Goal: Task Accomplishment & Management: Manage account settings

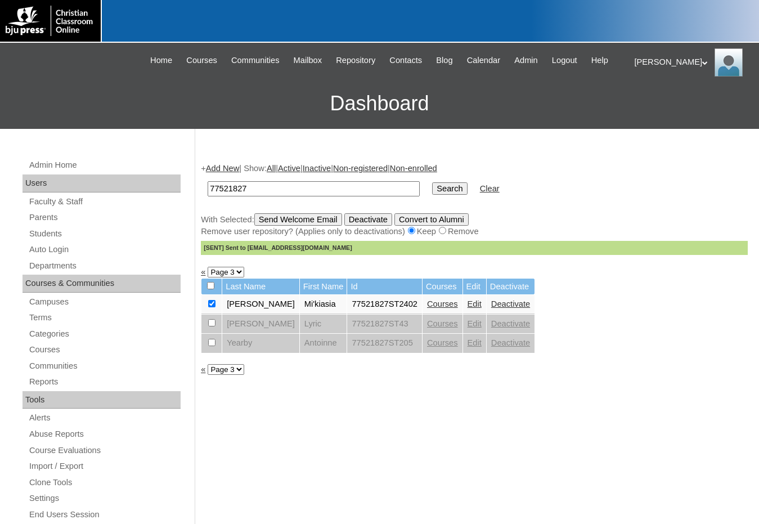
drag, startPoint x: 267, startPoint y: 191, endPoint x: 113, endPoint y: 179, distance: 154.1
click at [113, 179] on div "Admin Home Users Faculty & Staff Parents Students Auto Login Departments Course…" at bounding box center [379, 517] width 759 height 776
paste input "PressDemo"
type input "PressDemo"
click at [432, 191] on input "Search" at bounding box center [449, 188] width 35 height 12
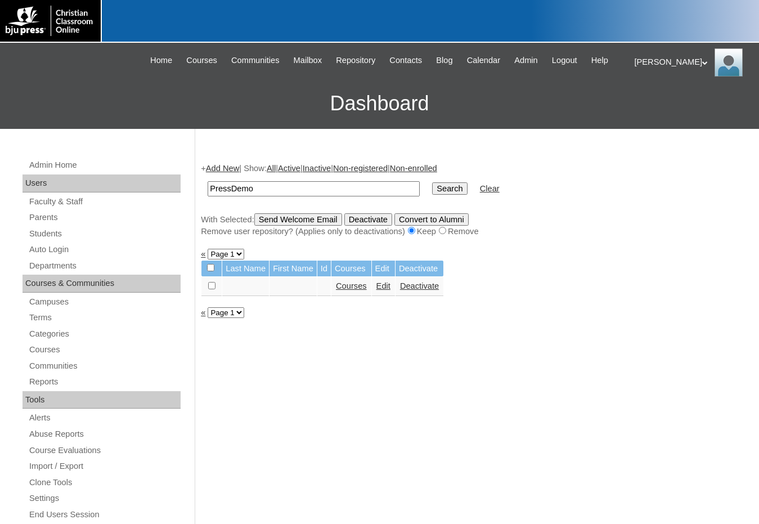
drag, startPoint x: 257, startPoint y: 187, endPoint x: 197, endPoint y: 178, distance: 61.0
click at [197, 178] on div "+ Add New | Show: All | Active | Inactive | Non-registered | Non-enrolled Press…" at bounding box center [471, 528] width 553 height 754
click at [432, 187] on input "Search" at bounding box center [449, 188] width 35 height 12
click at [166, 227] on link "Students" at bounding box center [104, 234] width 153 height 14
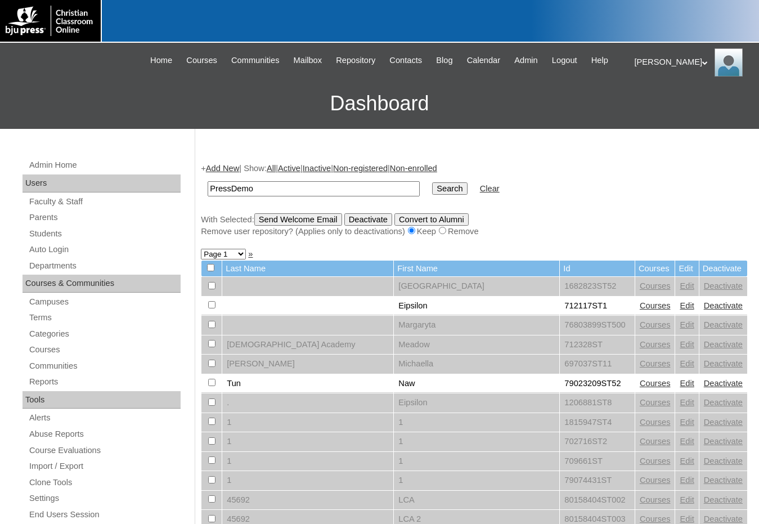
type input "PressDemo"
click at [432, 182] on input "Search" at bounding box center [449, 188] width 35 height 12
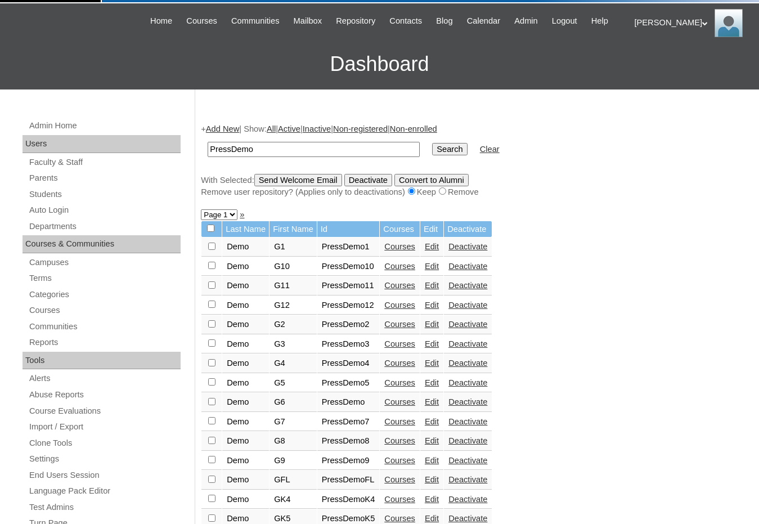
scroll to position [113, 0]
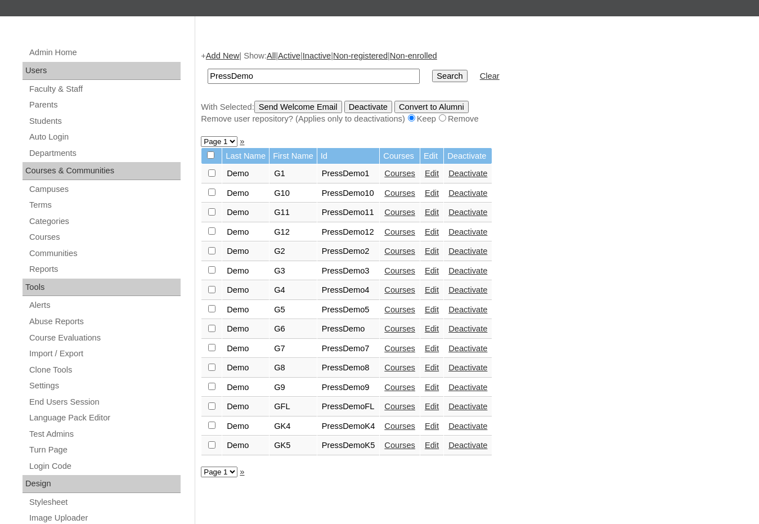
click at [402, 168] on td "Courses" at bounding box center [400, 173] width 40 height 19
click at [402, 177] on link "Courses" at bounding box center [399, 173] width 31 height 9
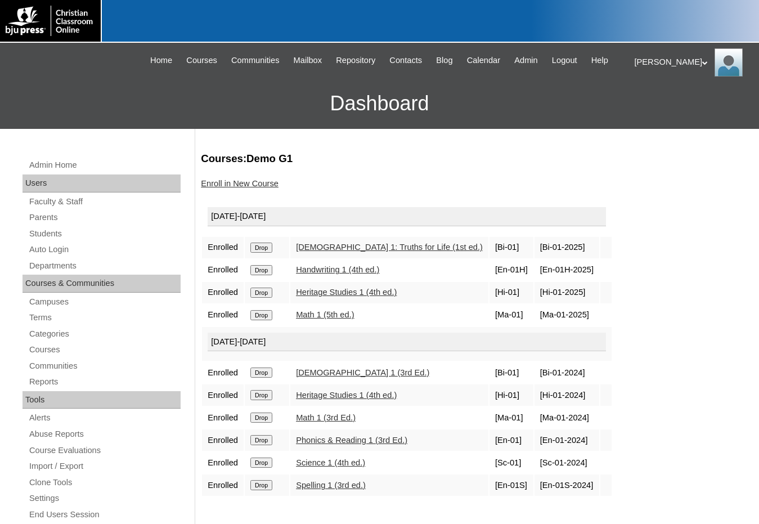
click at [256, 184] on link "Enroll in New Course" at bounding box center [240, 183] width 78 height 9
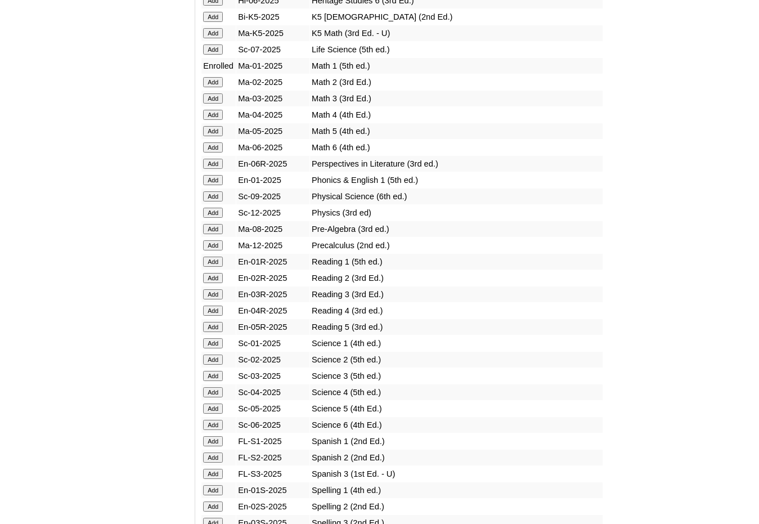
scroll to position [1126, 0]
click at [216, 264] on input "Add" at bounding box center [213, 261] width 20 height 10
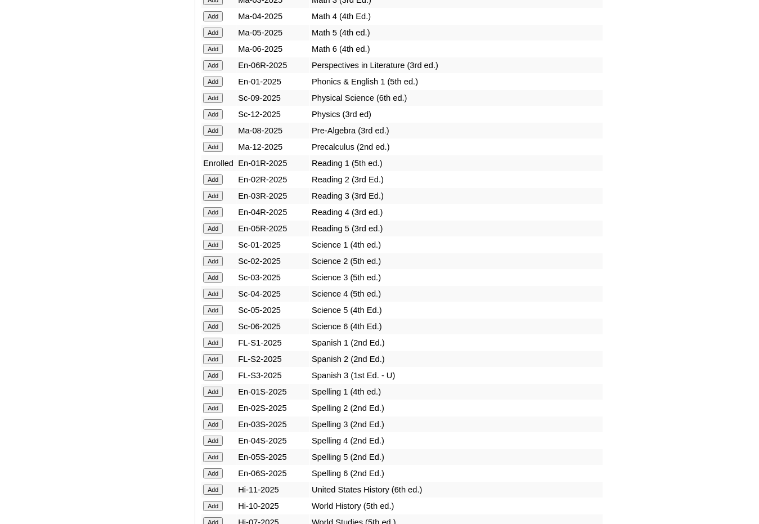
scroll to position [1238, 0]
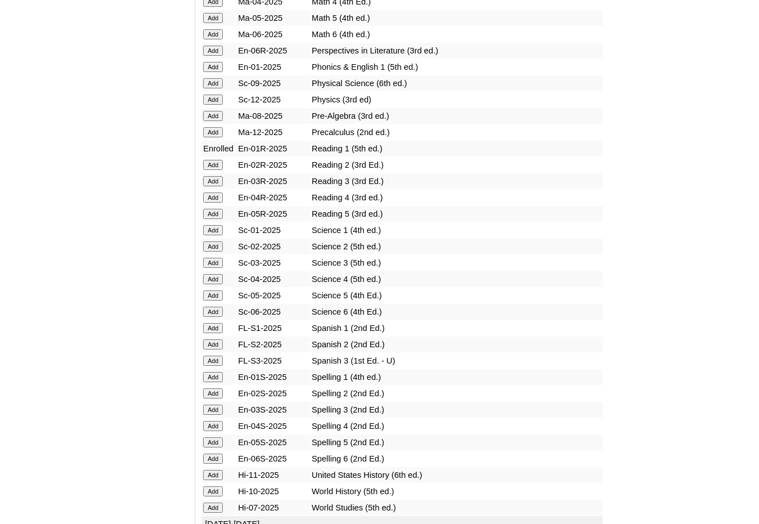
click at [216, 235] on input "Add" at bounding box center [213, 230] width 20 height 10
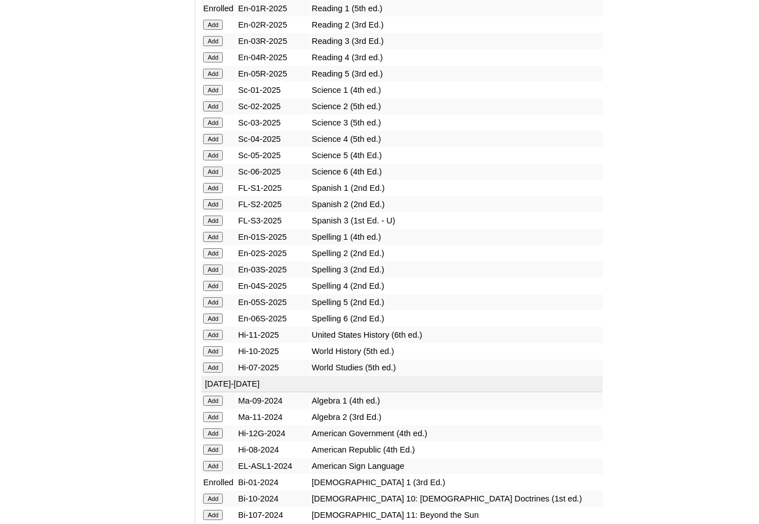
scroll to position [1407, 0]
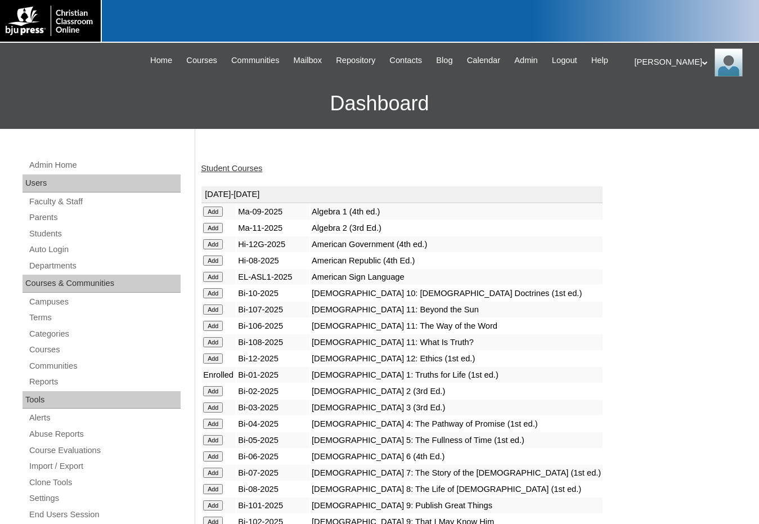
click at [39, 97] on h3 "Dashboard" at bounding box center [380, 103] width 748 height 51
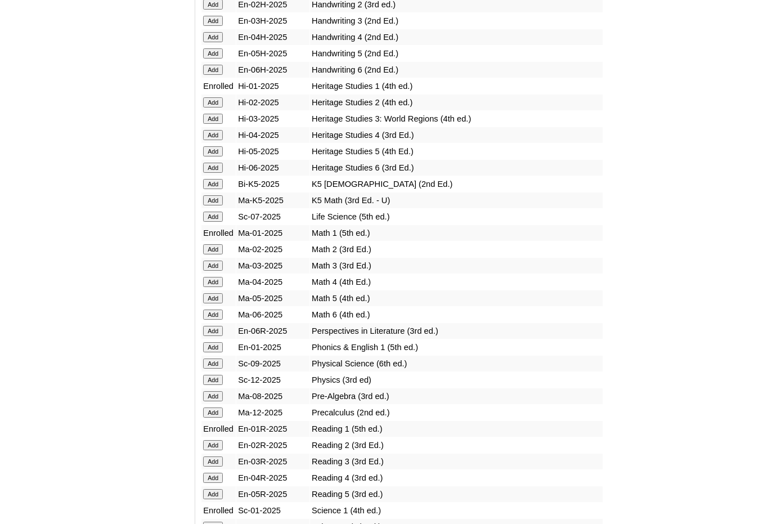
scroll to position [1013, 0]
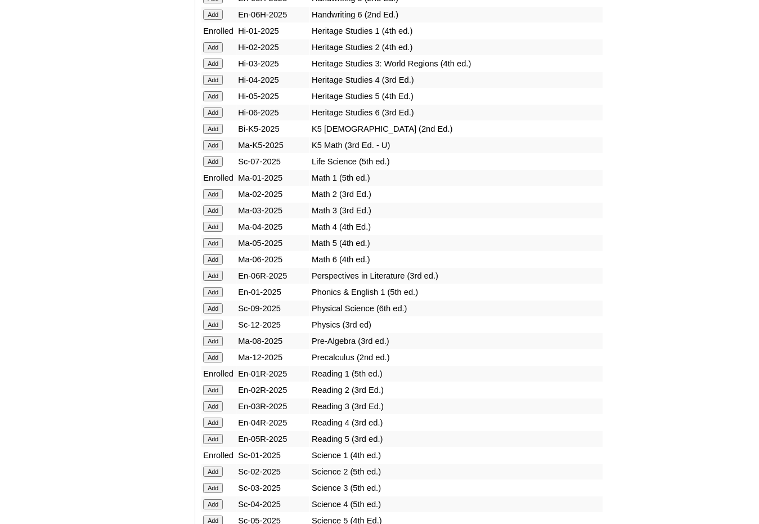
click at [217, 290] on input "Add" at bounding box center [213, 292] width 20 height 10
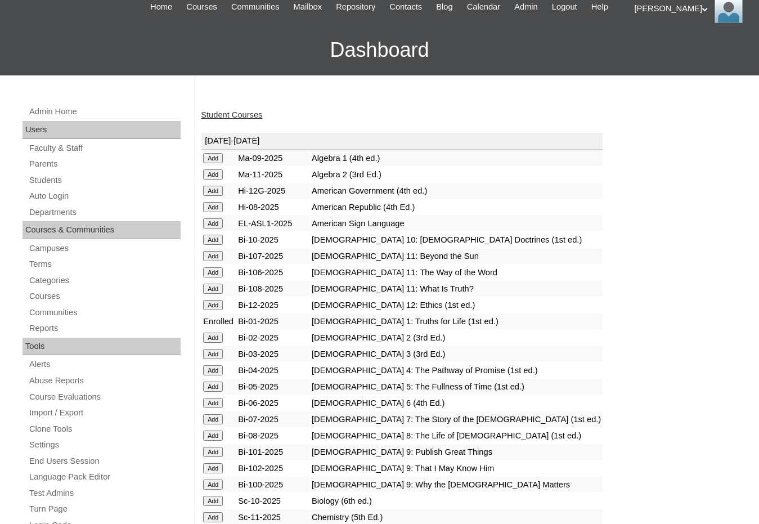
scroll to position [113, 0]
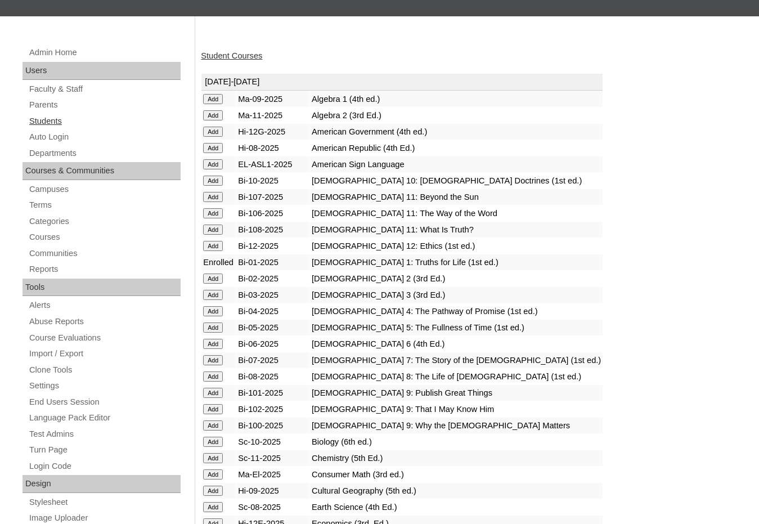
click at [48, 119] on link "Students" at bounding box center [104, 121] width 153 height 14
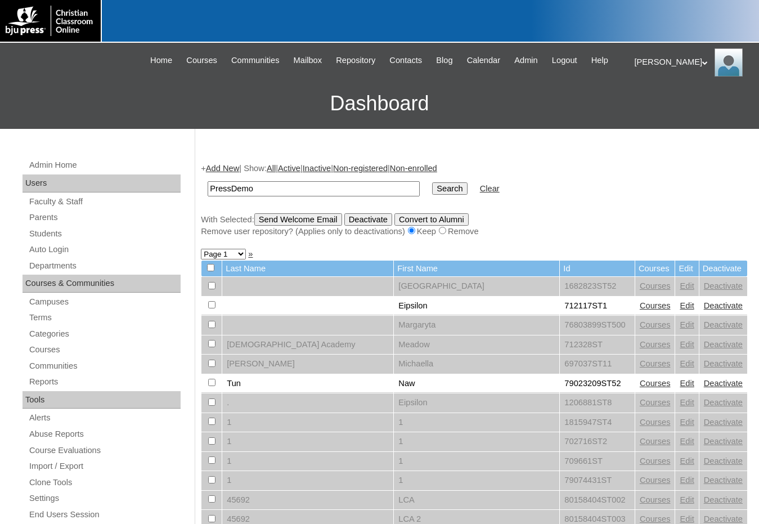
type input "PressDemo"
click at [432, 182] on input "Search" at bounding box center [449, 188] width 35 height 12
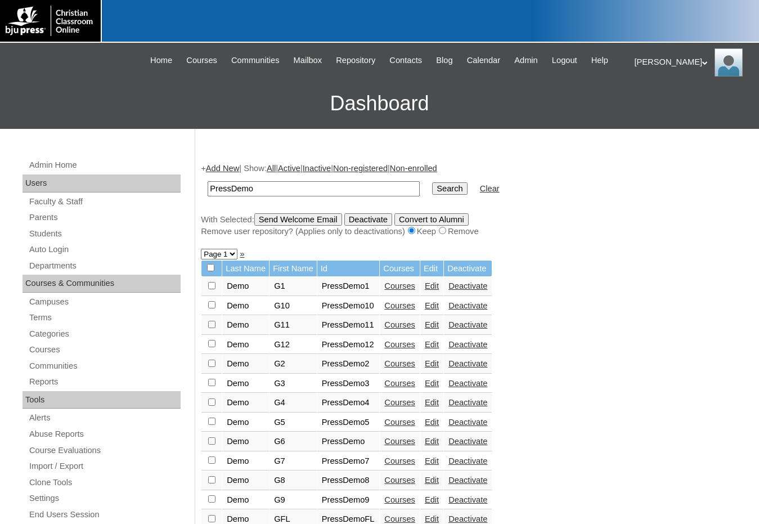
click at [401, 307] on link "Courses" at bounding box center [399, 305] width 31 height 9
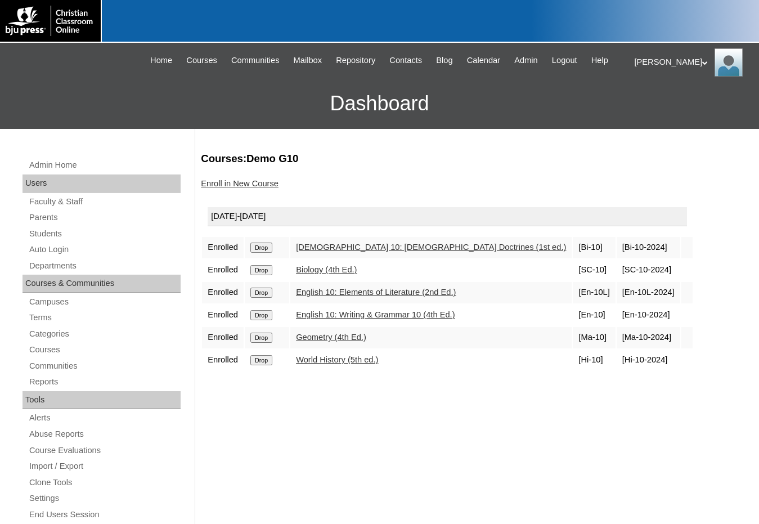
click at [247, 184] on link "Enroll in New Course" at bounding box center [240, 183] width 78 height 9
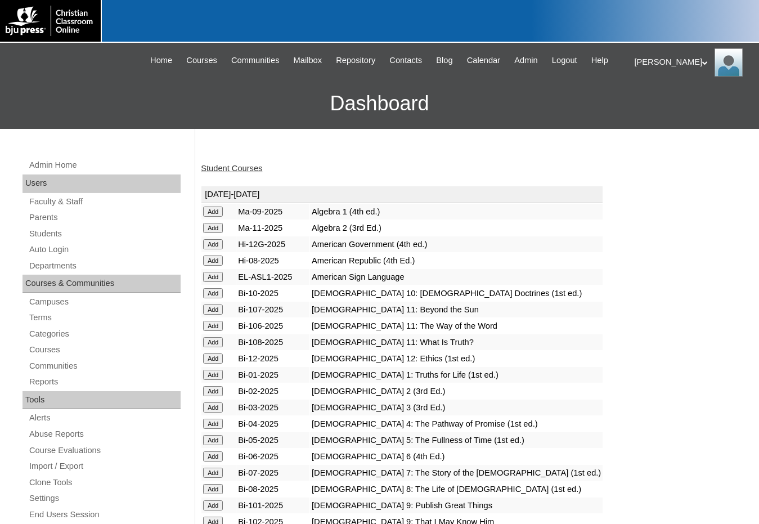
click at [216, 294] on input "Add" at bounding box center [213, 293] width 20 height 10
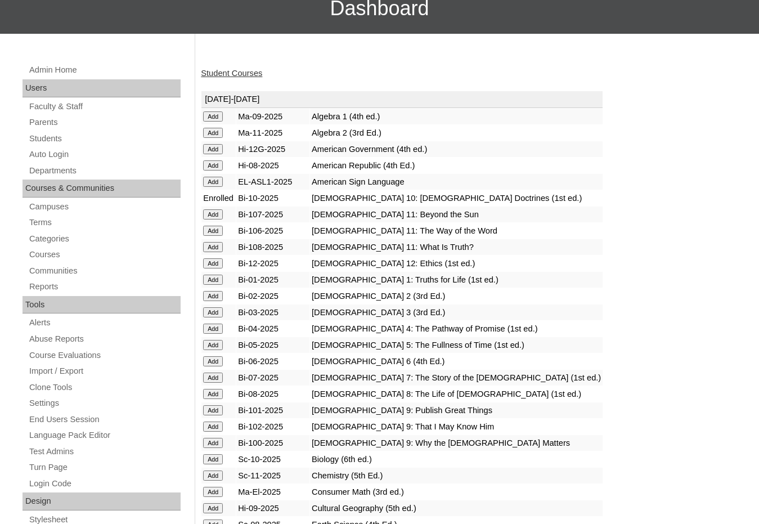
scroll to position [113, 0]
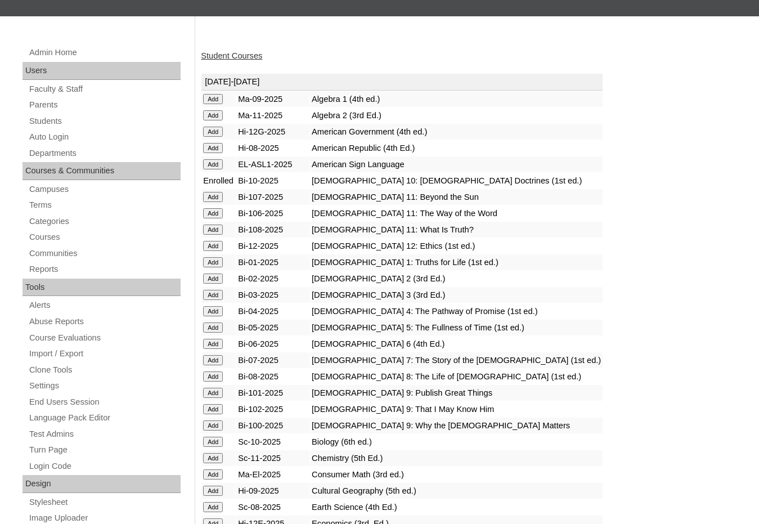
click at [210, 437] on input "Add" at bounding box center [213, 442] width 20 height 10
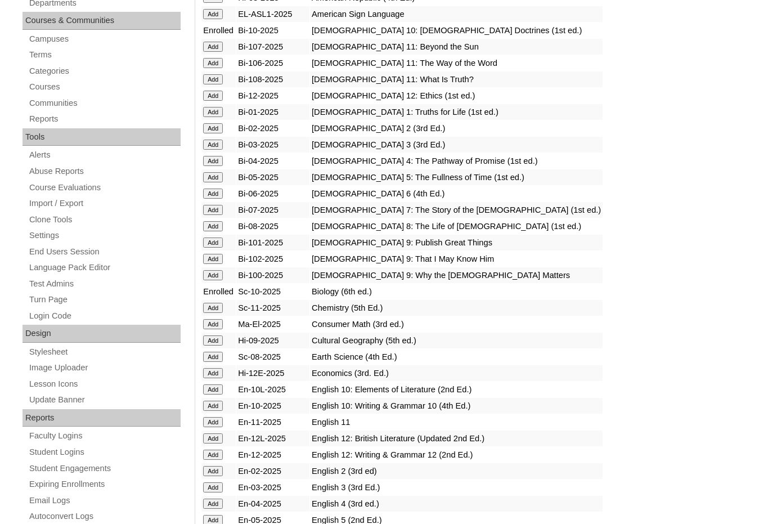
scroll to position [338, 0]
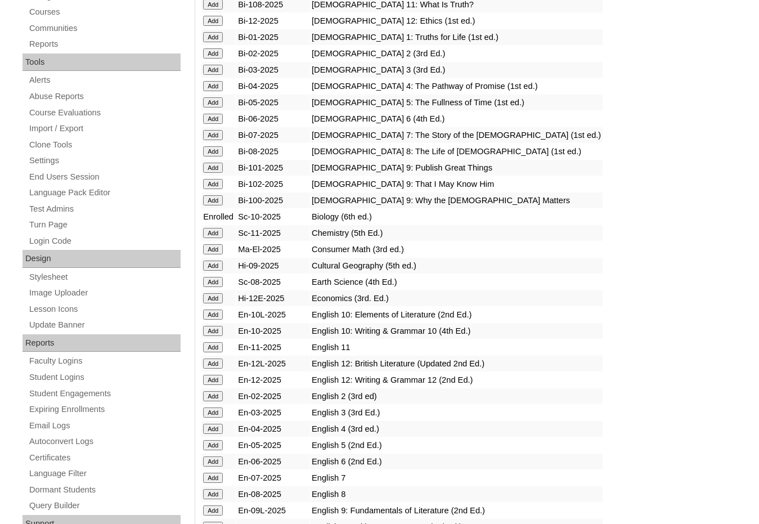
click at [219, 315] on input "Add" at bounding box center [213, 315] width 20 height 10
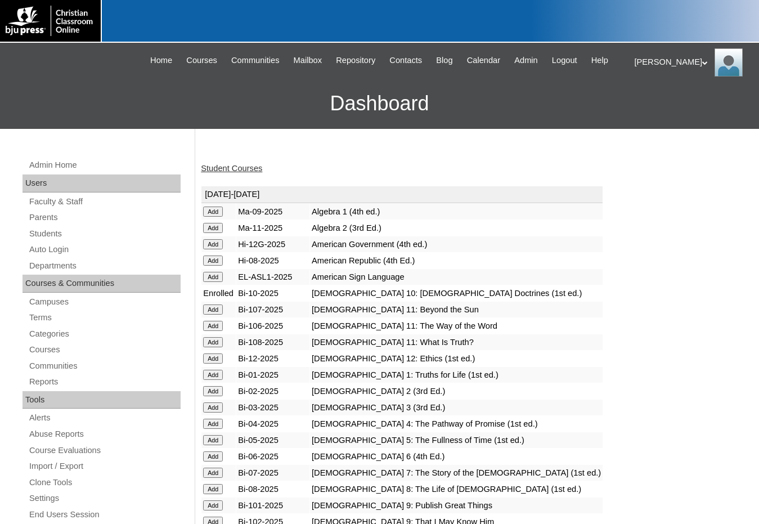
click at [36, 85] on h3 "Dashboard" at bounding box center [380, 103] width 748 height 51
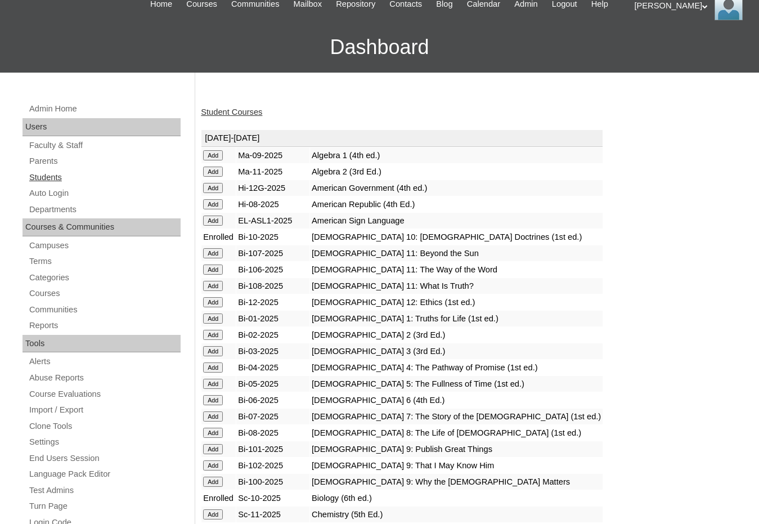
click at [86, 174] on link "Students" at bounding box center [104, 178] width 153 height 14
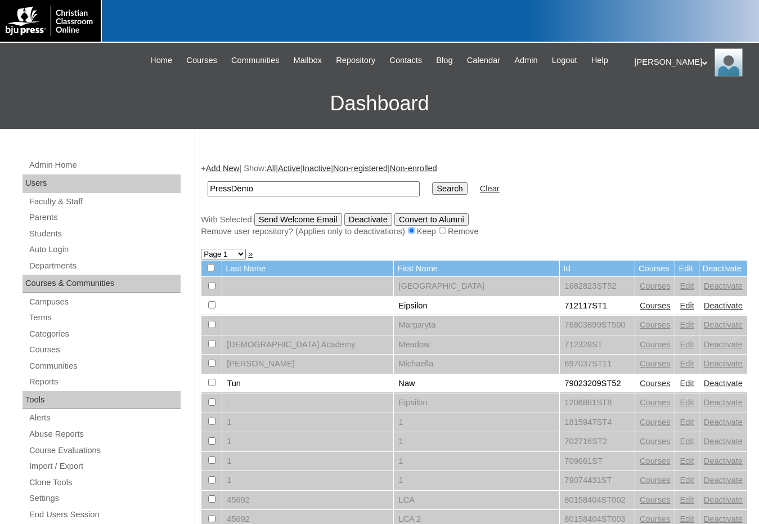
type input "PressDemo"
click at [432, 182] on input "Search" at bounding box center [449, 188] width 35 height 12
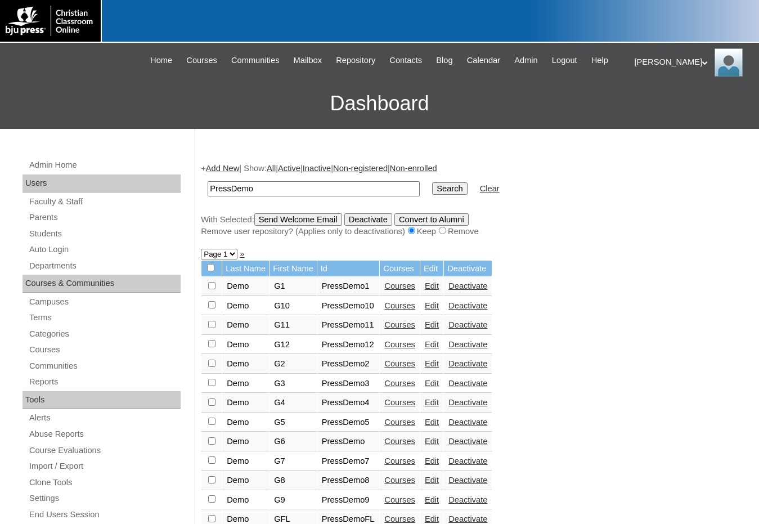
click at [399, 324] on link "Courses" at bounding box center [399, 324] width 31 height 9
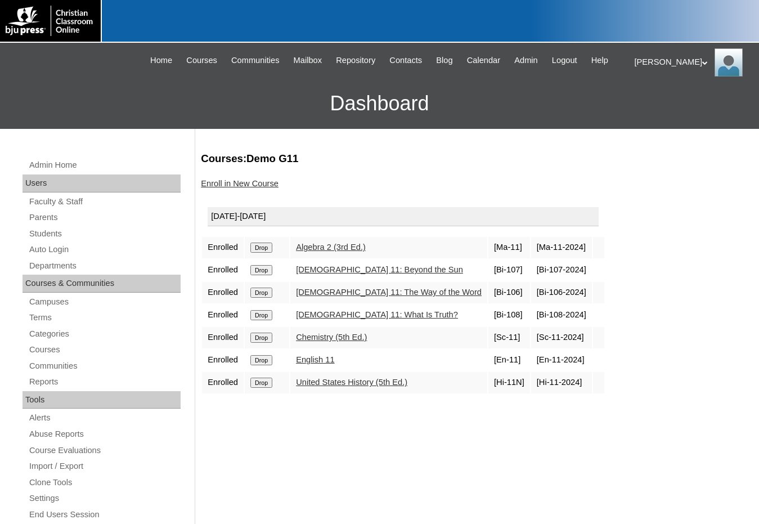
click at [260, 182] on link "Enroll in New Course" at bounding box center [240, 183] width 78 height 9
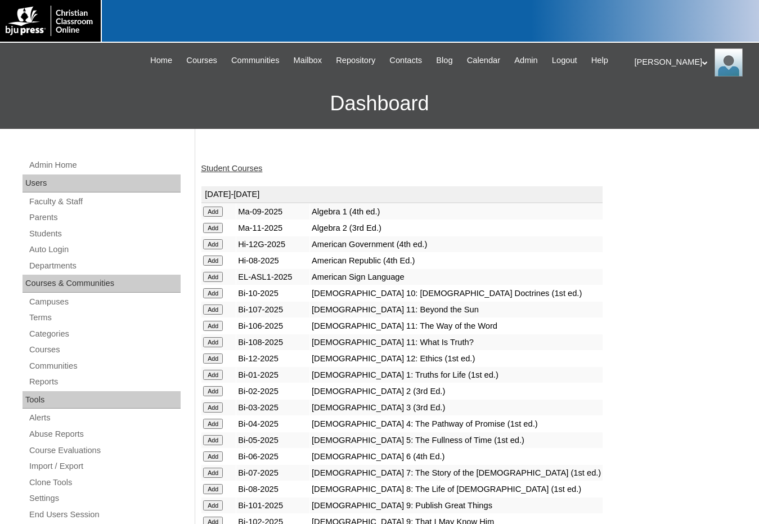
click at [219, 225] on input "Add" at bounding box center [213, 228] width 20 height 10
click at [217, 310] on input "Add" at bounding box center [213, 309] width 20 height 10
click at [213, 322] on input "Add" at bounding box center [213, 326] width 20 height 10
click at [217, 343] on input "Add" at bounding box center [213, 342] width 20 height 10
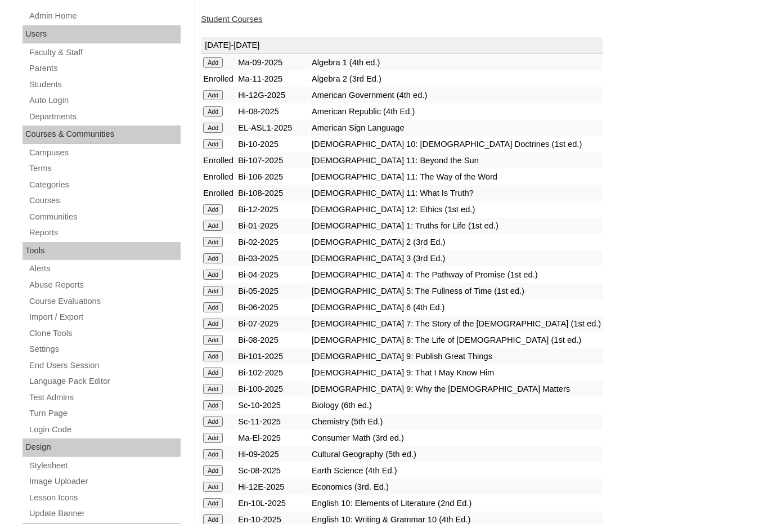
scroll to position [169, 0]
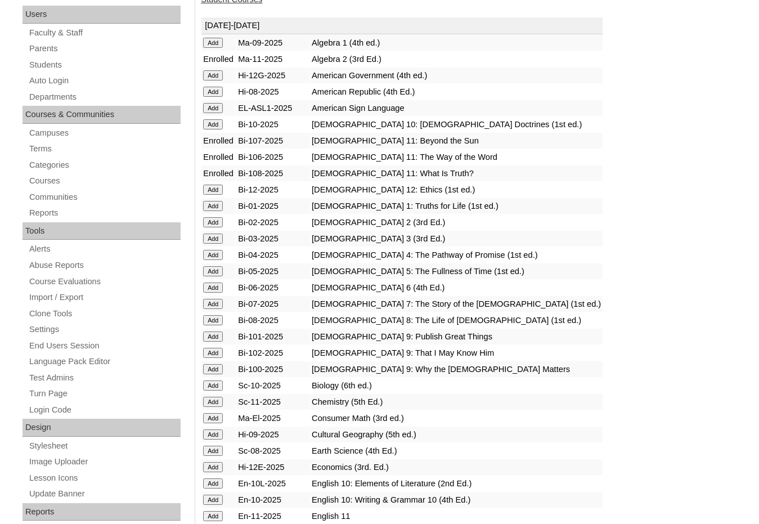
click at [211, 404] on input "Add" at bounding box center [213, 402] width 20 height 10
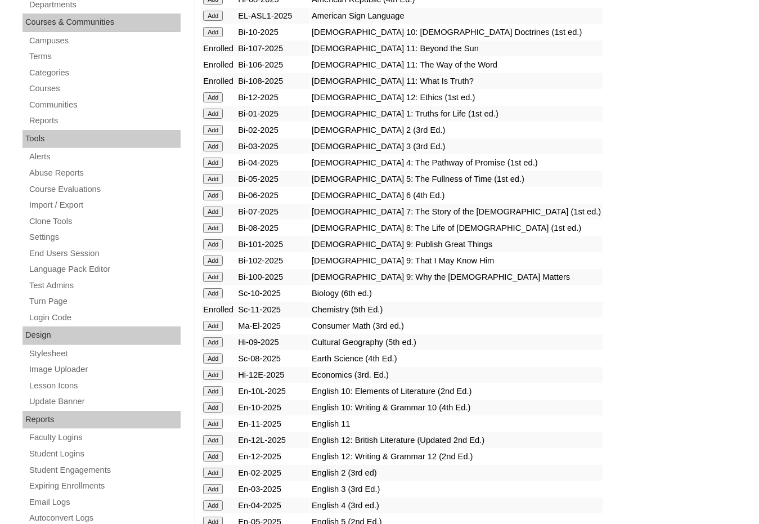
scroll to position [281, 0]
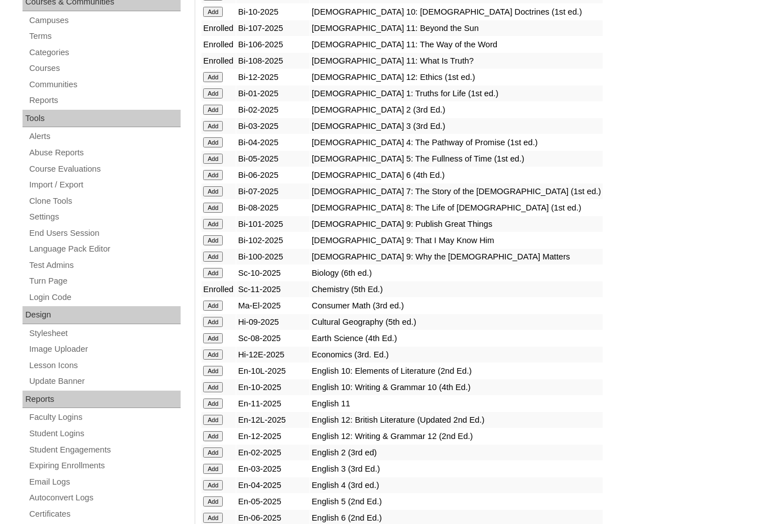
click at [217, 406] on input "Add" at bounding box center [213, 403] width 20 height 10
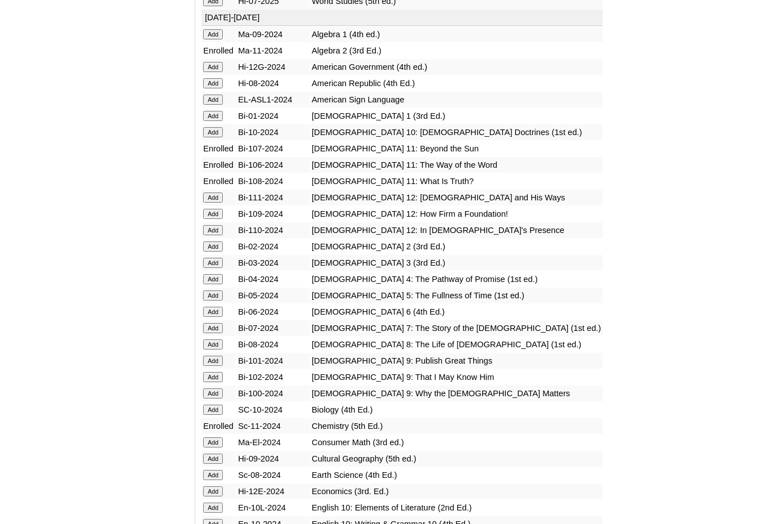
scroll to position [1463, 0]
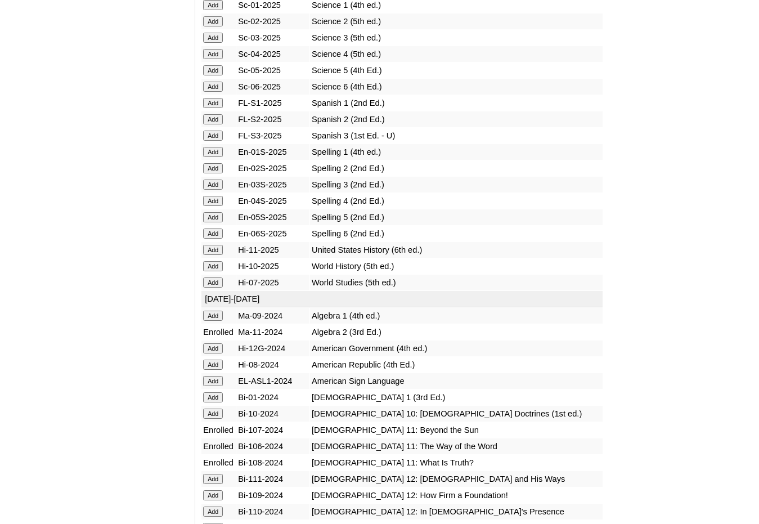
click at [217, 252] on input "Add" at bounding box center [213, 250] width 20 height 10
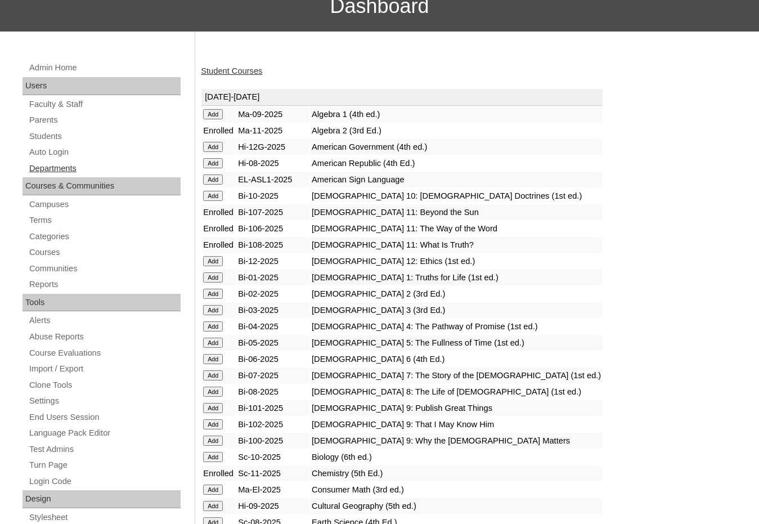
scroll to position [113, 0]
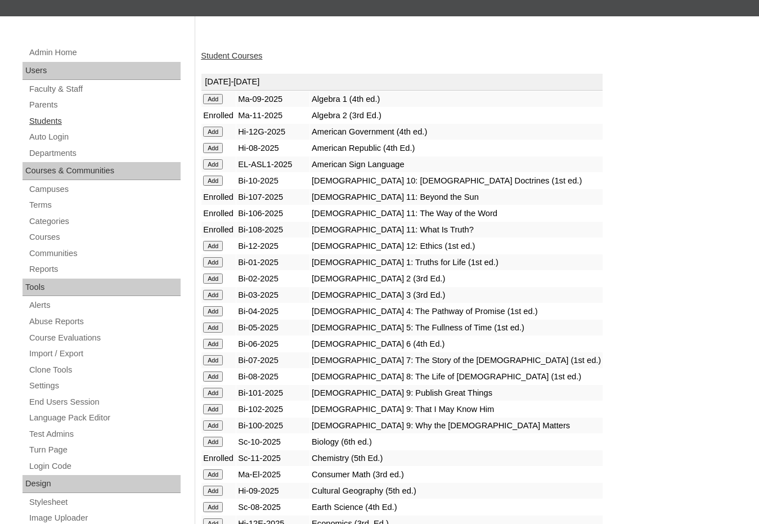
click link "Students"
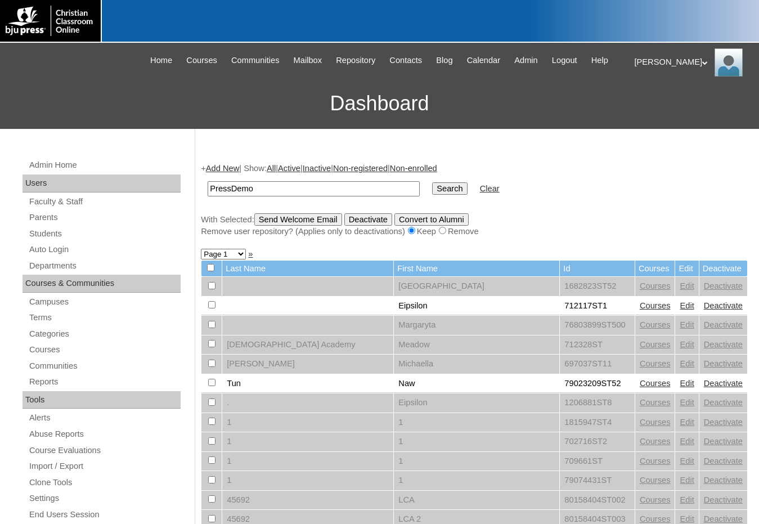
type input "PressDemo"
click at [432, 182] on input "Search" at bounding box center [449, 188] width 35 height 12
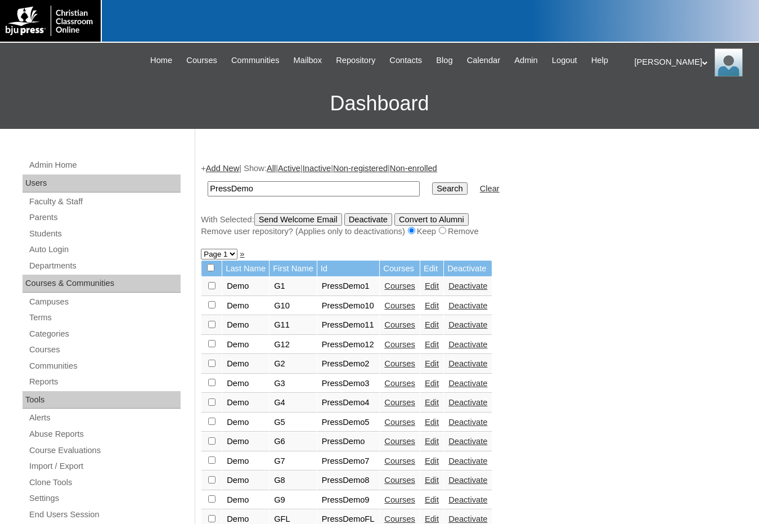
click at [387, 328] on link "Courses" at bounding box center [399, 324] width 31 height 9
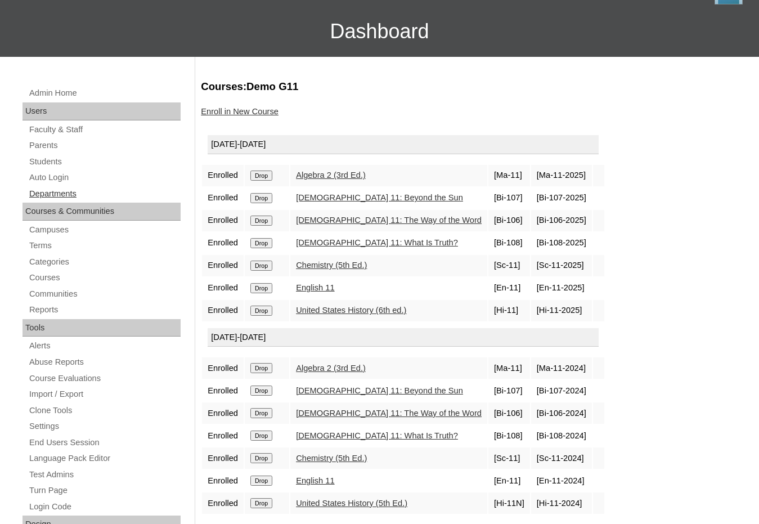
scroll to position [56, 0]
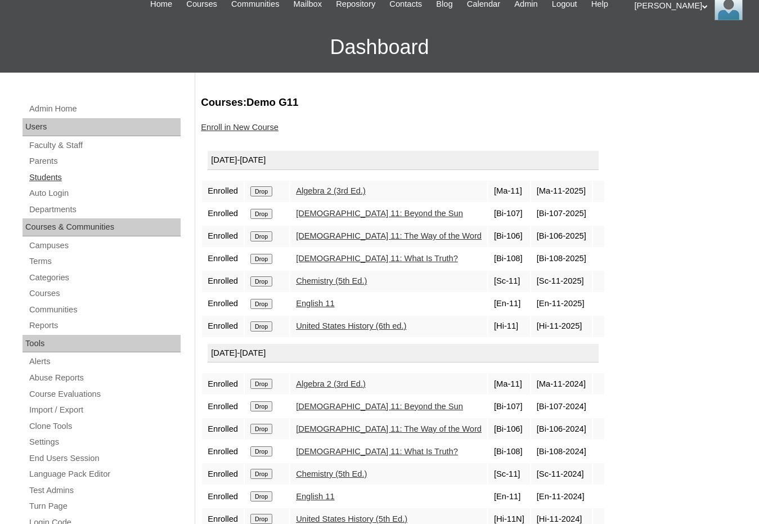
click at [42, 176] on link "Students" at bounding box center [104, 178] width 153 height 14
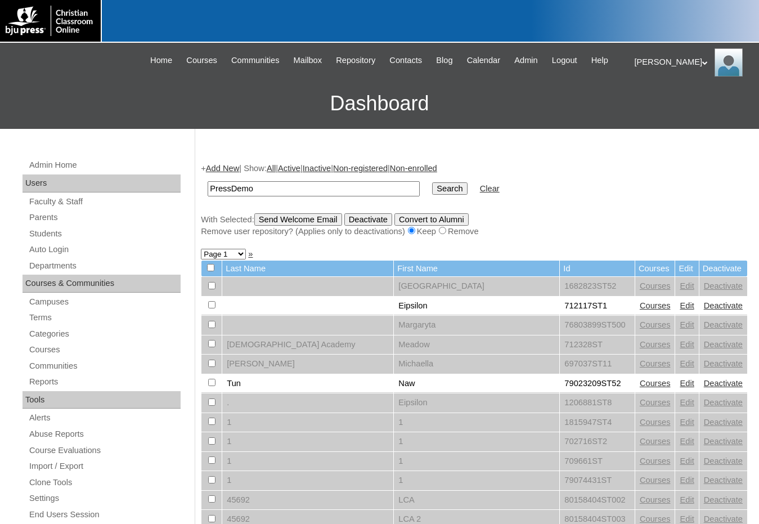
type input "PressDemo"
click at [432, 182] on input "Search" at bounding box center [449, 188] width 35 height 12
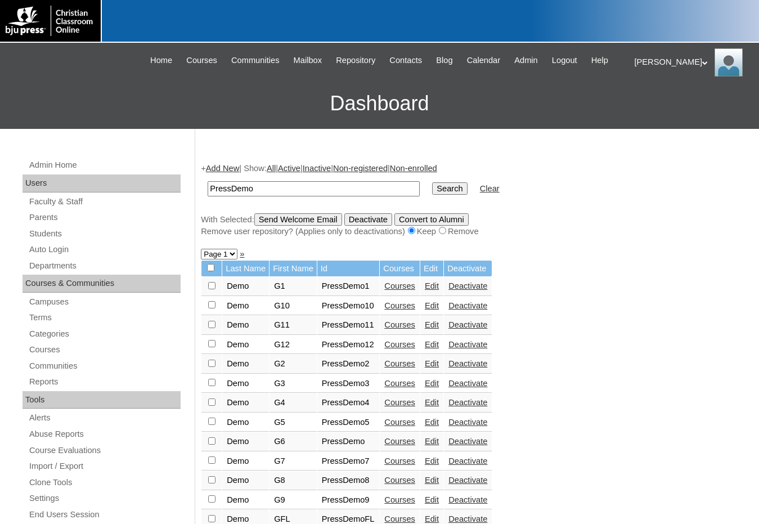
click at [401, 345] on link "Courses" at bounding box center [399, 344] width 31 height 9
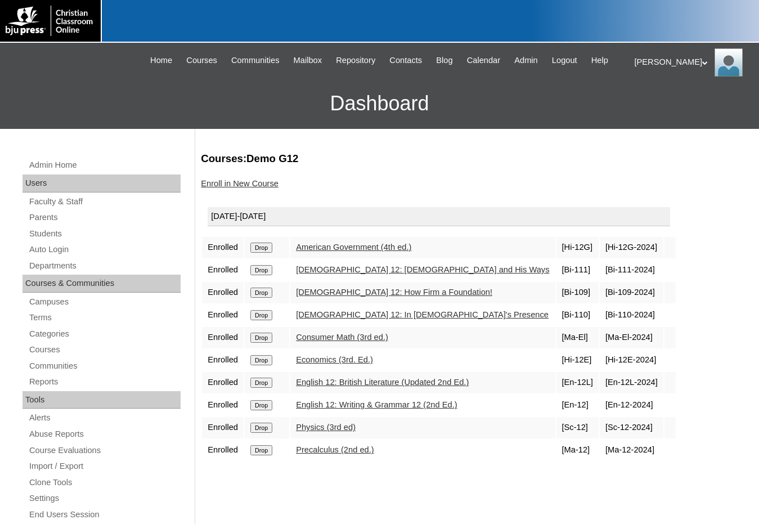
click at [235, 184] on link "Enroll in New Course" at bounding box center [240, 183] width 78 height 9
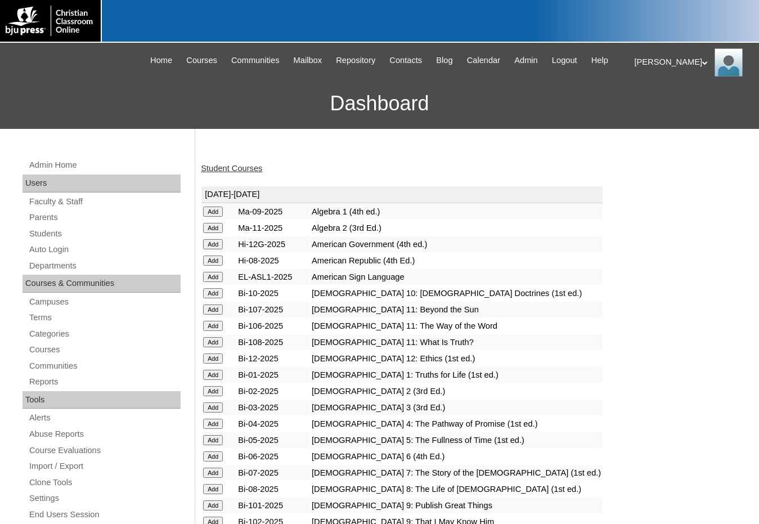
click at [216, 360] on input "Add" at bounding box center [213, 358] width 20 height 10
click at [209, 242] on input "Add" at bounding box center [213, 244] width 20 height 10
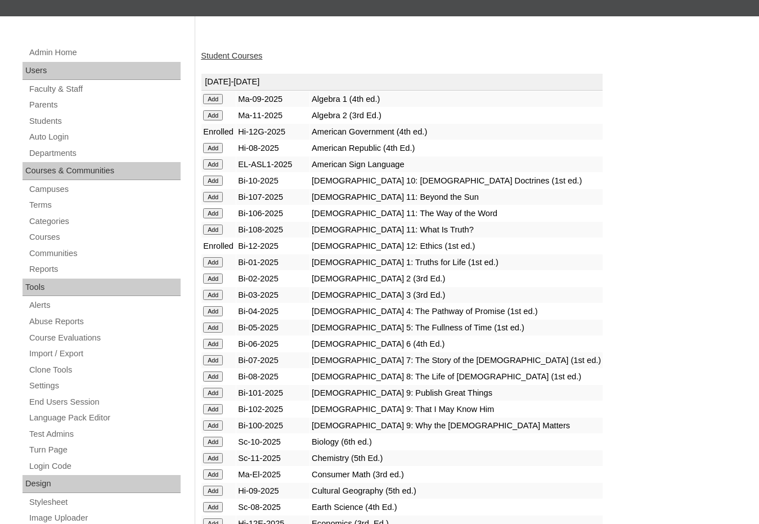
scroll to position [169, 0]
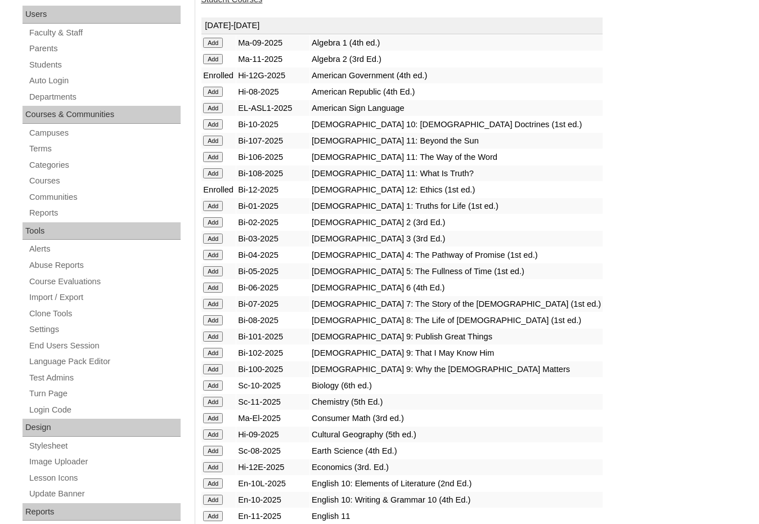
click at [218, 465] on input "Add" at bounding box center [213, 467] width 20 height 10
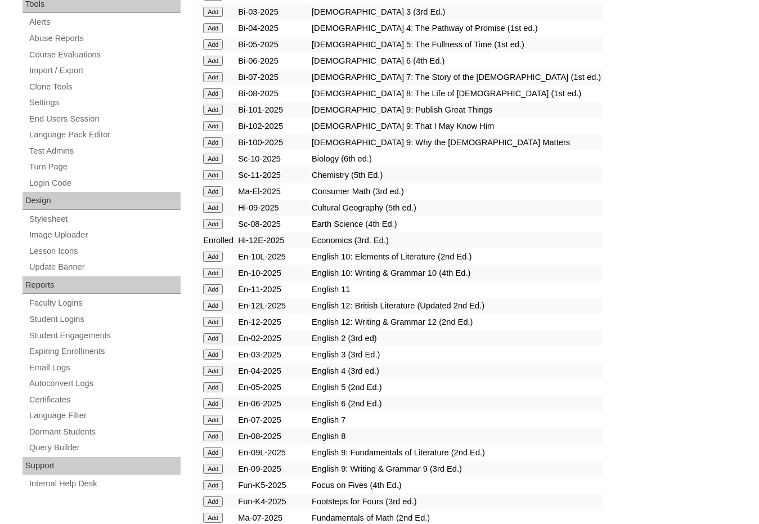
scroll to position [507, 0]
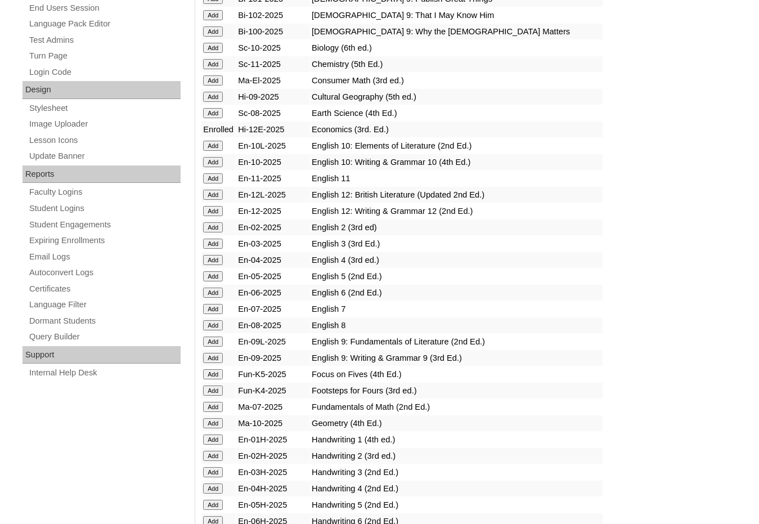
click at [205, 194] on input "Add" at bounding box center [213, 195] width 20 height 10
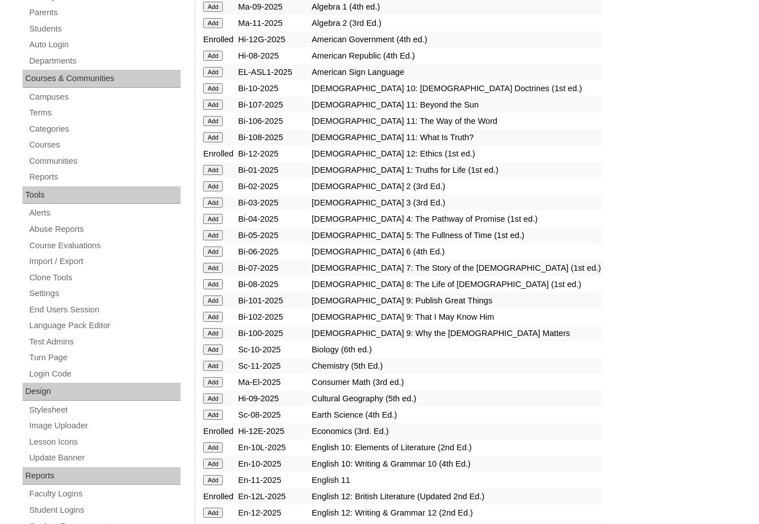
scroll to position [225, 0]
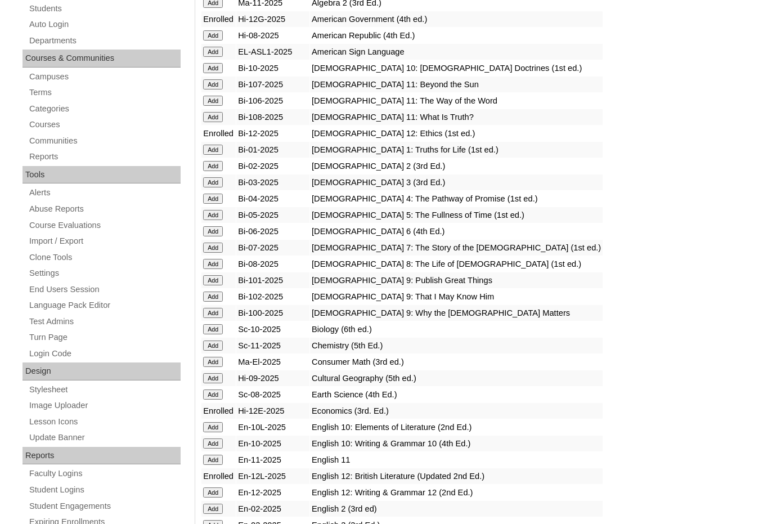
click at [211, 495] on input "Add" at bounding box center [213, 492] width 20 height 10
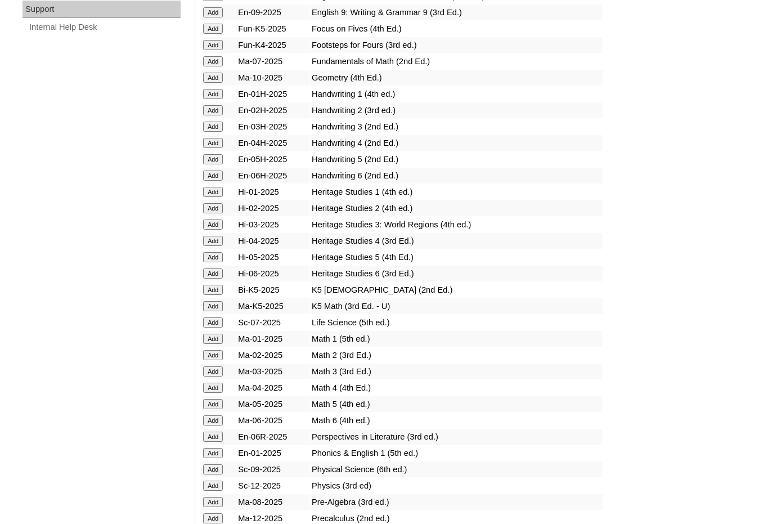
scroll to position [900, 0]
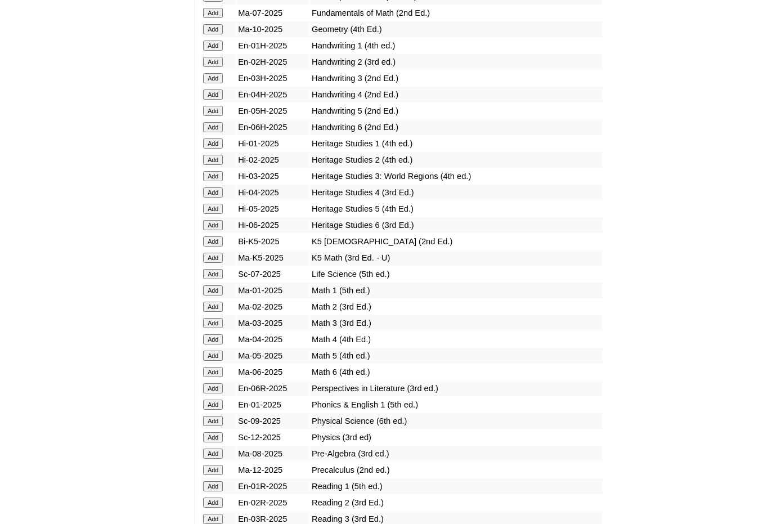
click at [216, 438] on input "Add" at bounding box center [213, 437] width 20 height 10
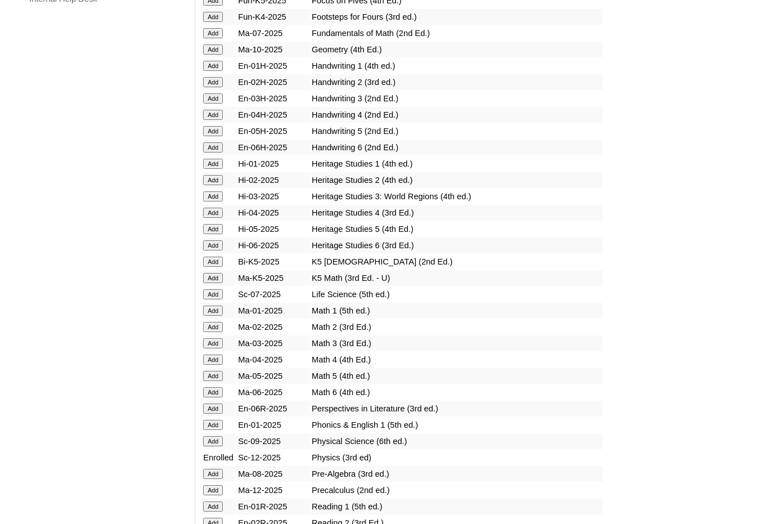
scroll to position [900, 0]
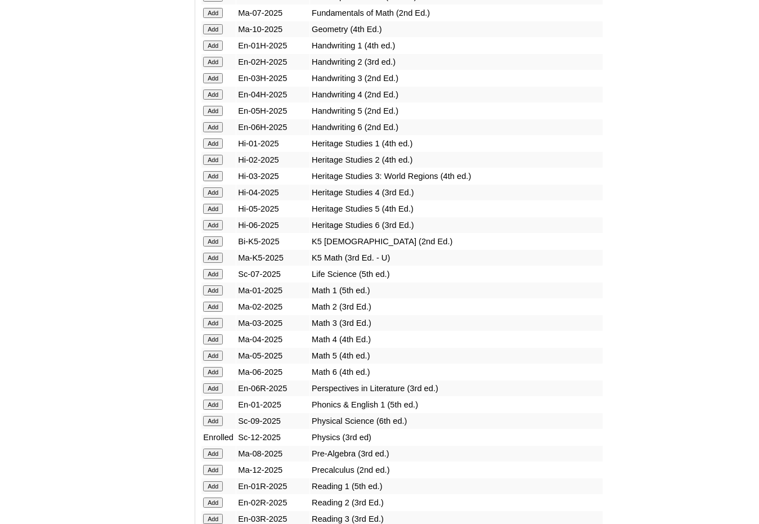
click at [217, 467] on input "Add" at bounding box center [213, 470] width 20 height 10
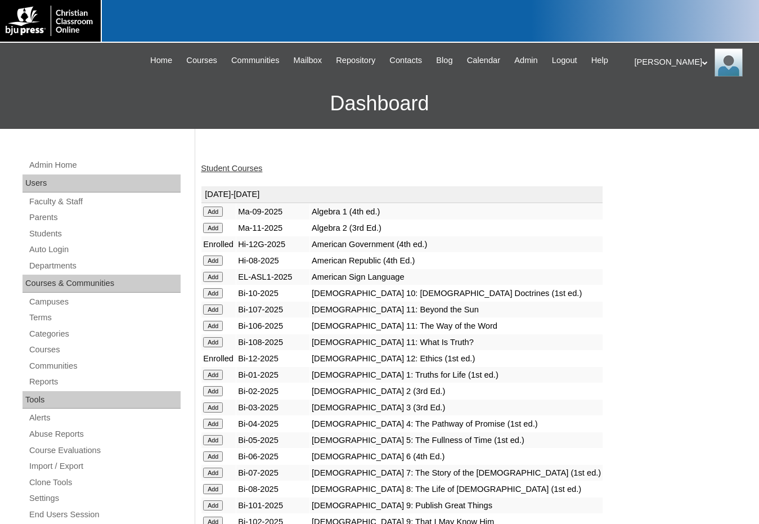
click at [64, 107] on h3 "Dashboard" at bounding box center [380, 103] width 748 height 51
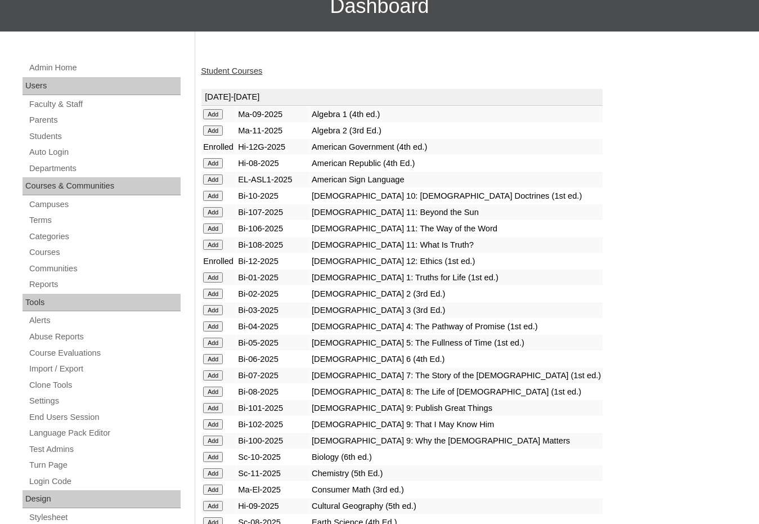
scroll to position [113, 0]
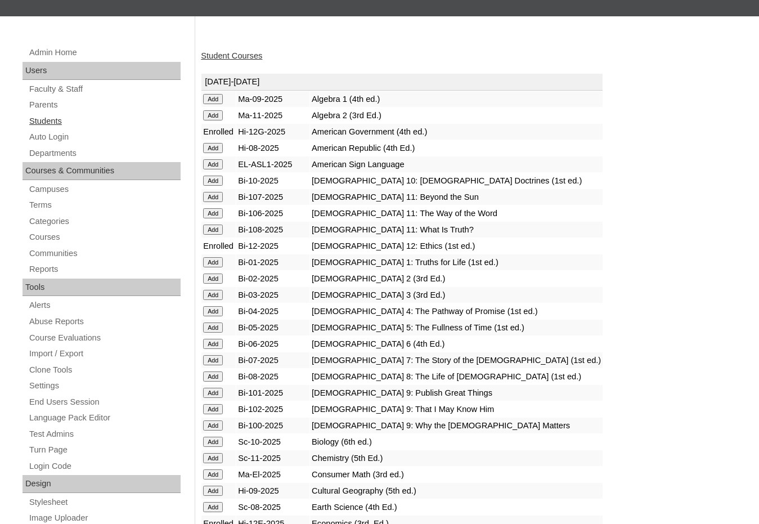
click at [85, 122] on link "Students" at bounding box center [104, 121] width 153 height 14
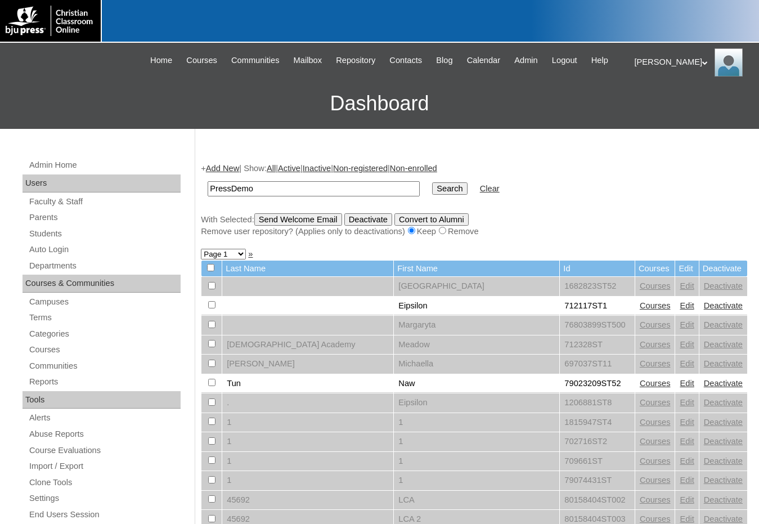
type input "PressDemo"
click at [432, 182] on input "Search" at bounding box center [449, 188] width 35 height 12
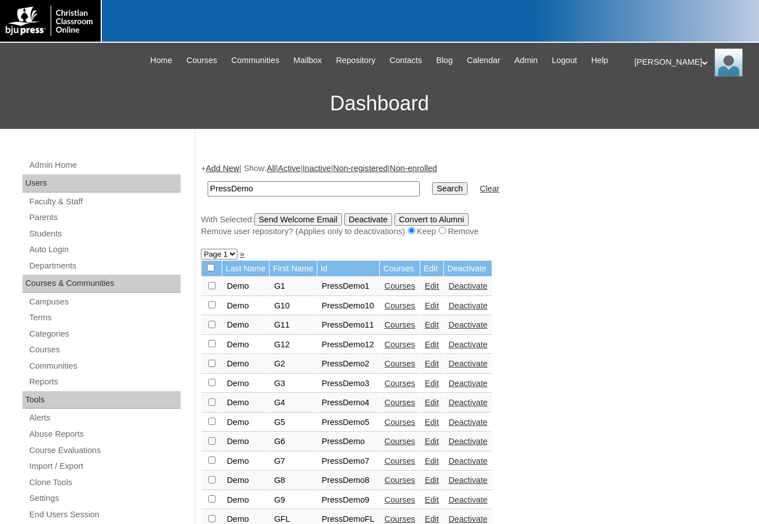
click at [400, 367] on link "Courses" at bounding box center [399, 363] width 31 height 9
click at [409, 386] on link "Courses" at bounding box center [399, 383] width 31 height 9
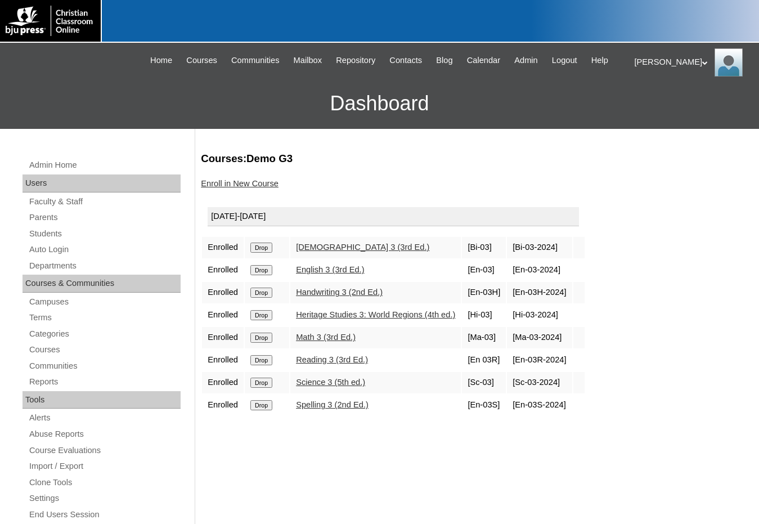
click at [255, 185] on link "Enroll in New Course" at bounding box center [240, 183] width 78 height 9
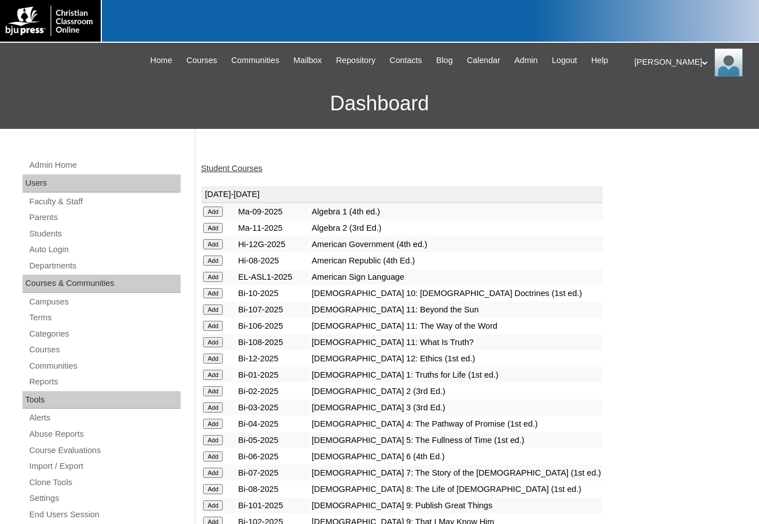
click at [222, 411] on input "Add" at bounding box center [213, 407] width 20 height 10
click at [68, 90] on h3 "Dashboard" at bounding box center [380, 103] width 748 height 51
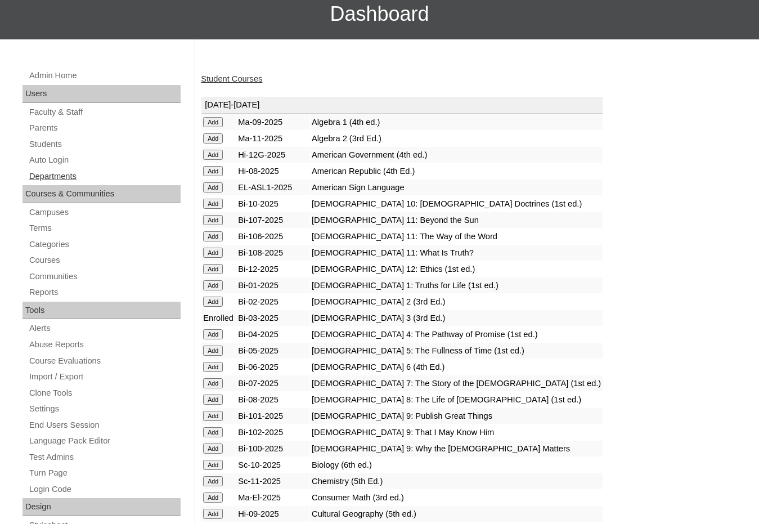
scroll to position [113, 0]
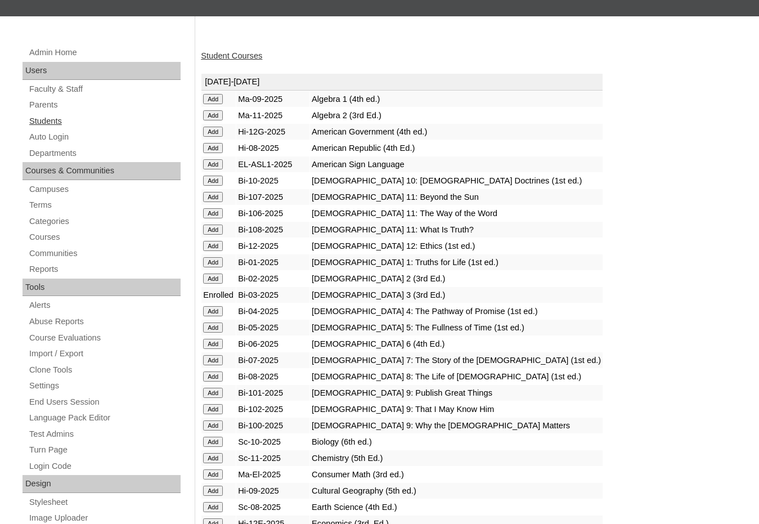
click at [80, 124] on link "Students" at bounding box center [104, 121] width 153 height 14
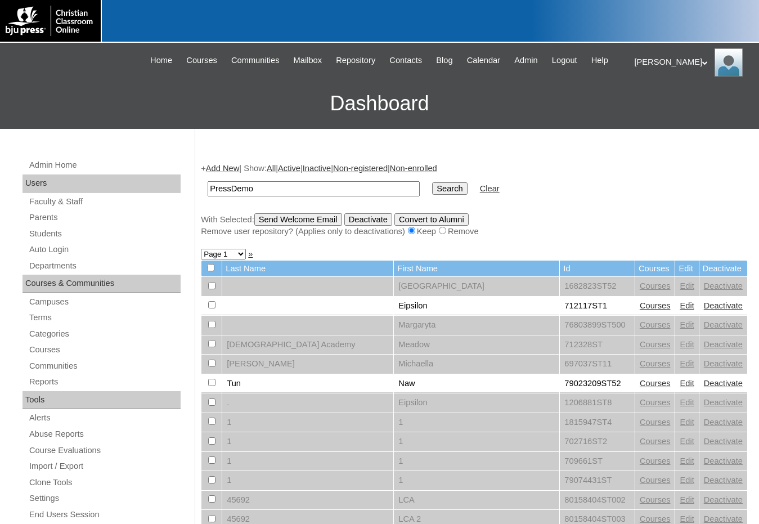
type input "PressDemo"
click at [432, 182] on input "Search" at bounding box center [449, 188] width 35 height 12
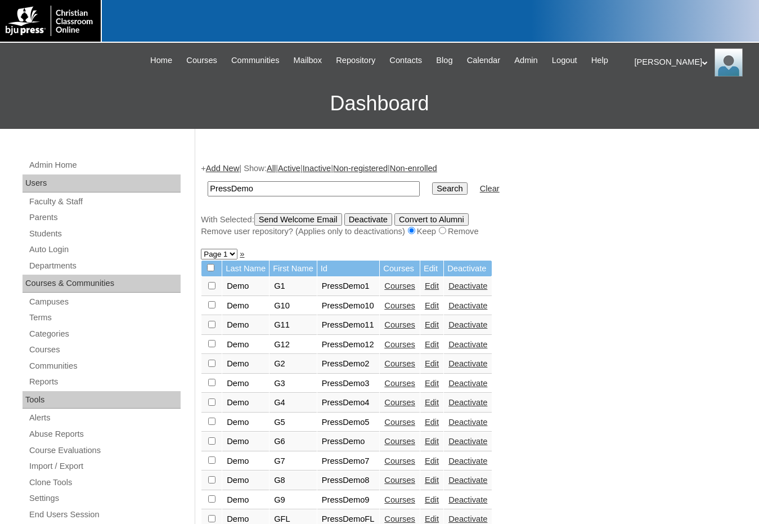
click at [409, 420] on link "Courses" at bounding box center [399, 422] width 31 height 9
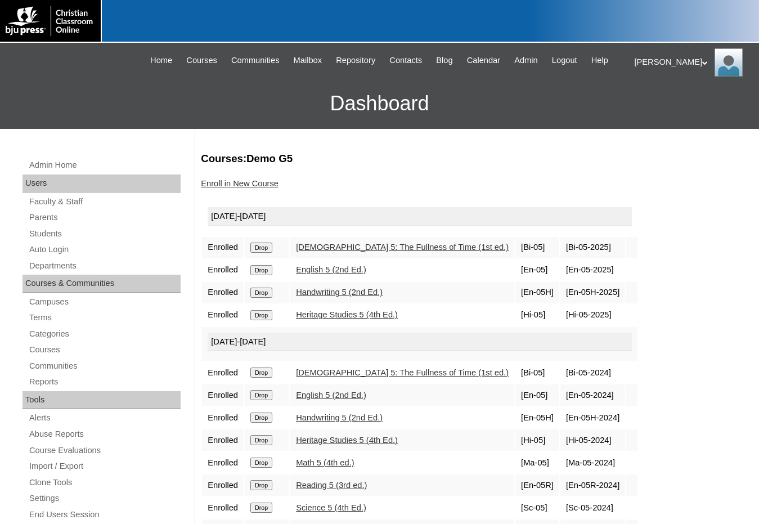
click at [261, 180] on link "Enroll in New Course" at bounding box center [240, 183] width 78 height 9
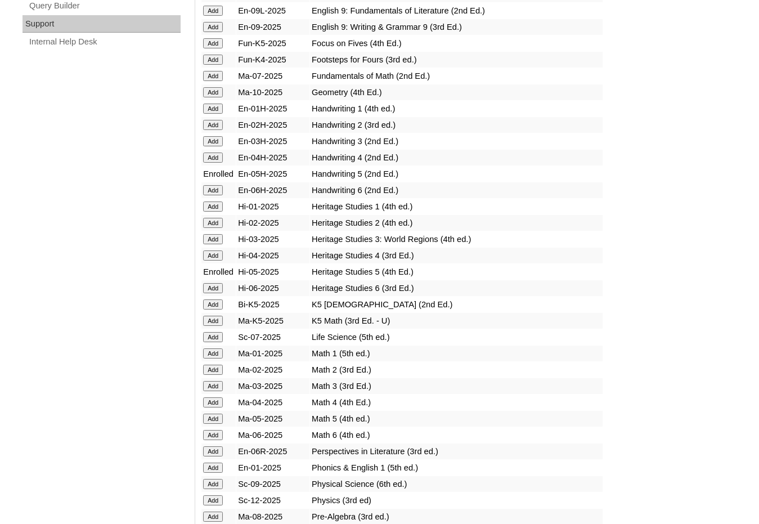
scroll to position [900, 0]
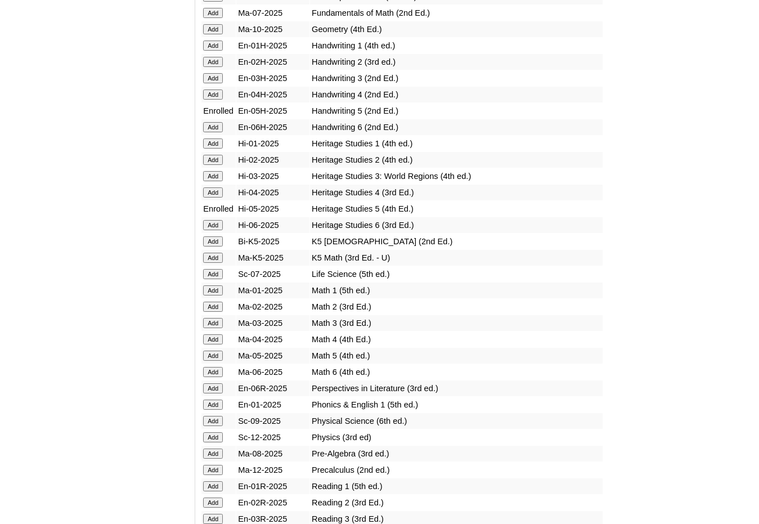
click at [214, 352] on input "Add" at bounding box center [213, 356] width 20 height 10
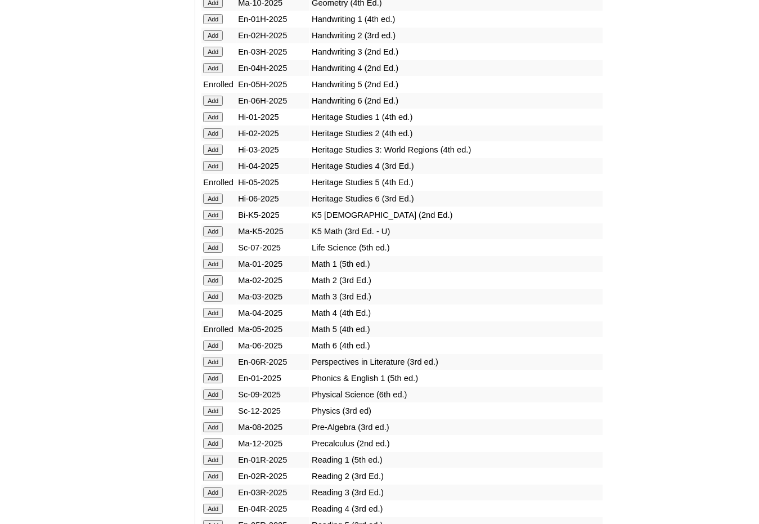
scroll to position [1013, 0]
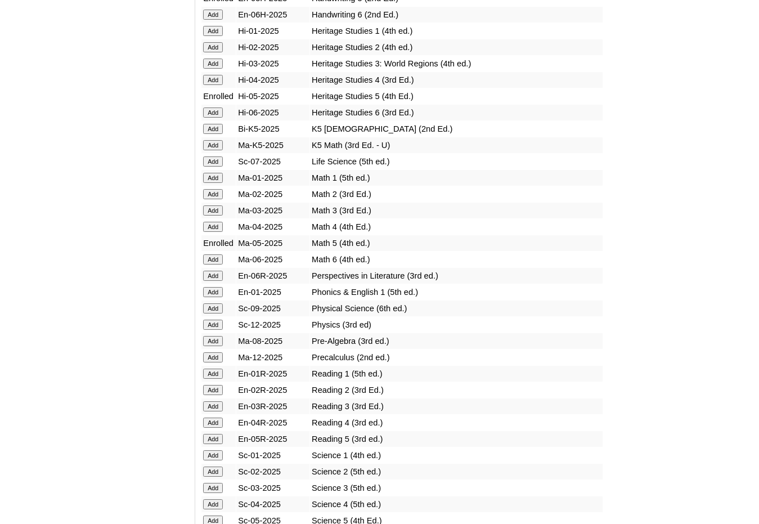
click at [212, 438] on input "Add" at bounding box center [213, 439] width 20 height 10
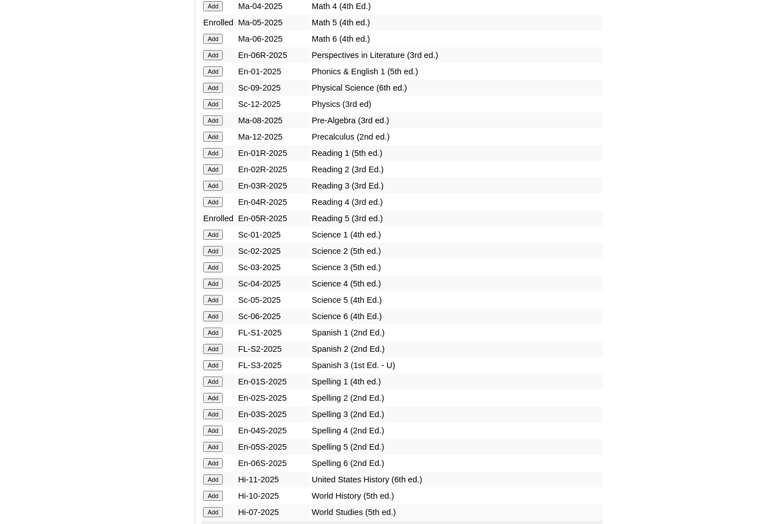
scroll to position [1238, 0]
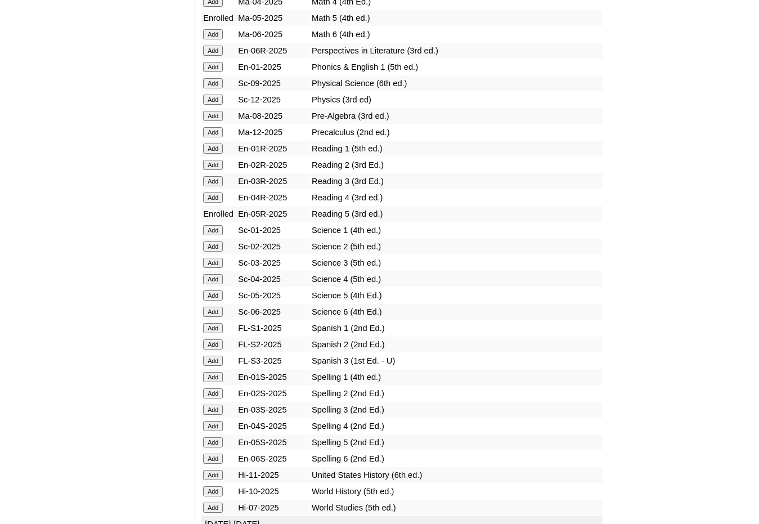
click at [214, 292] on input "Add" at bounding box center [213, 295] width 20 height 10
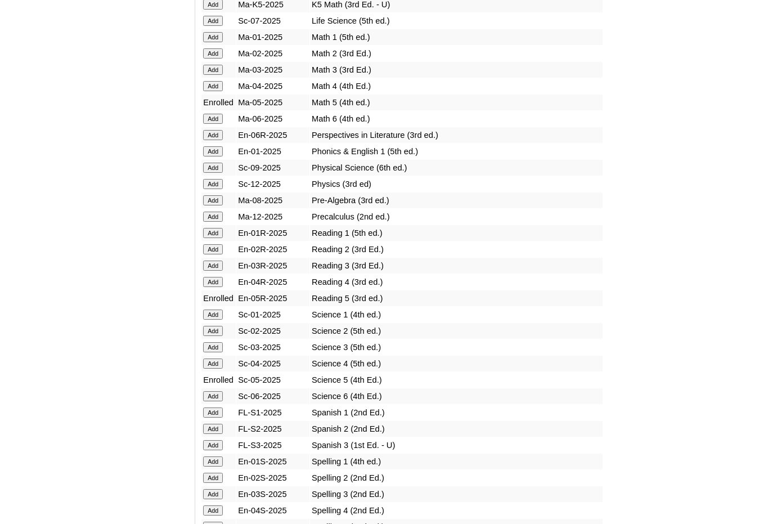
scroll to position [1351, 0]
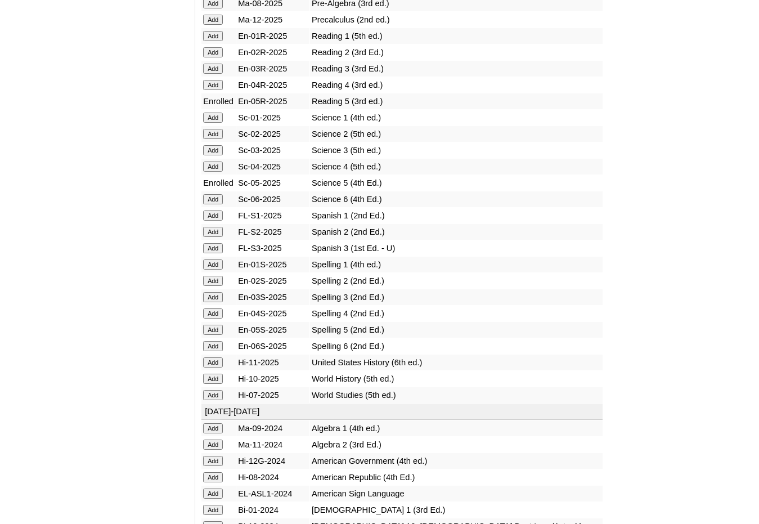
click at [214, 328] on input "Add" at bounding box center [213, 330] width 20 height 10
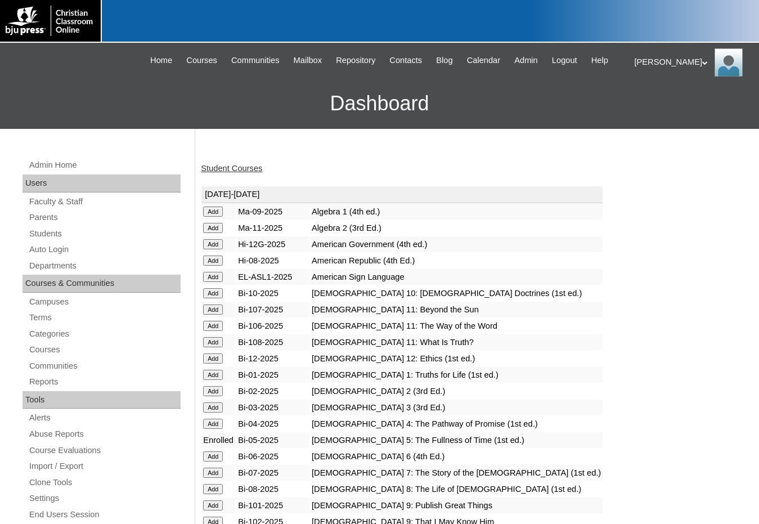
click at [231, 165] on link "Student Courses" at bounding box center [231, 168] width 61 height 9
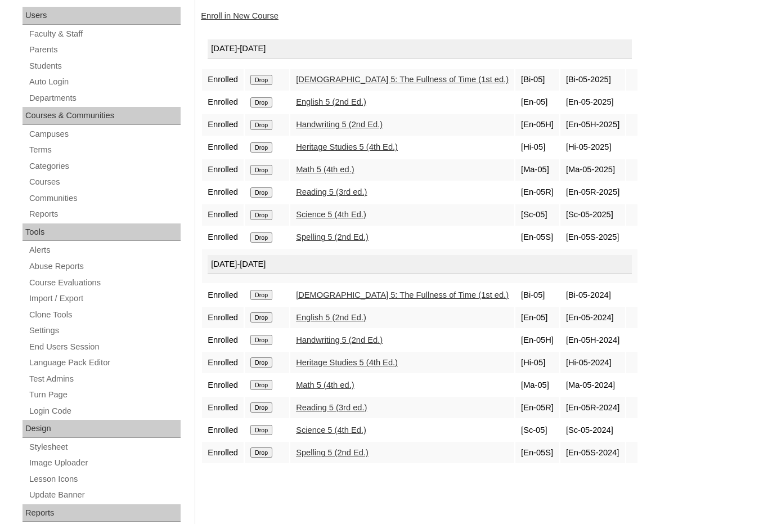
scroll to position [169, 0]
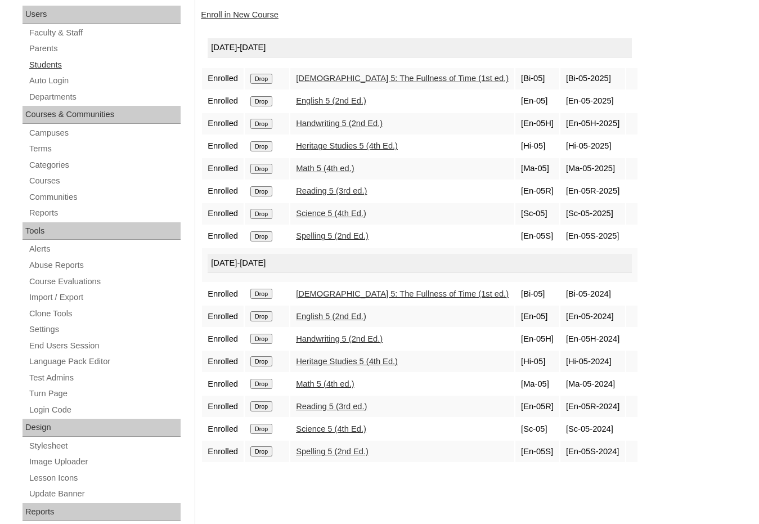
click at [59, 65] on link "Students" at bounding box center [104, 65] width 153 height 14
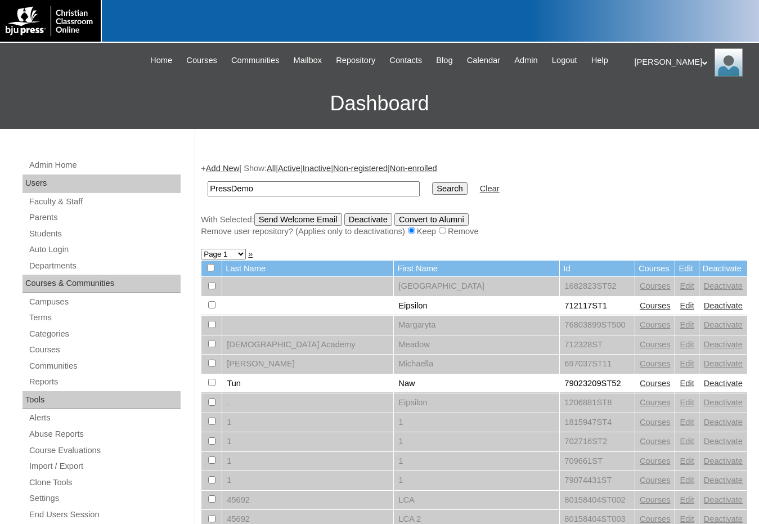
type input "PressDemo"
click at [432, 182] on input "Search" at bounding box center [449, 188] width 35 height 12
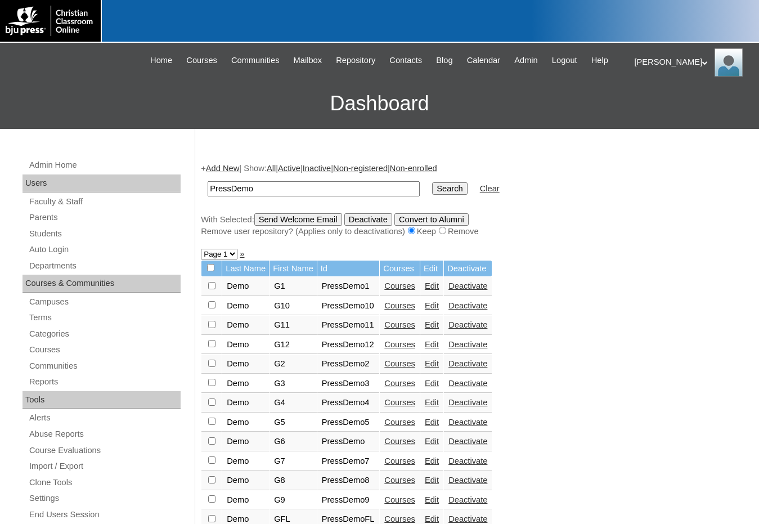
click at [397, 443] on link "Courses" at bounding box center [399, 441] width 31 height 9
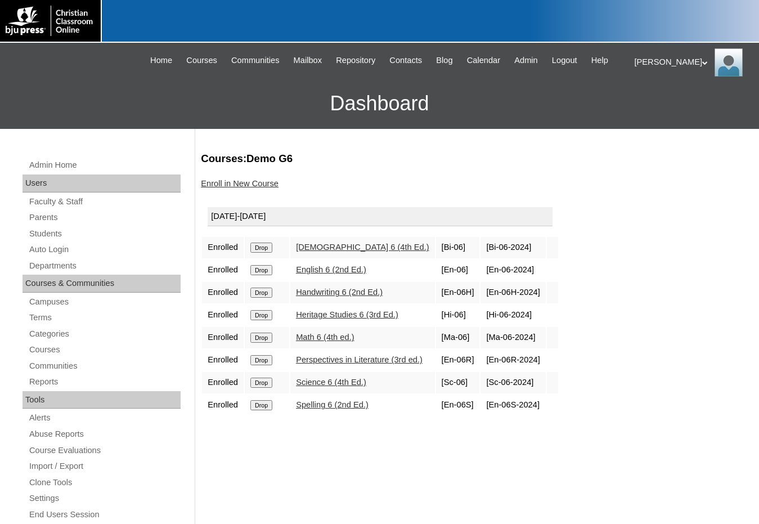
click at [233, 186] on link "Enroll in New Course" at bounding box center [240, 183] width 78 height 9
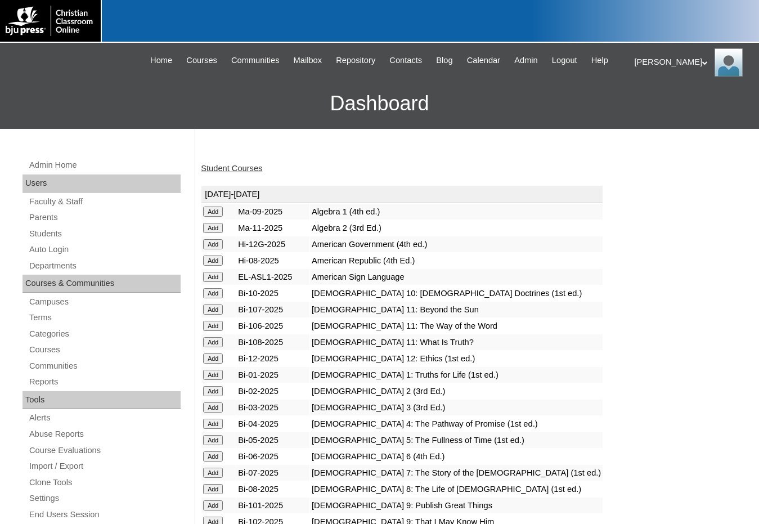
click at [222, 454] on input "Add" at bounding box center [213, 456] width 20 height 10
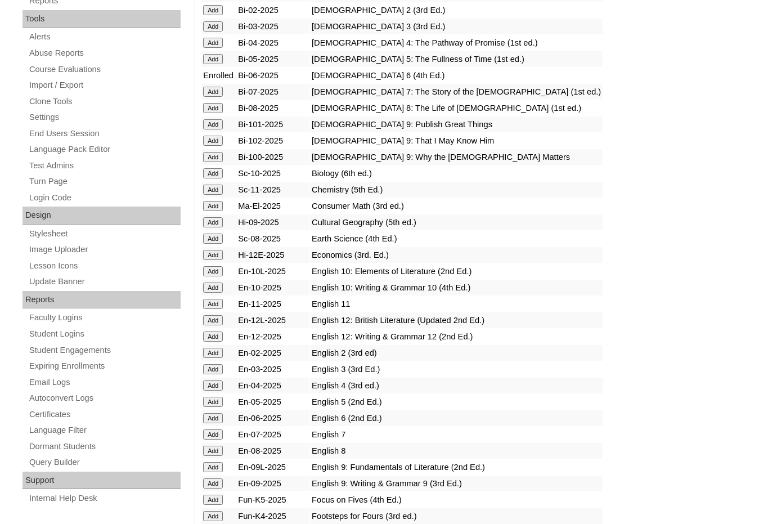
scroll to position [394, 0]
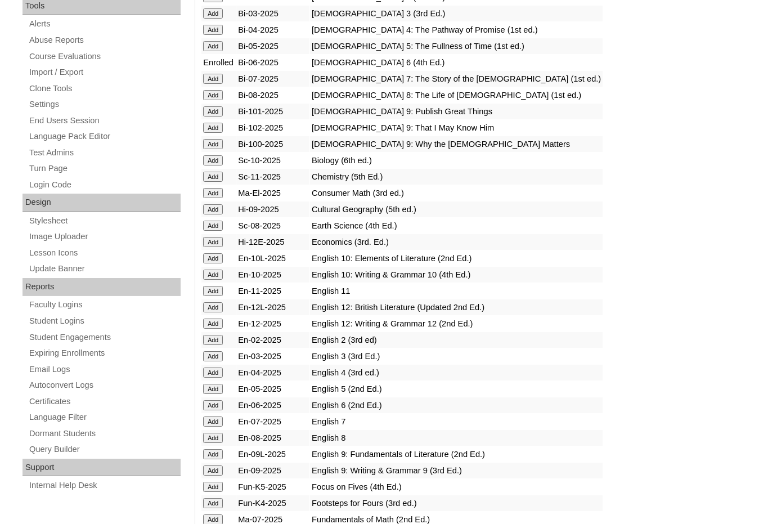
click at [213, 406] on input "Add" at bounding box center [213, 405] width 20 height 10
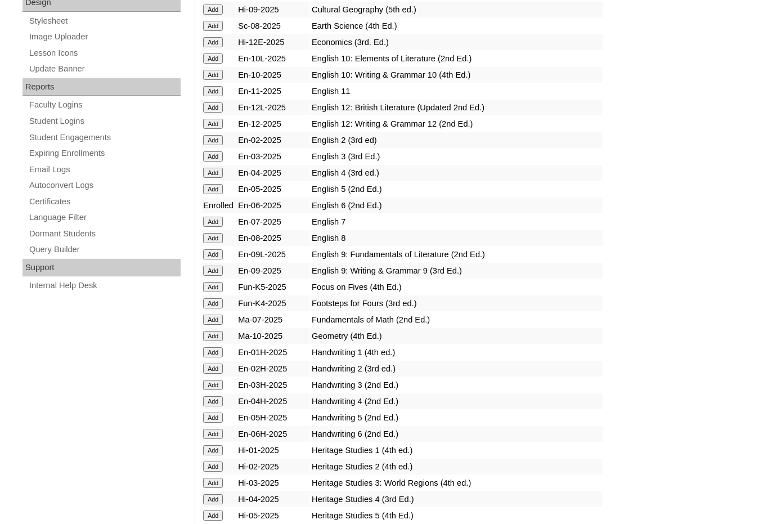
scroll to position [619, 0]
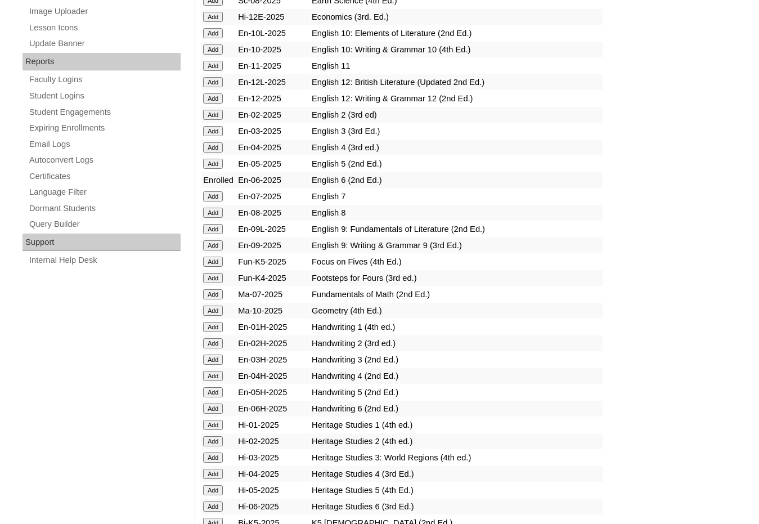
click at [209, 405] on input "Add" at bounding box center [213, 409] width 20 height 10
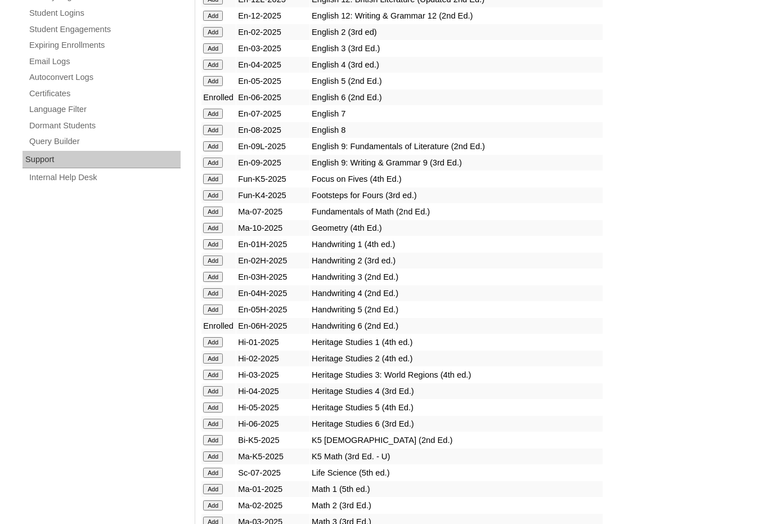
scroll to position [732, 0]
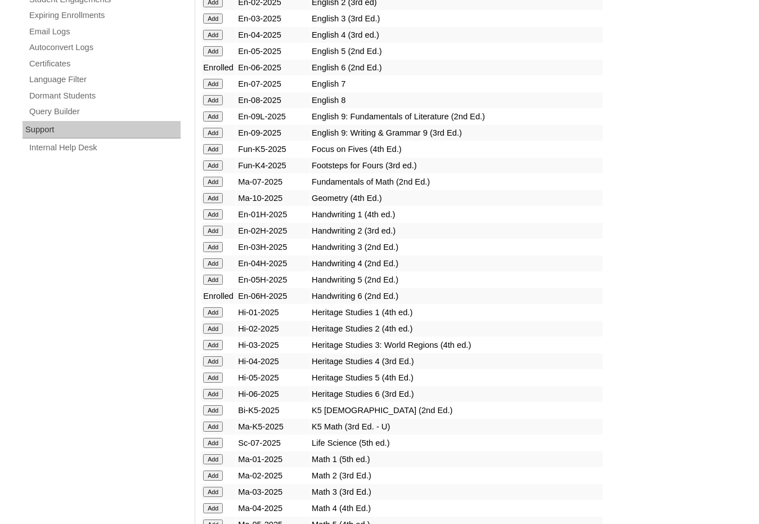
click at [217, 395] on input "Add" at bounding box center [213, 394] width 20 height 10
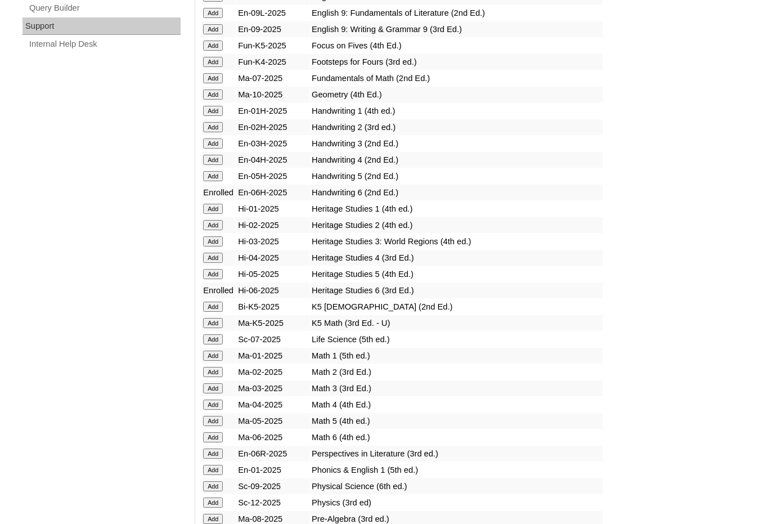
scroll to position [844, 0]
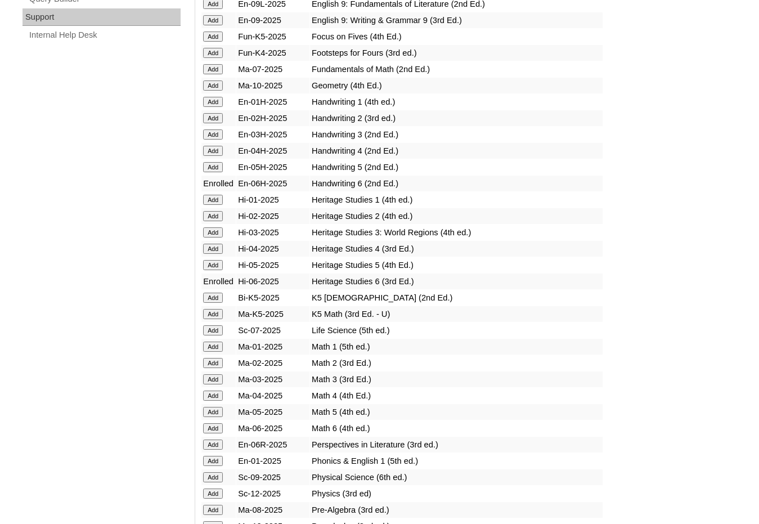
click at [219, 426] on input "Add" at bounding box center [213, 428] width 20 height 10
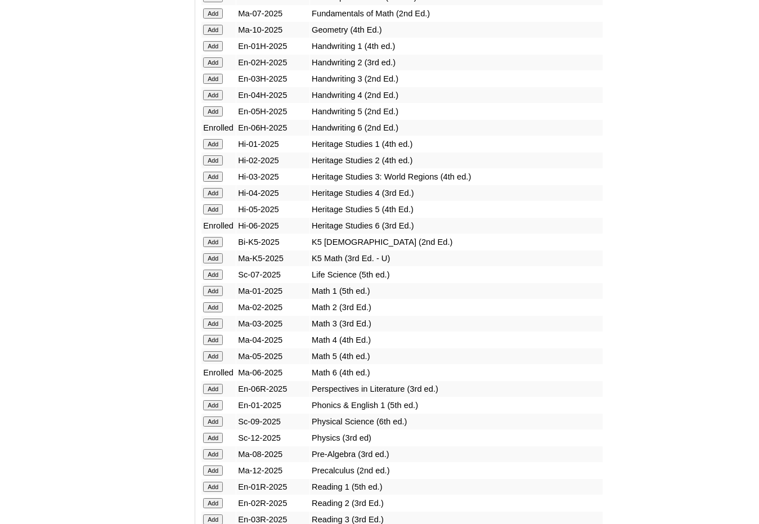
scroll to position [900, 0]
click at [210, 387] on input "Add" at bounding box center [213, 388] width 20 height 10
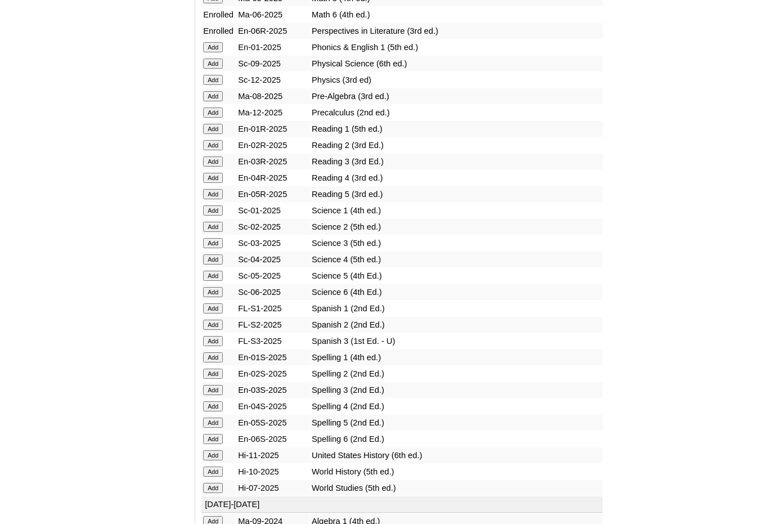
scroll to position [1238, 0]
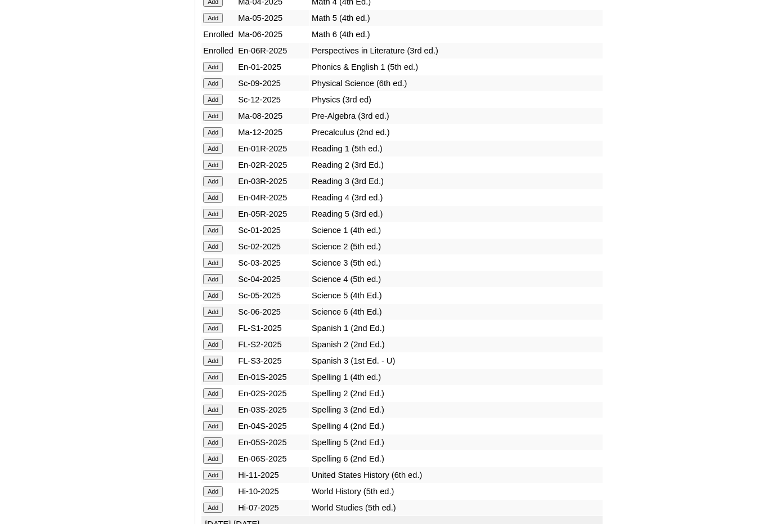
click at [208, 310] on input "Add" at bounding box center [213, 312] width 20 height 10
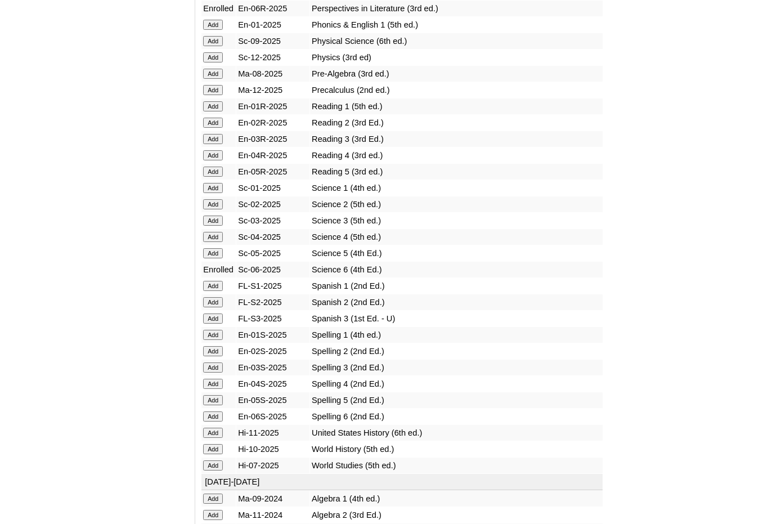
scroll to position [1294, 0]
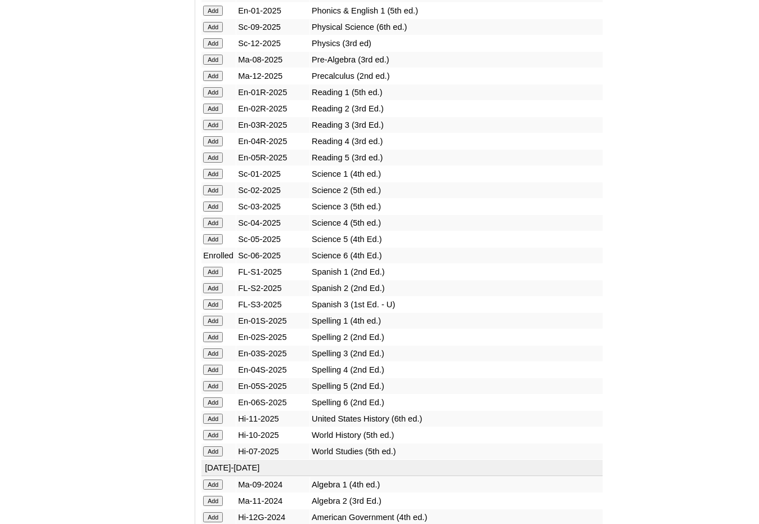
click at [209, 400] on input "Add" at bounding box center [213, 402] width 20 height 10
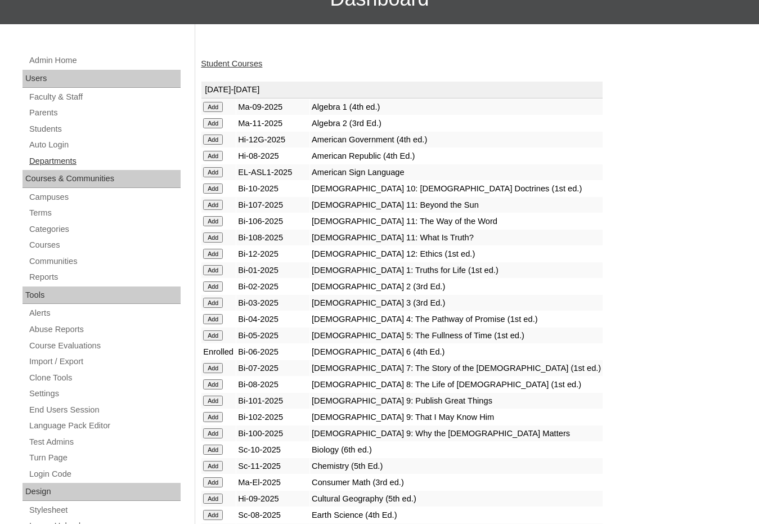
scroll to position [113, 0]
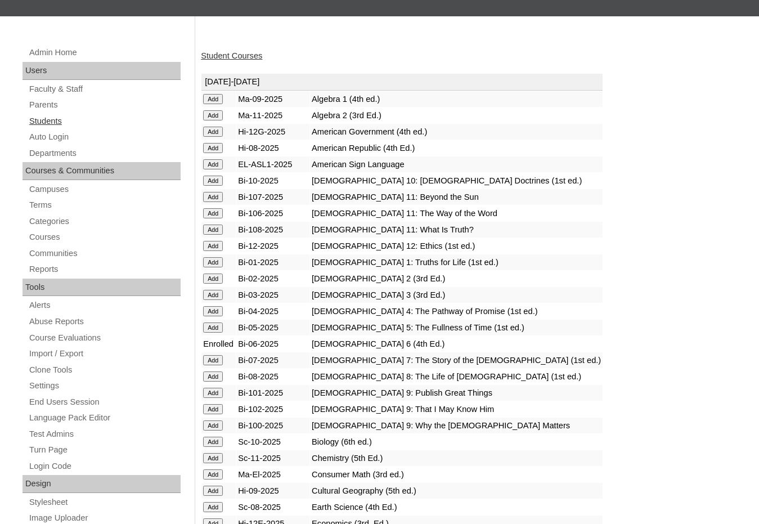
click at [68, 125] on link "Students" at bounding box center [104, 121] width 153 height 14
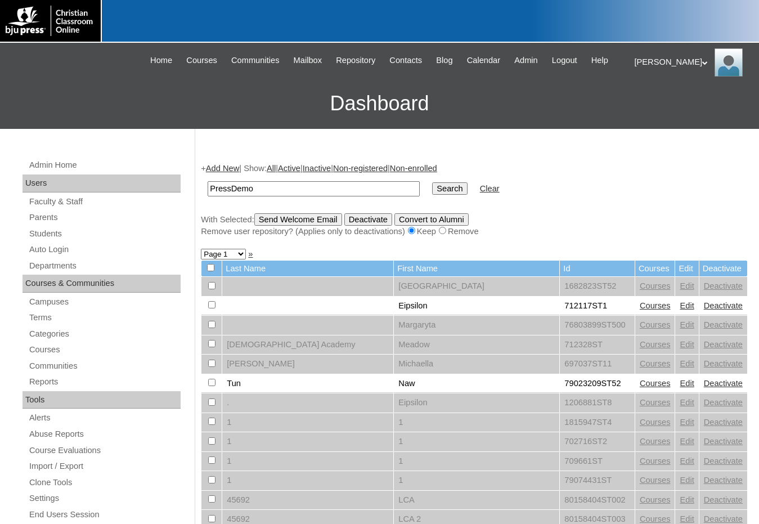
type input "PressDemo"
click at [432, 182] on input "Search" at bounding box center [449, 188] width 35 height 12
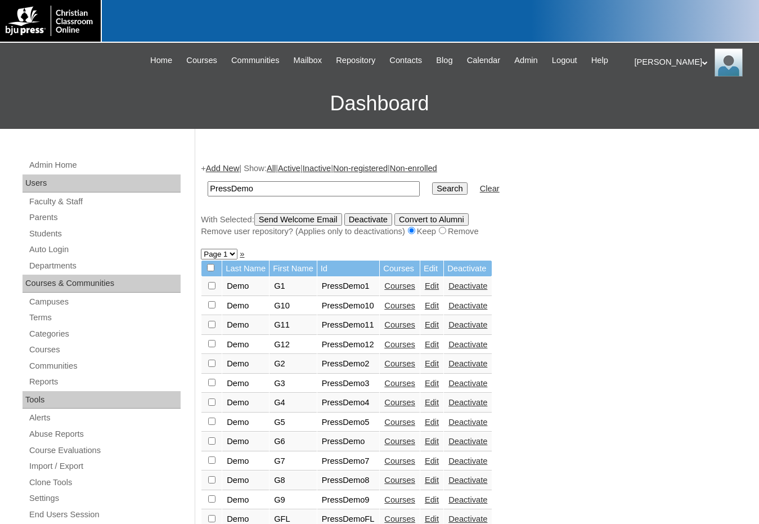
click at [397, 458] on link "Courses" at bounding box center [399, 460] width 31 height 9
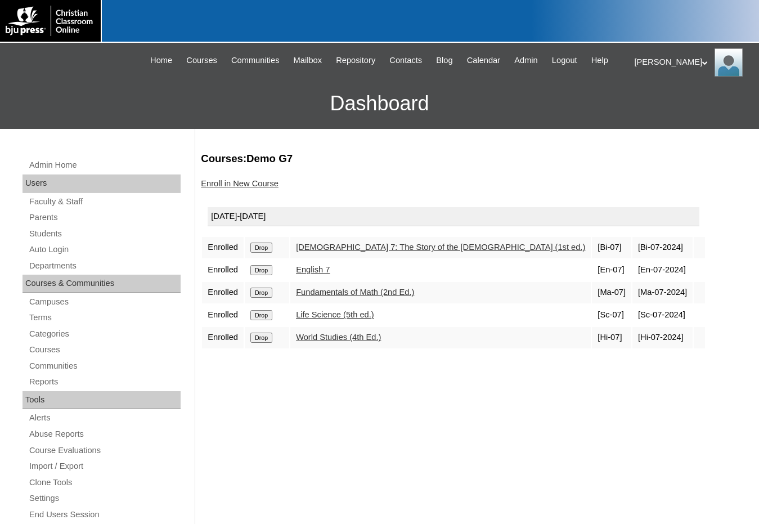
click at [244, 179] on link "Enroll in New Course" at bounding box center [240, 183] width 78 height 9
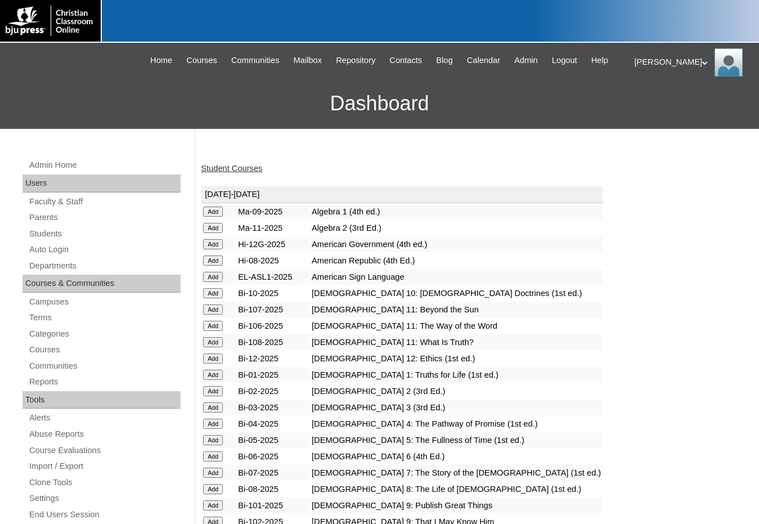
click at [212, 469] on input "Add" at bounding box center [213, 473] width 20 height 10
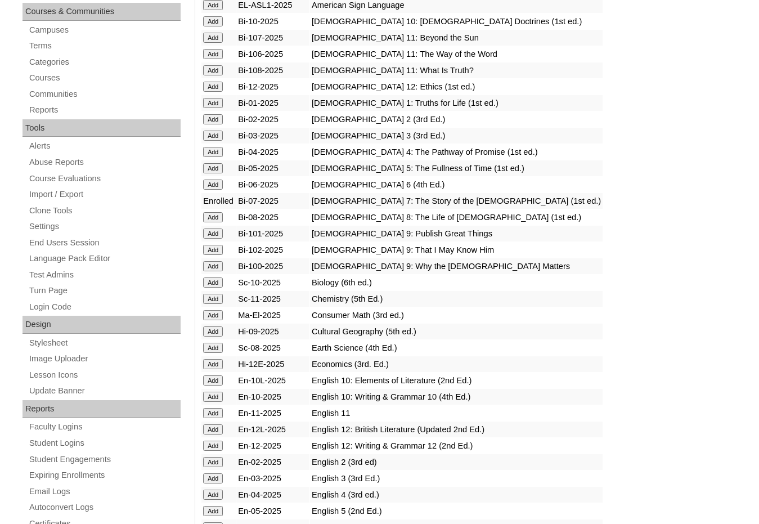
scroll to position [338, 0]
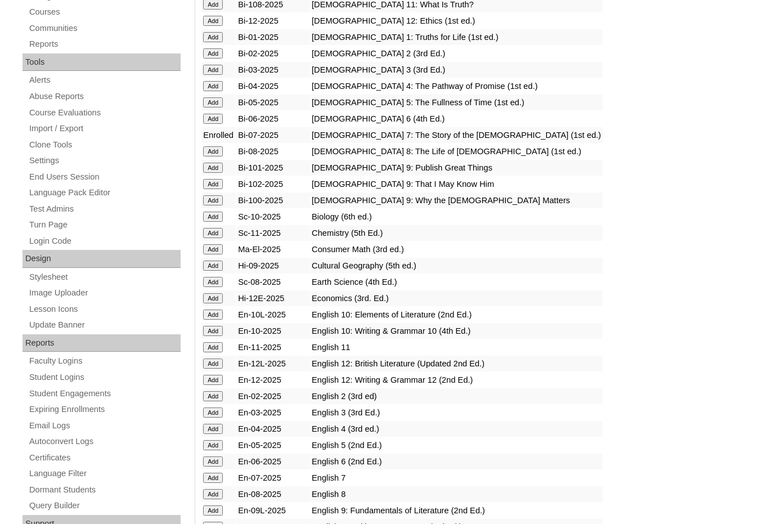
click at [216, 476] on input "Add" at bounding box center [213, 478] width 20 height 10
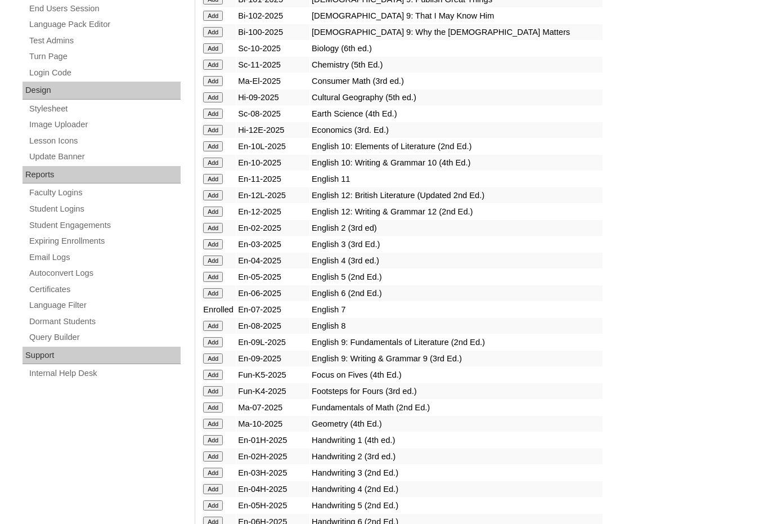
scroll to position [507, 0]
click at [217, 408] on input "Add" at bounding box center [213, 407] width 20 height 10
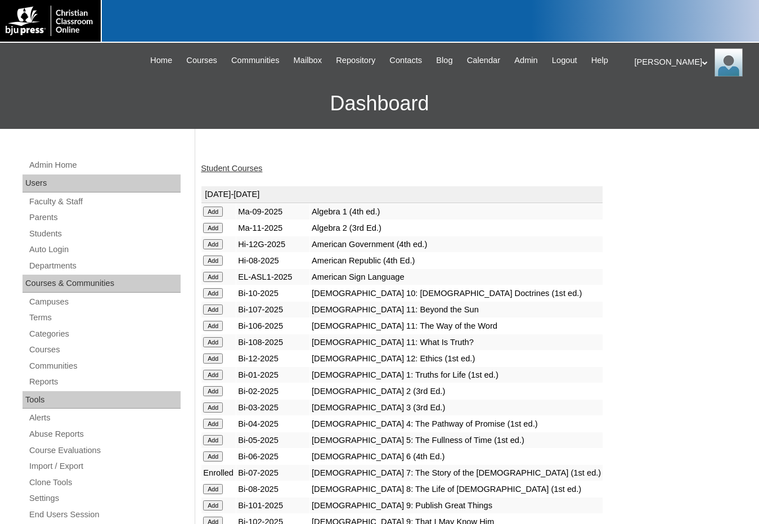
click at [35, 97] on h3 "Dashboard" at bounding box center [380, 103] width 748 height 51
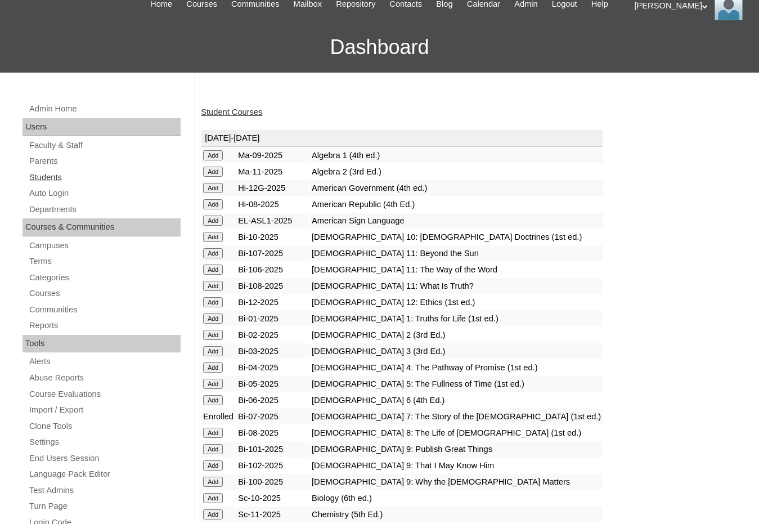
click at [71, 178] on link "Students" at bounding box center [104, 178] width 153 height 14
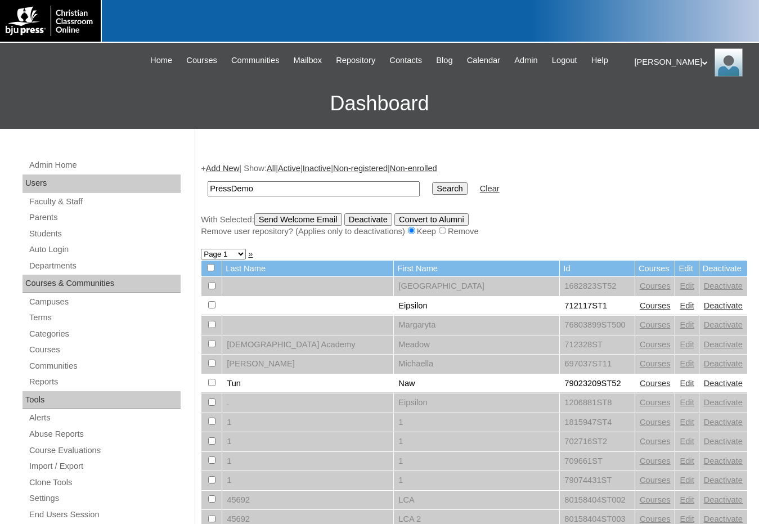
type input "PressDemo"
click at [432, 182] on input "Search" at bounding box center [449, 188] width 35 height 12
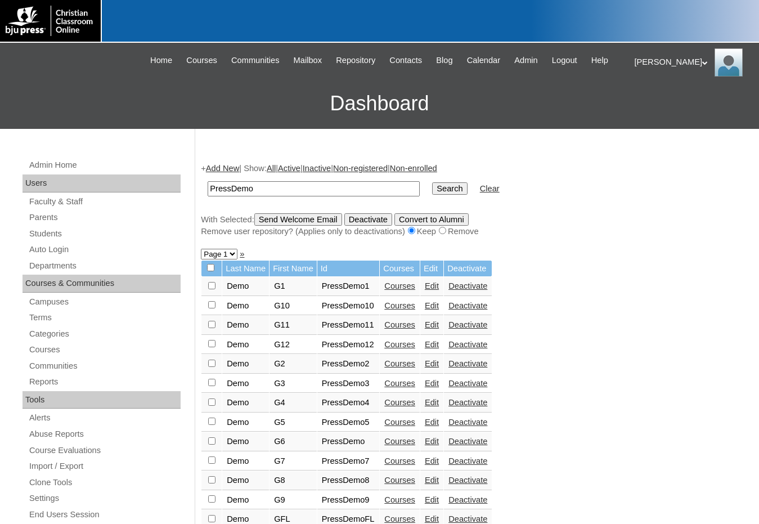
click at [411, 478] on link "Courses" at bounding box center [399, 480] width 31 height 9
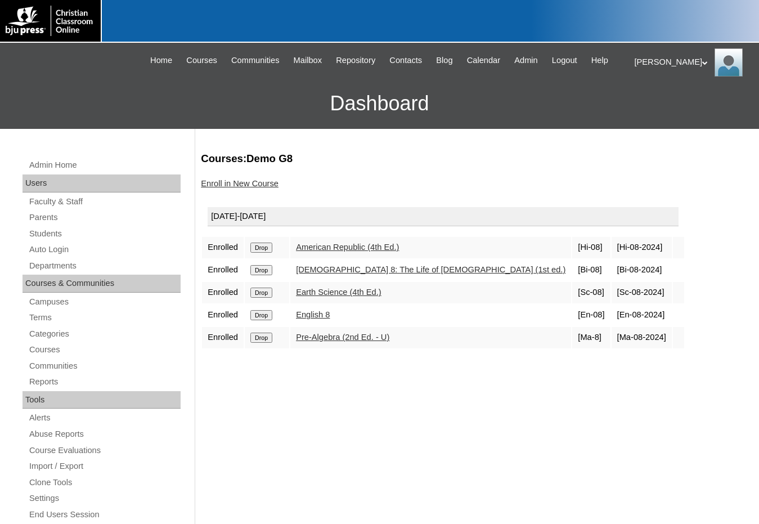
click at [248, 184] on link "Enroll in New Course" at bounding box center [240, 183] width 78 height 9
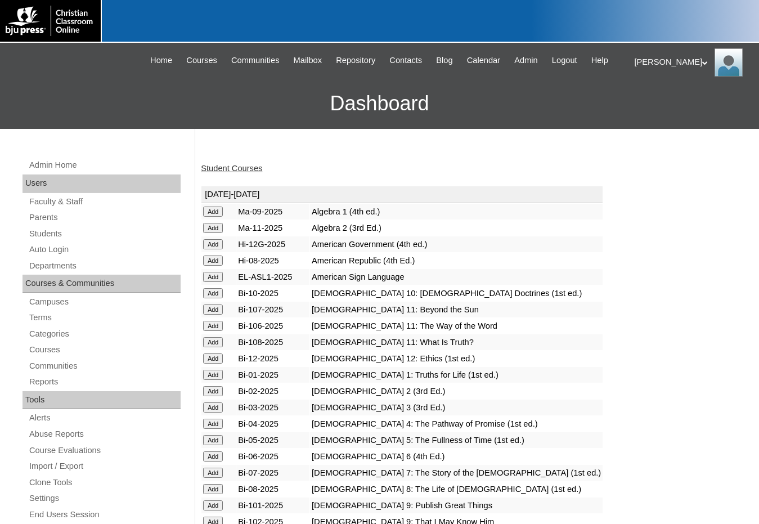
click at [217, 261] on input "Add" at bounding box center [213, 261] width 20 height 10
click at [218, 490] on input "Add" at bounding box center [213, 489] width 20 height 10
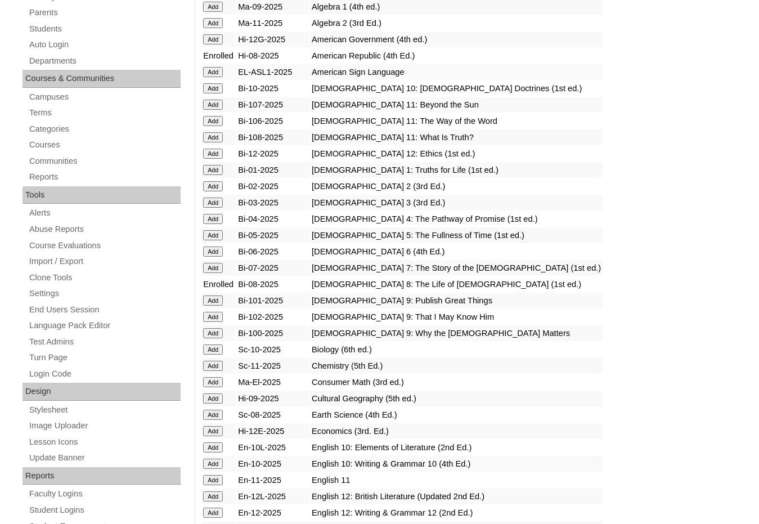
scroll to position [225, 0]
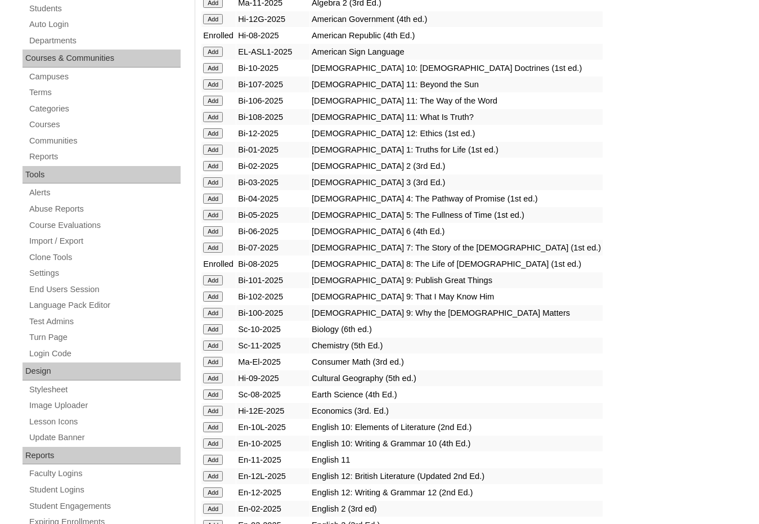
click at [216, 394] on input "Add" at bounding box center [213, 394] width 20 height 10
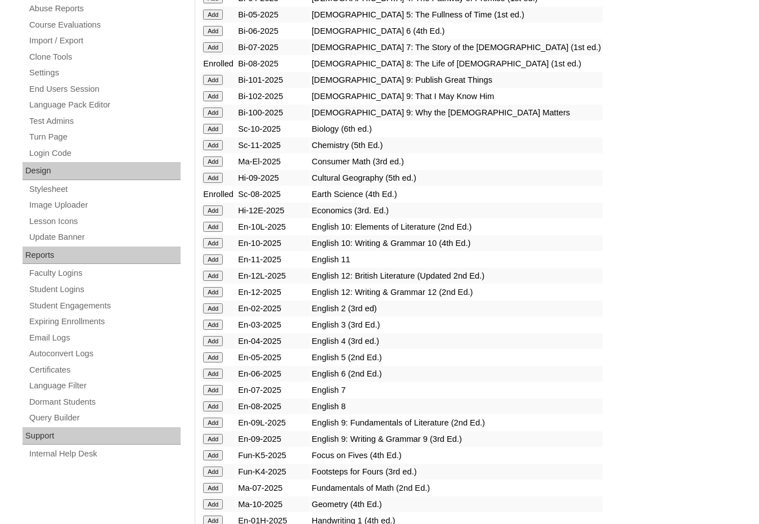
scroll to position [450, 0]
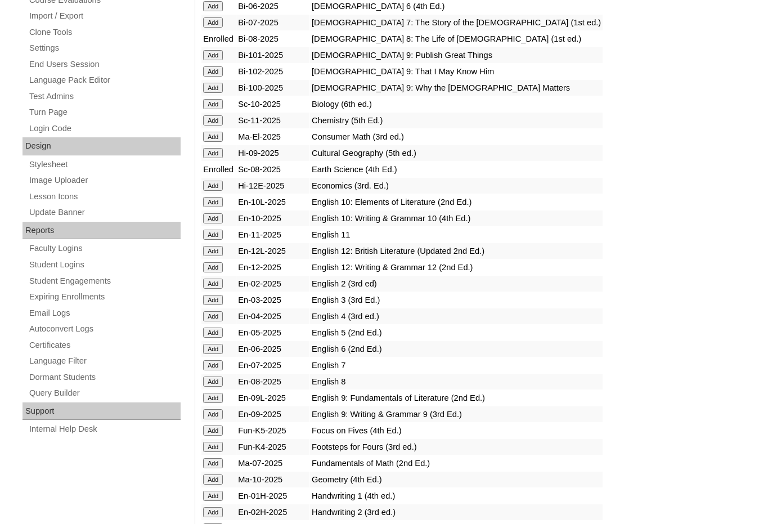
click at [209, 378] on input "Add" at bounding box center [213, 382] width 20 height 10
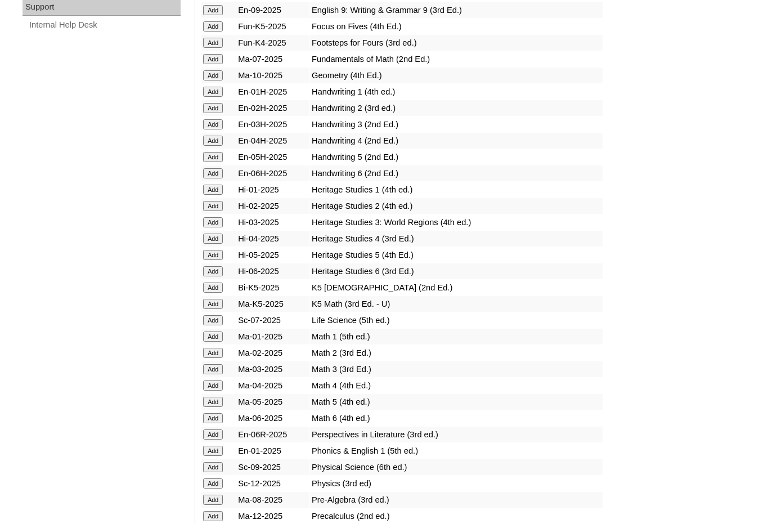
scroll to position [900, 0]
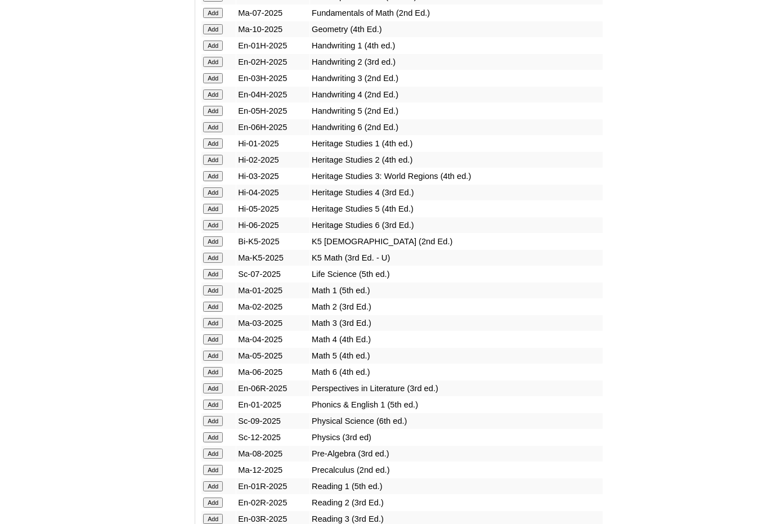
click at [220, 452] on input "Add" at bounding box center [213, 454] width 20 height 10
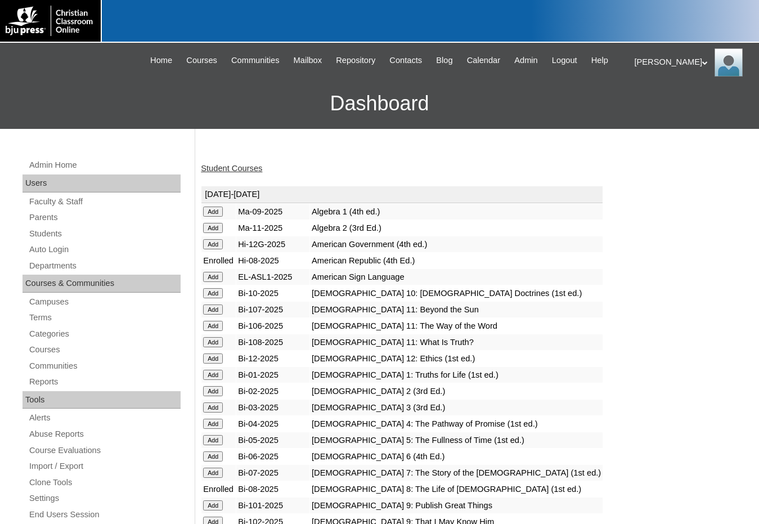
click at [46, 89] on h3 "Dashboard" at bounding box center [380, 103] width 748 height 51
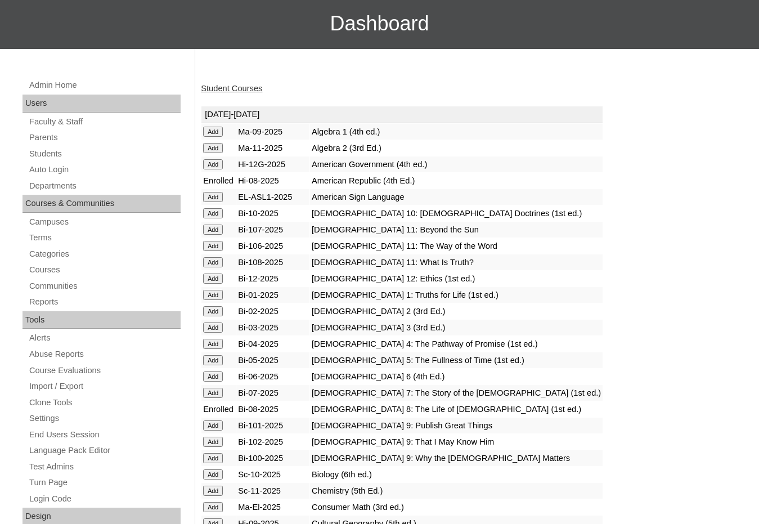
scroll to position [113, 0]
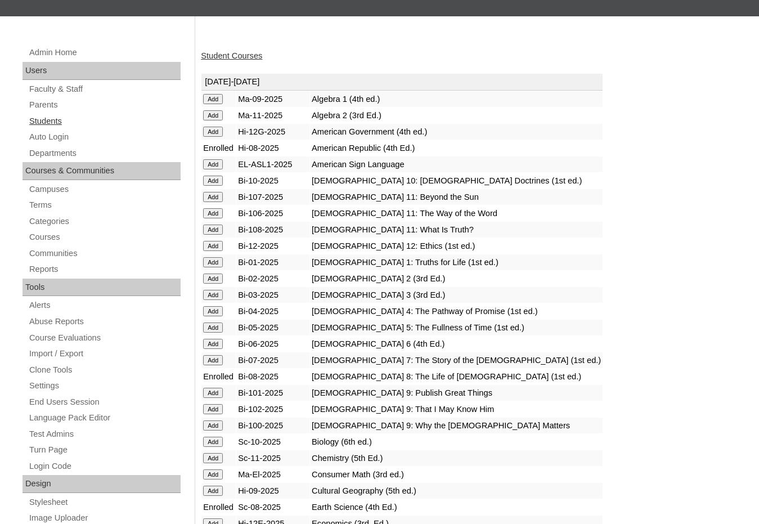
click at [68, 121] on link "Students" at bounding box center [104, 121] width 153 height 14
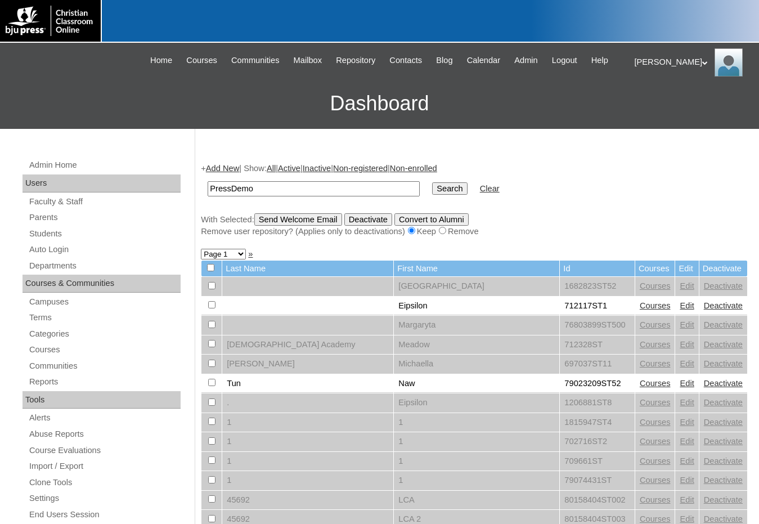
type input "PressDemo"
click at [432, 182] on input "Search" at bounding box center [449, 188] width 35 height 12
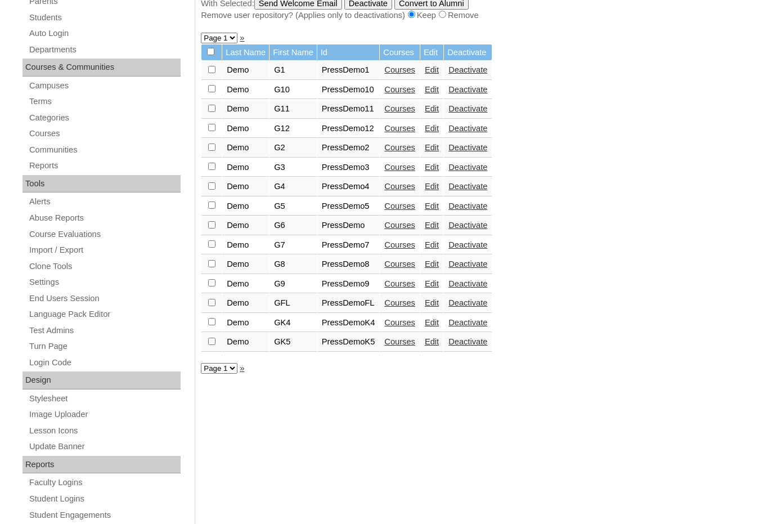
scroll to position [225, 0]
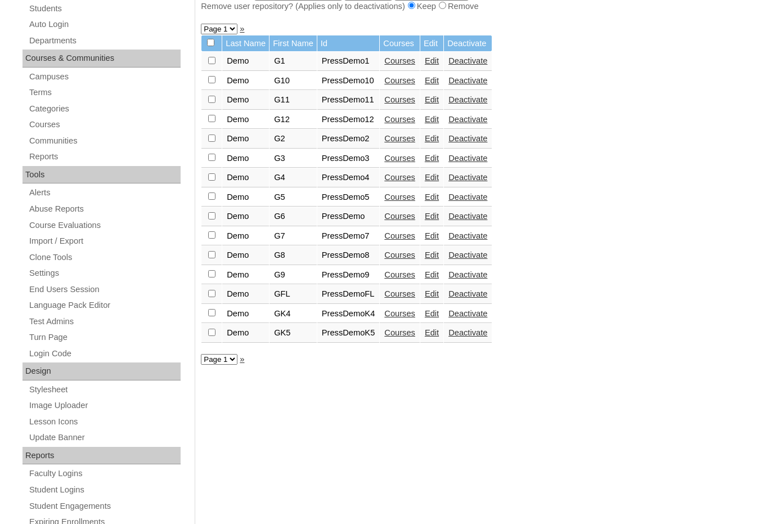
click at [409, 295] on link "Courses" at bounding box center [399, 293] width 31 height 9
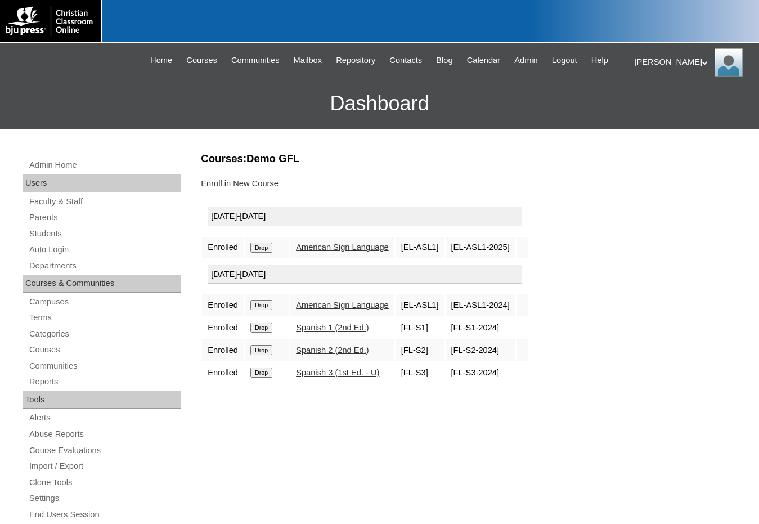
click at [258, 187] on link "Enroll in New Course" at bounding box center [240, 183] width 78 height 9
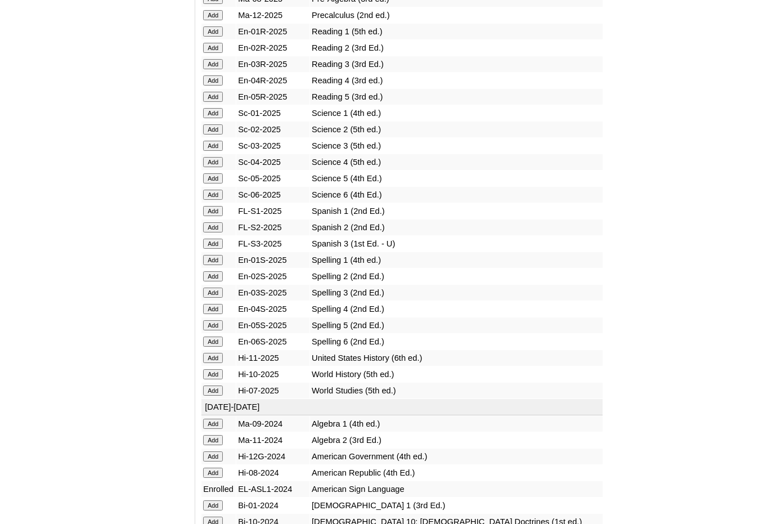
scroll to position [1294, 0]
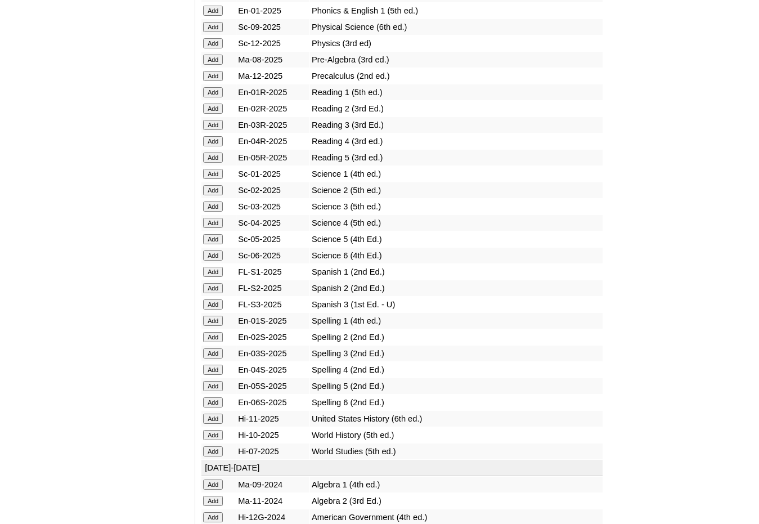
click at [220, 269] on input "Add" at bounding box center [213, 272] width 20 height 10
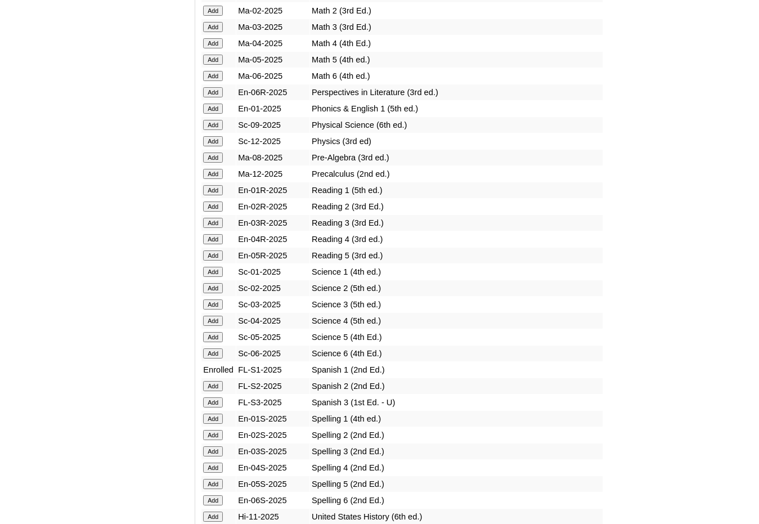
scroll to position [1238, 0]
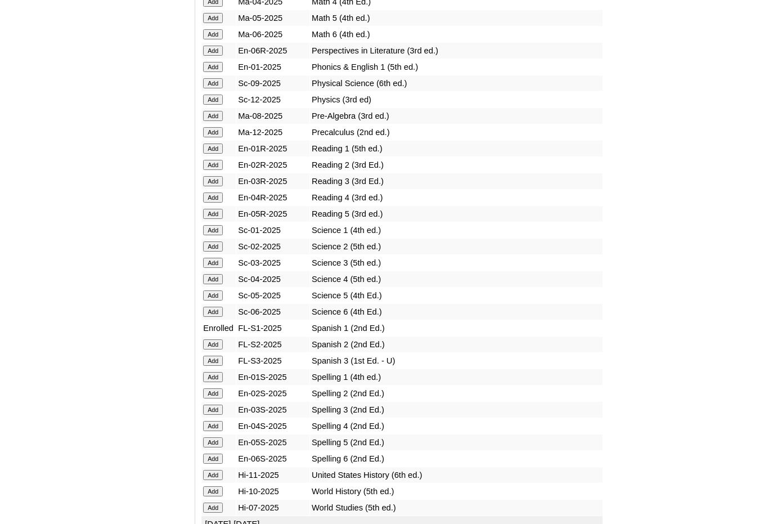
click at [219, 341] on input "Add" at bounding box center [213, 344] width 20 height 10
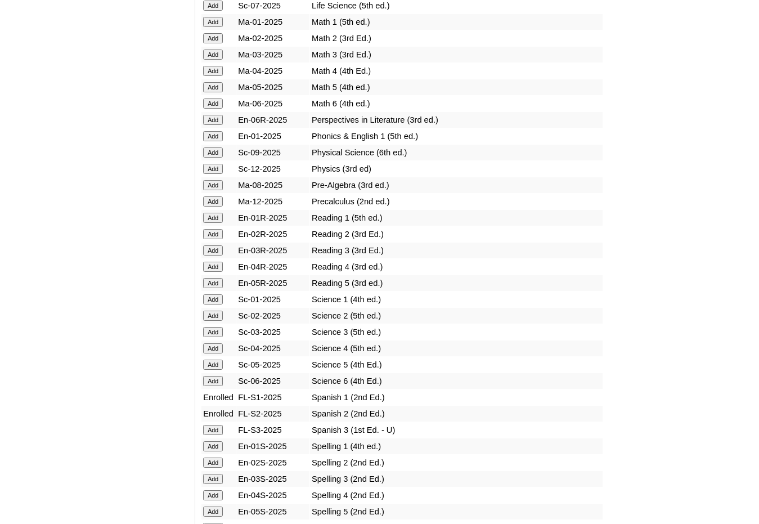
scroll to position [1182, 0]
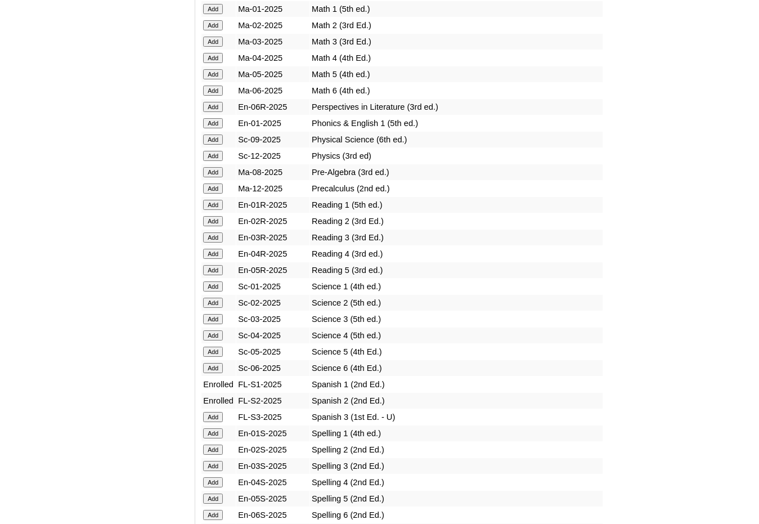
click at [218, 415] on input "Add" at bounding box center [213, 417] width 20 height 10
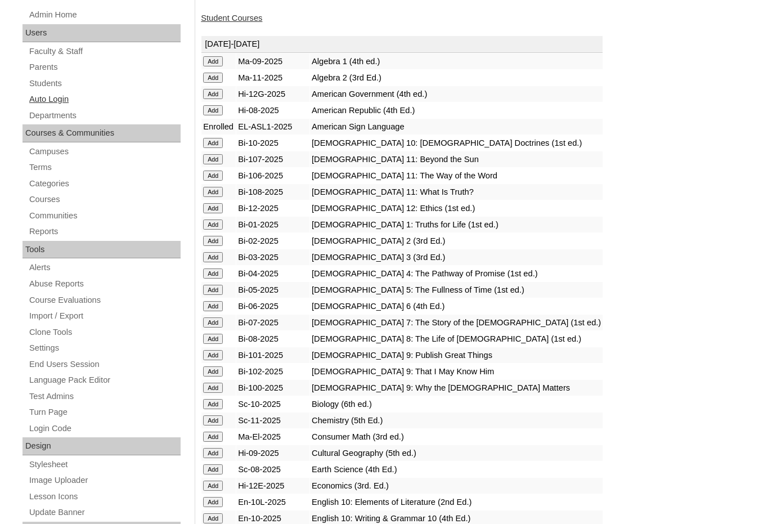
scroll to position [169, 0]
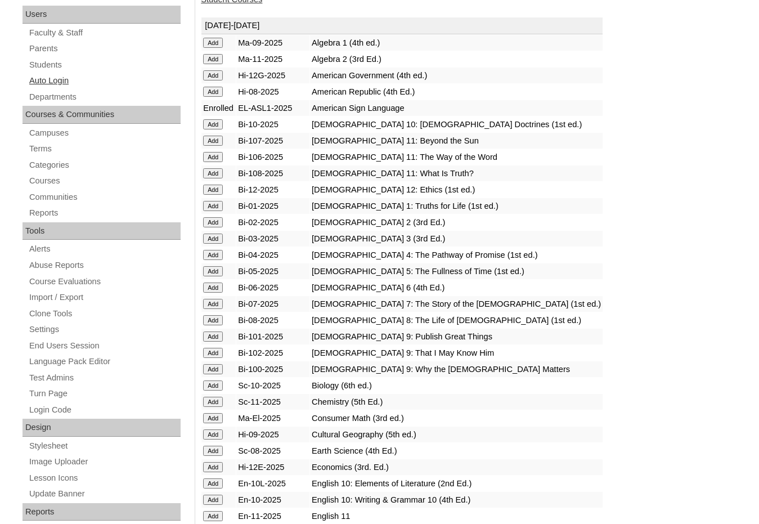
click at [66, 120] on div "Courses & Communities" at bounding box center [102, 115] width 158 height 18
click at [64, 63] on link "Students" at bounding box center [104, 65] width 153 height 14
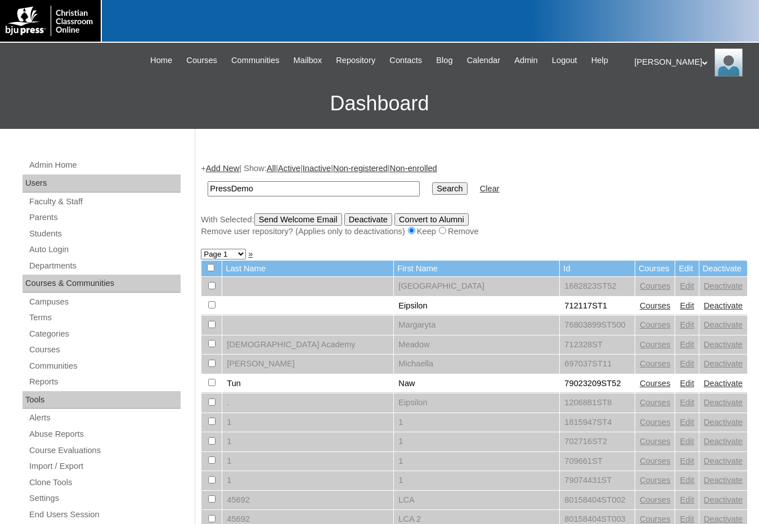
type input "PressDemo"
click at [432, 182] on input "Search" at bounding box center [449, 188] width 35 height 12
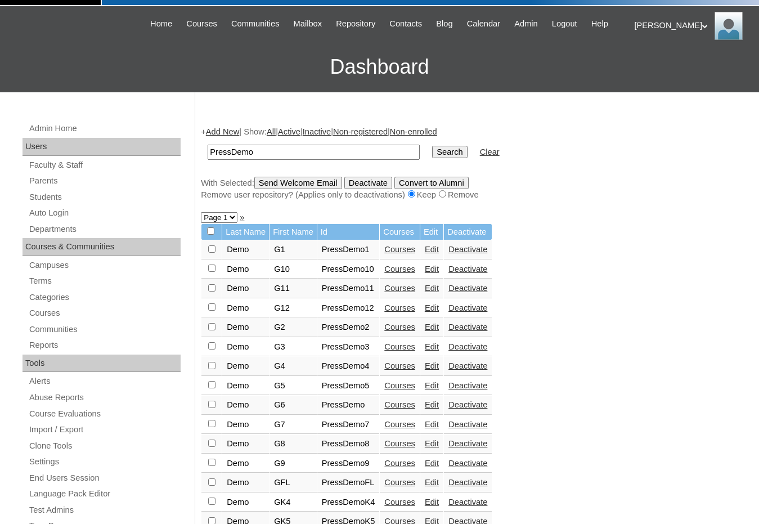
scroll to position [56, 0]
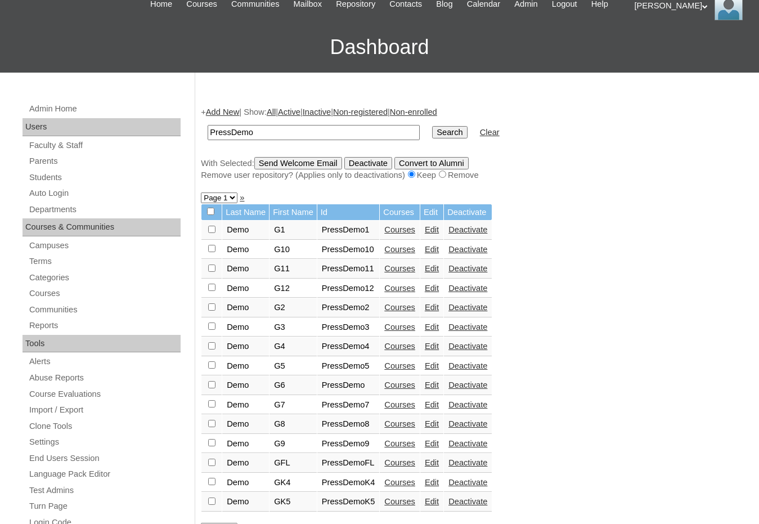
click at [397, 480] on link "Courses" at bounding box center [399, 482] width 31 height 9
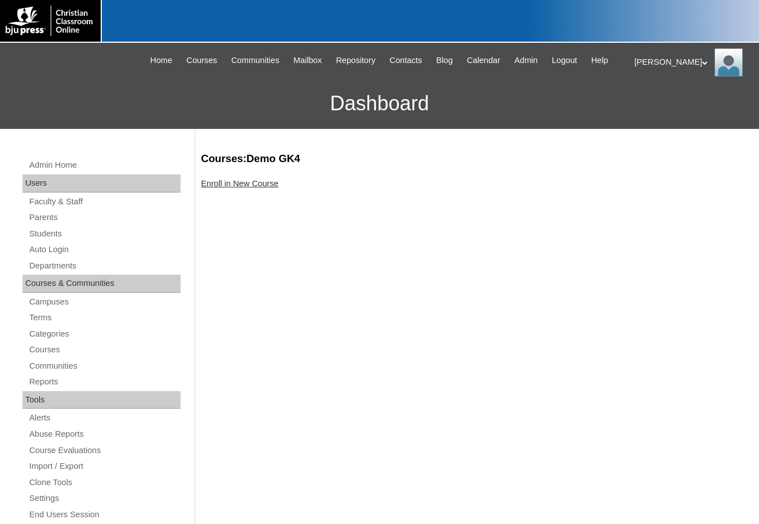
click at [265, 185] on link "Enroll in New Course" at bounding box center [240, 183] width 78 height 9
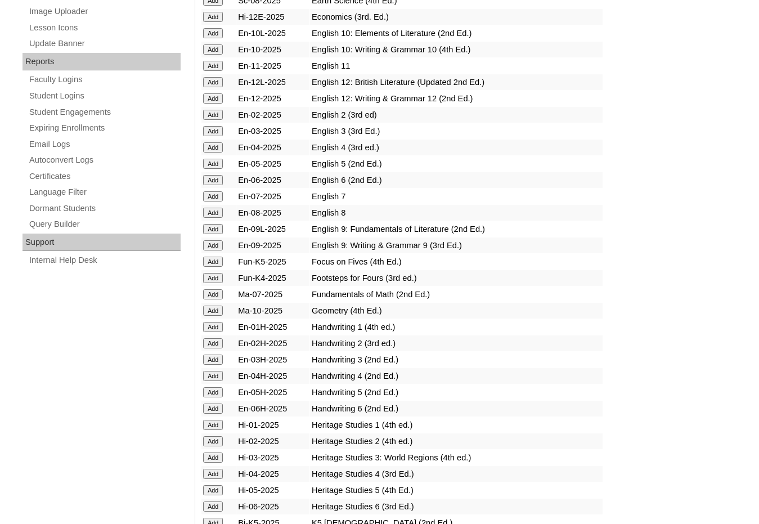
scroll to position [563, 0]
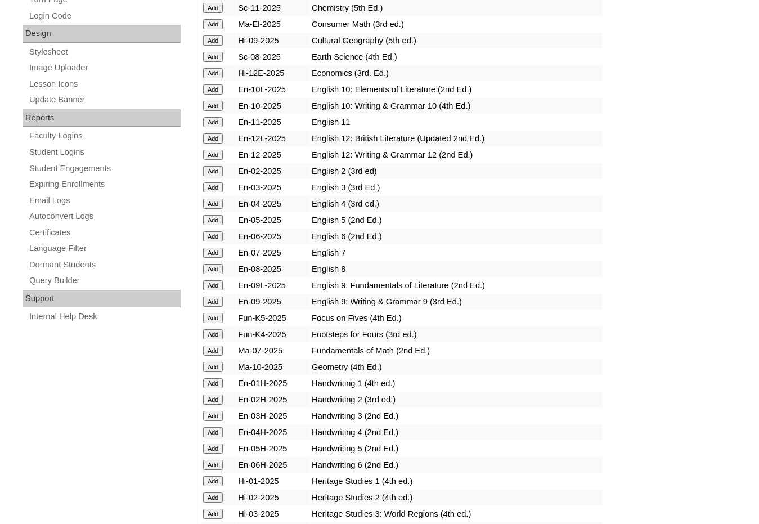
click at [208, 333] on input "Add" at bounding box center [213, 334] width 20 height 10
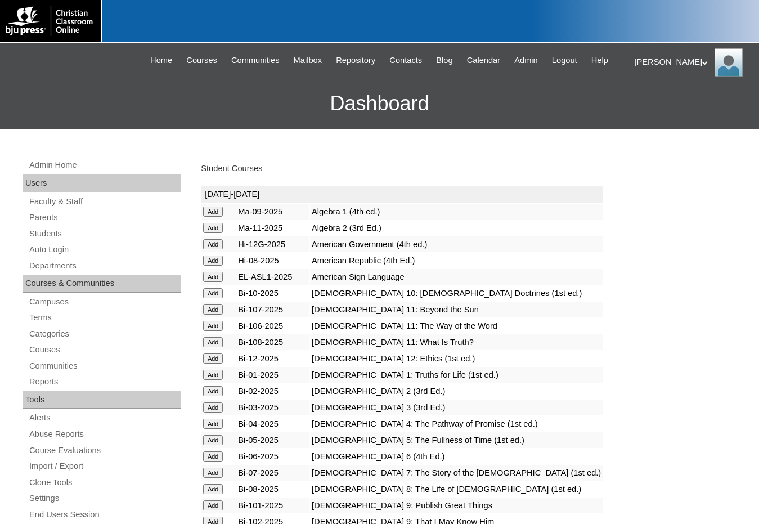
click at [53, 95] on h3 "Dashboard" at bounding box center [380, 103] width 748 height 51
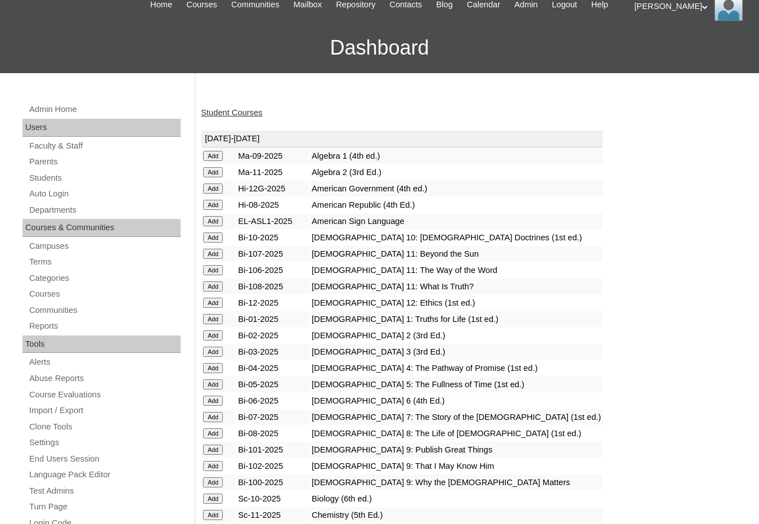
scroll to position [56, 0]
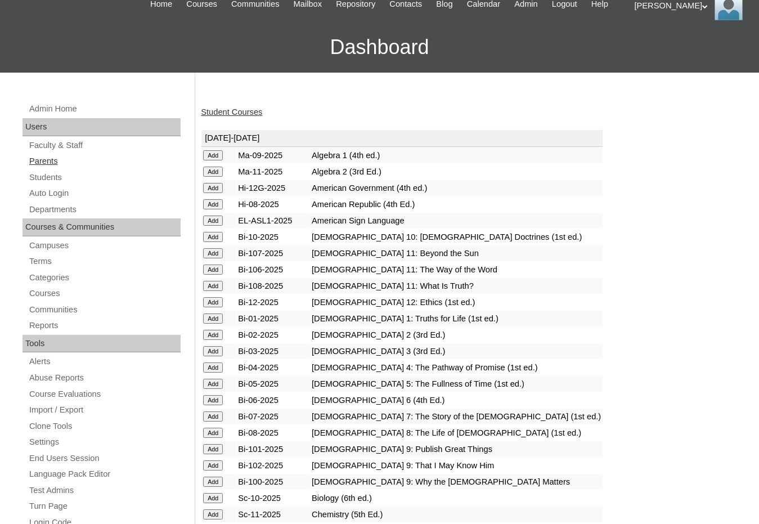
click at [48, 159] on link "Parents" at bounding box center [104, 161] width 153 height 14
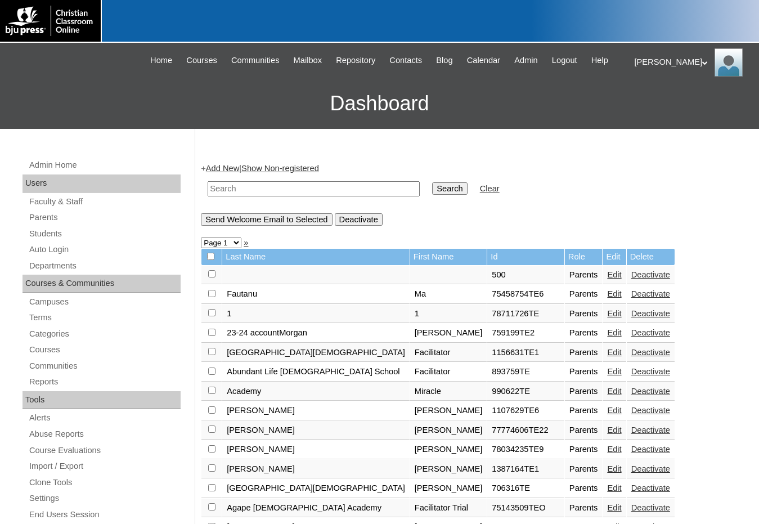
click at [223, 183] on input "text" at bounding box center [314, 188] width 212 height 15
type input "deercreekschool"
click at [432, 182] on input "Search" at bounding box center [449, 188] width 35 height 12
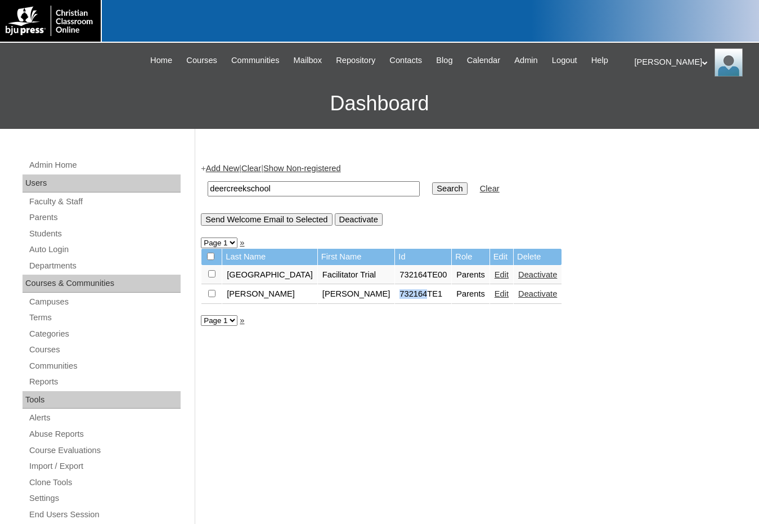
drag, startPoint x: 368, startPoint y: 293, endPoint x: 394, endPoint y: 299, distance: 27.3
click at [395, 299] on td "732164TE1" at bounding box center [423, 294] width 56 height 19
copy td "732164"
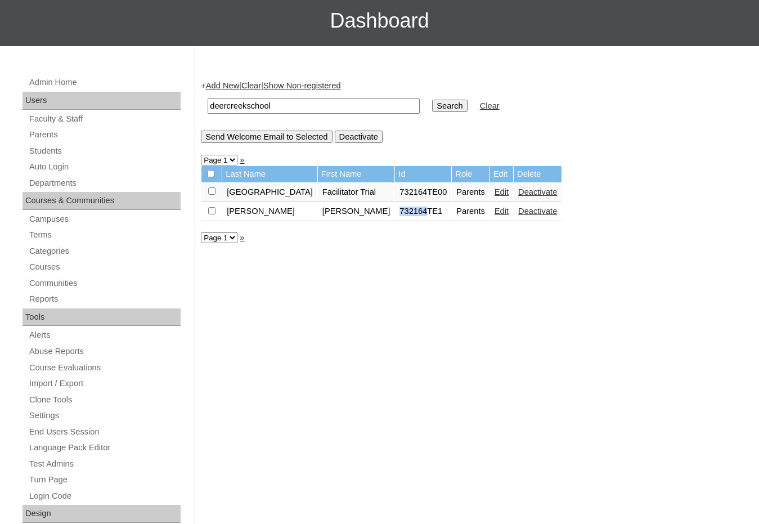
scroll to position [113, 0]
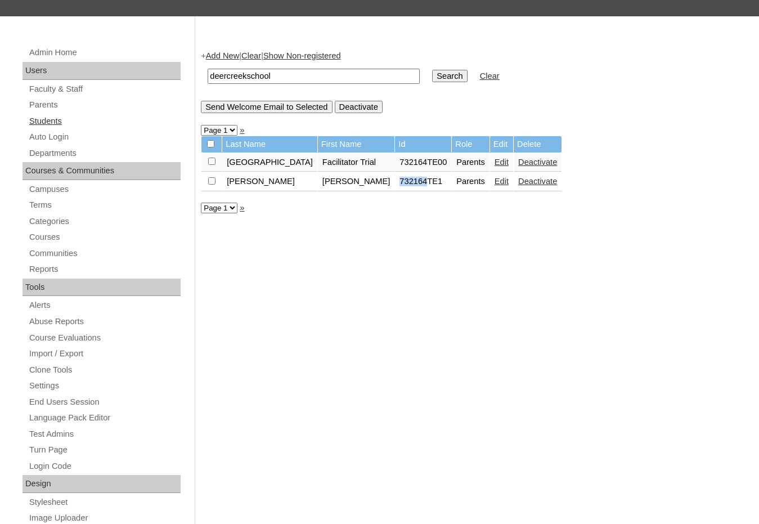
click at [75, 123] on link "Students" at bounding box center [104, 121] width 153 height 14
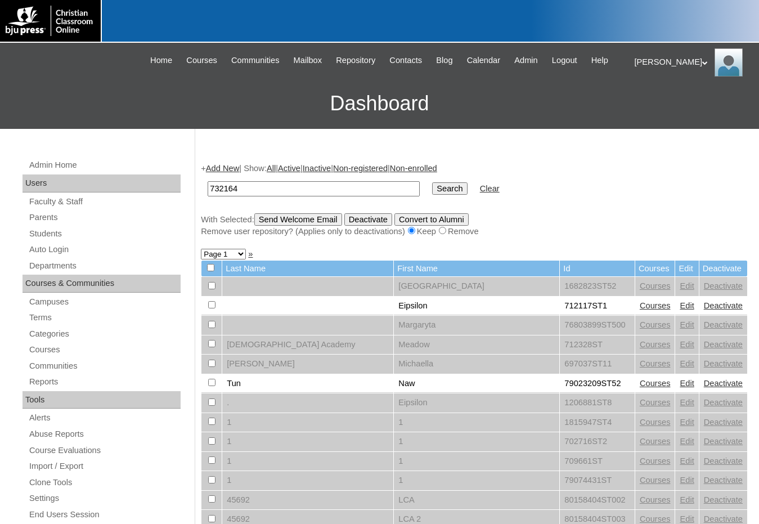
type input "732164"
click at [432, 182] on input "Search" at bounding box center [449, 188] width 35 height 12
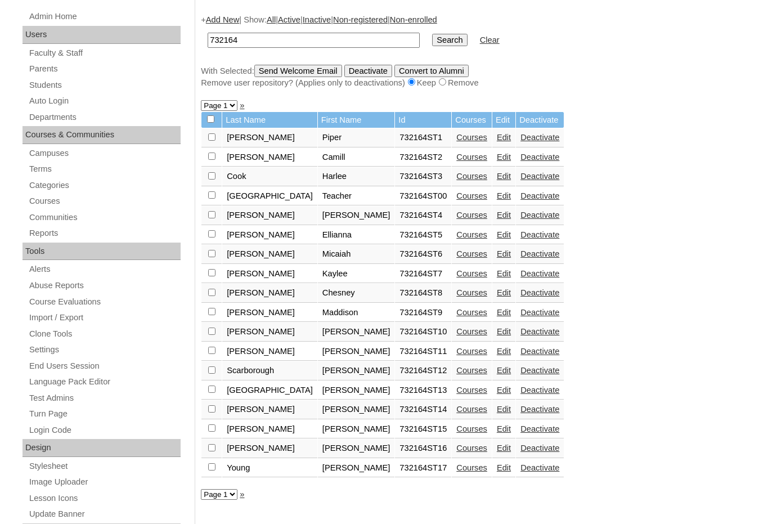
scroll to position [169, 0]
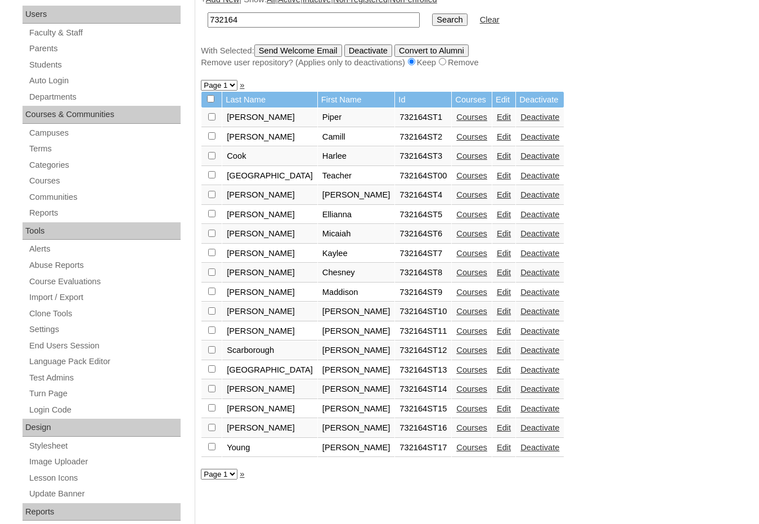
click at [497, 119] on link "Edit" at bounding box center [504, 117] width 14 height 9
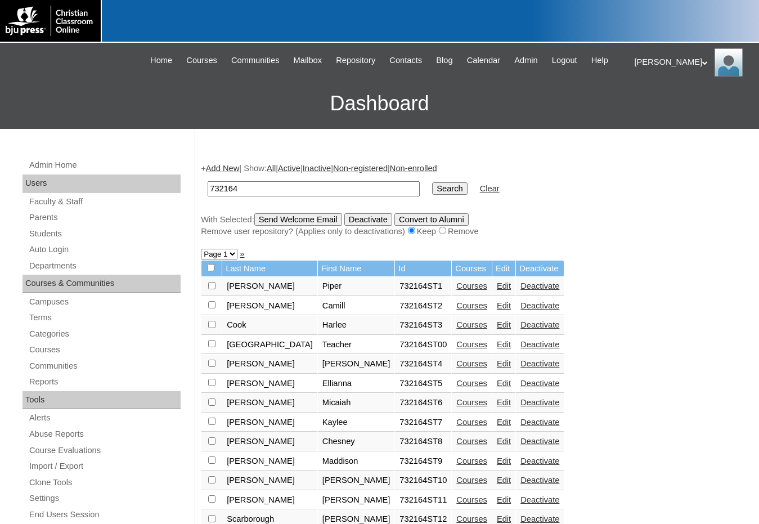
scroll to position [167, 0]
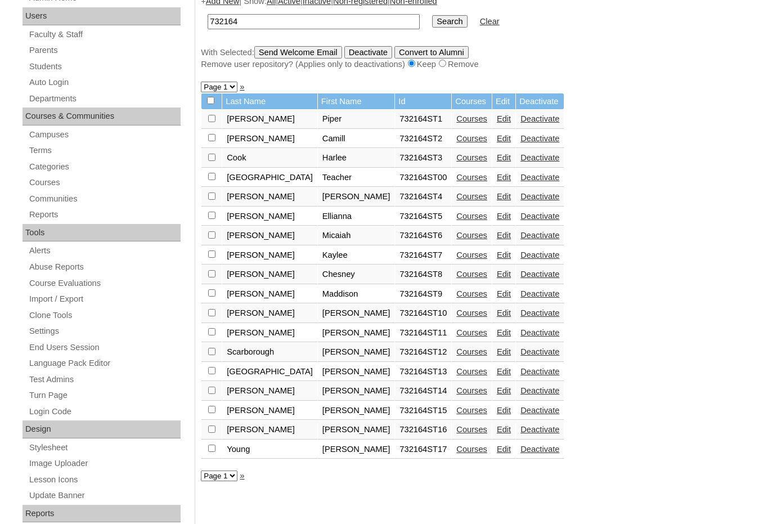
click at [497, 138] on link "Edit" at bounding box center [504, 138] width 14 height 9
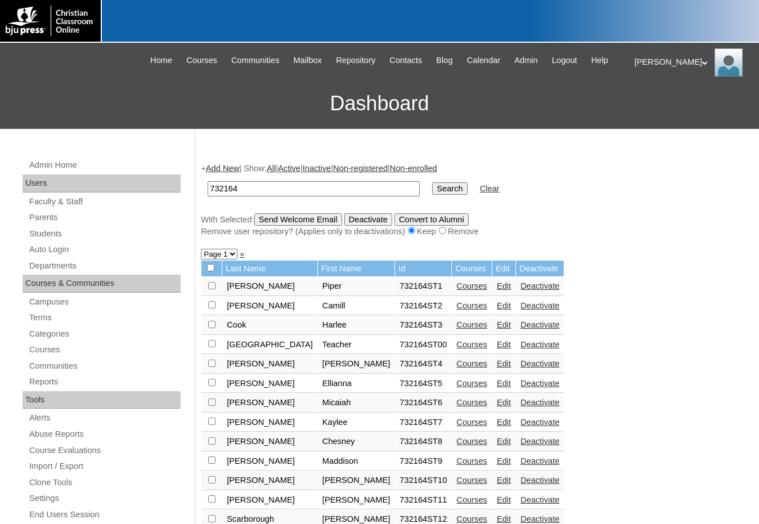
scroll to position [165, 0]
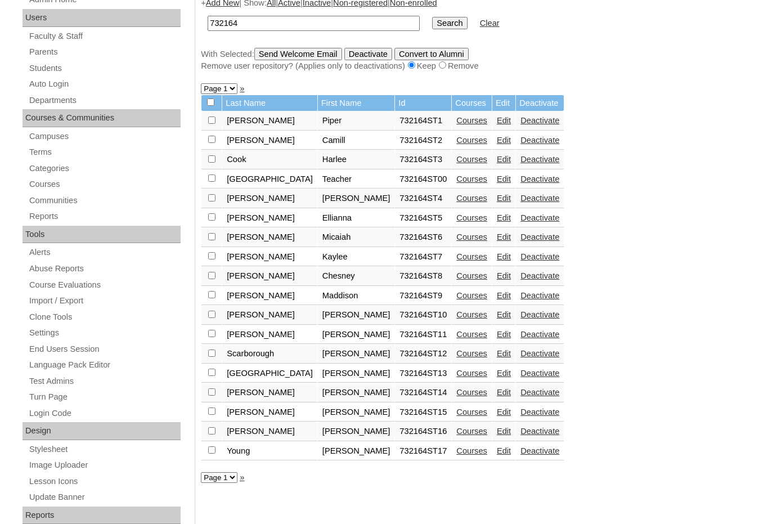
click at [497, 158] on link "Edit" at bounding box center [504, 159] width 14 height 9
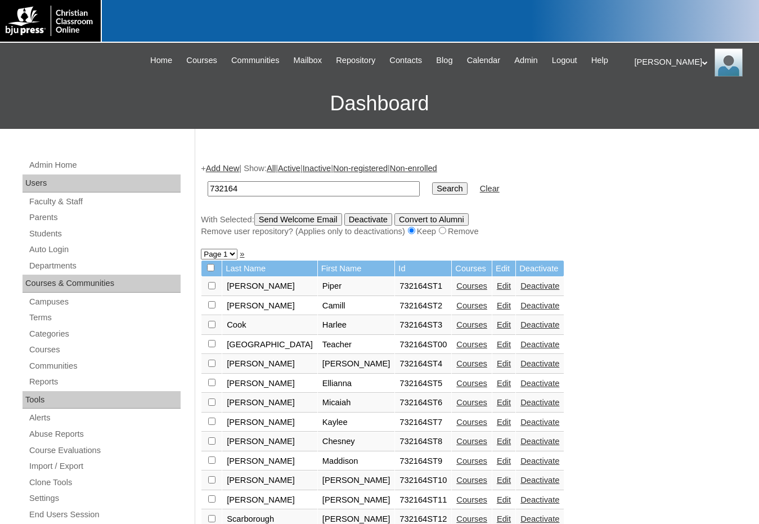
scroll to position [164, 0]
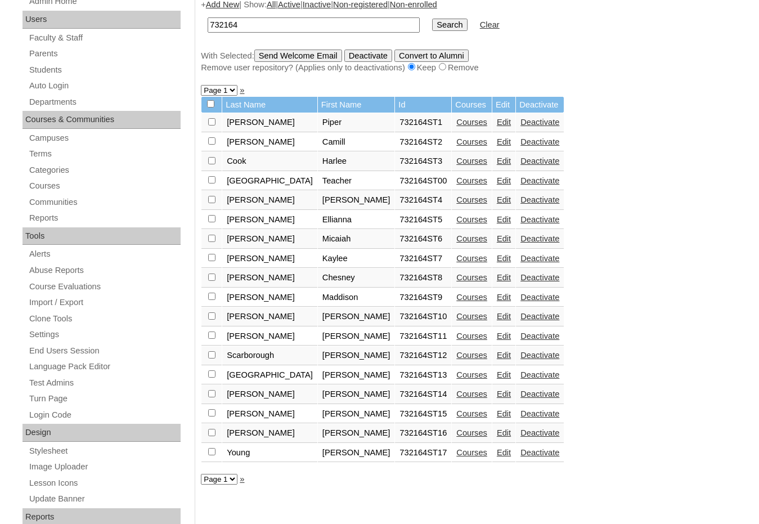
click at [497, 181] on link "Edit" at bounding box center [504, 180] width 14 height 9
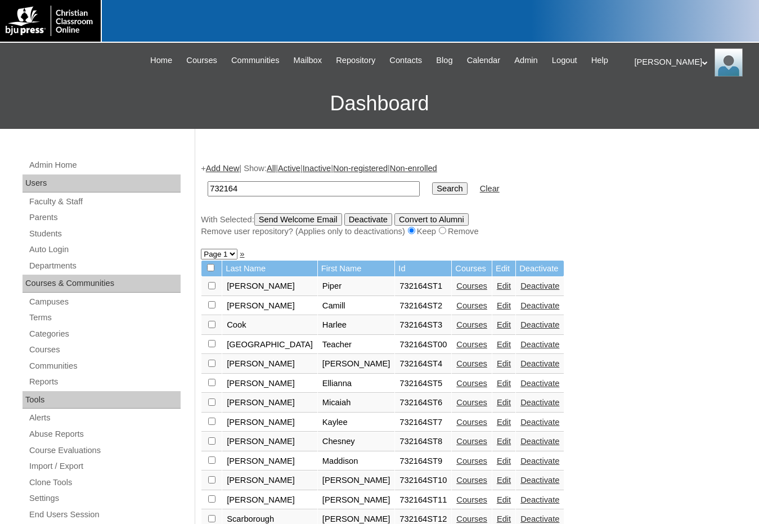
scroll to position [162, 0]
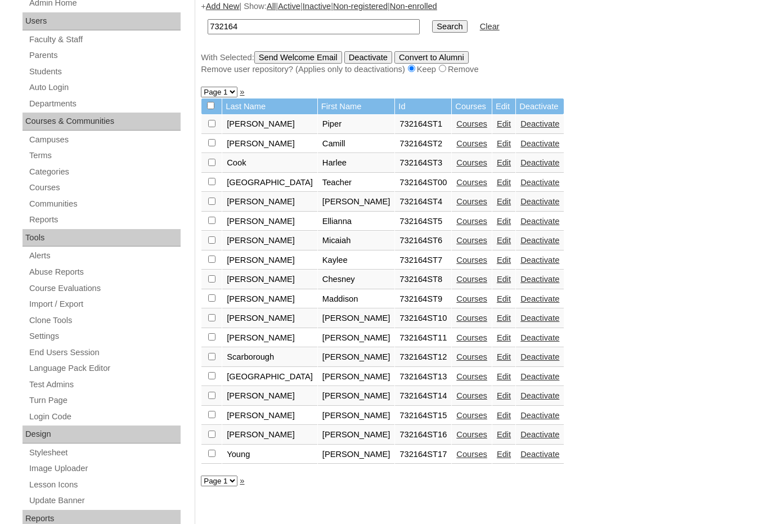
click at [497, 204] on link "Edit" at bounding box center [504, 201] width 14 height 9
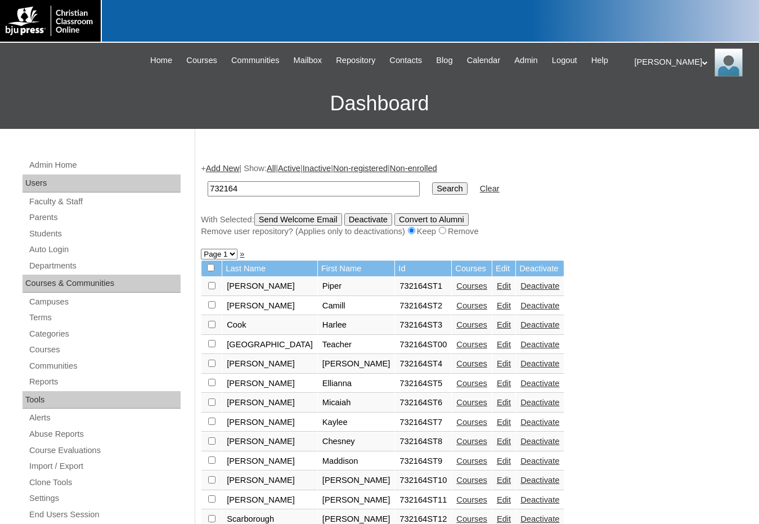
scroll to position [160, 0]
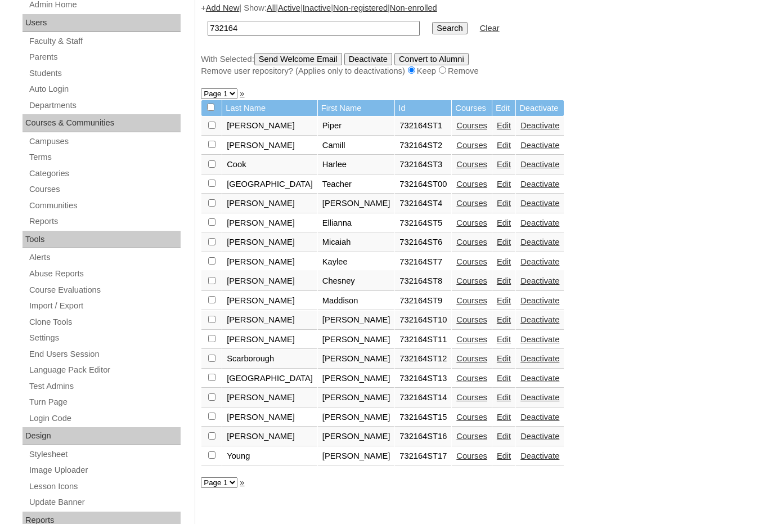
click at [497, 221] on link "Edit" at bounding box center [504, 222] width 14 height 9
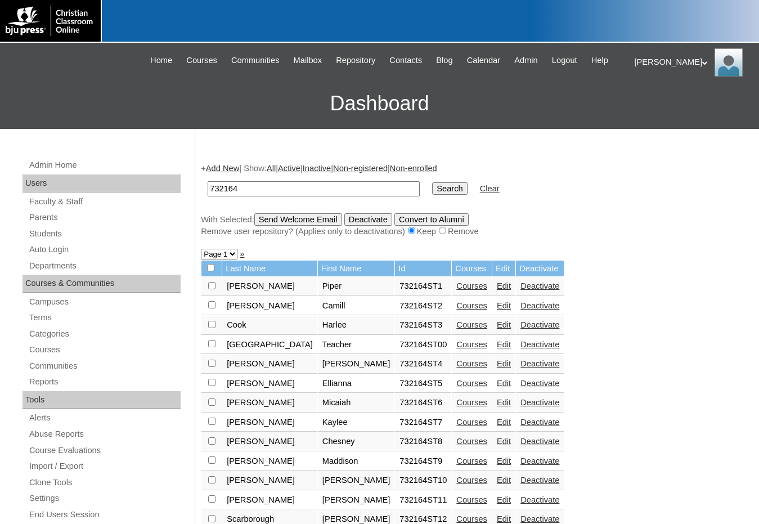
scroll to position [159, 0]
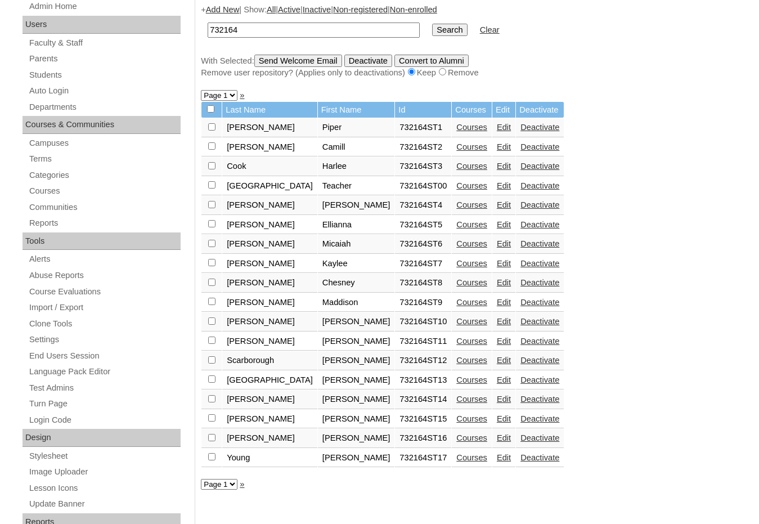
click at [497, 243] on link "Edit" at bounding box center [504, 243] width 14 height 9
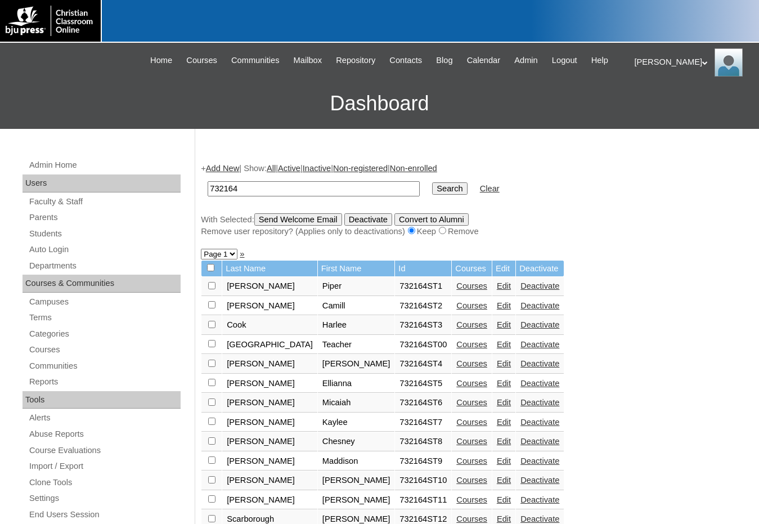
scroll to position [157, 0]
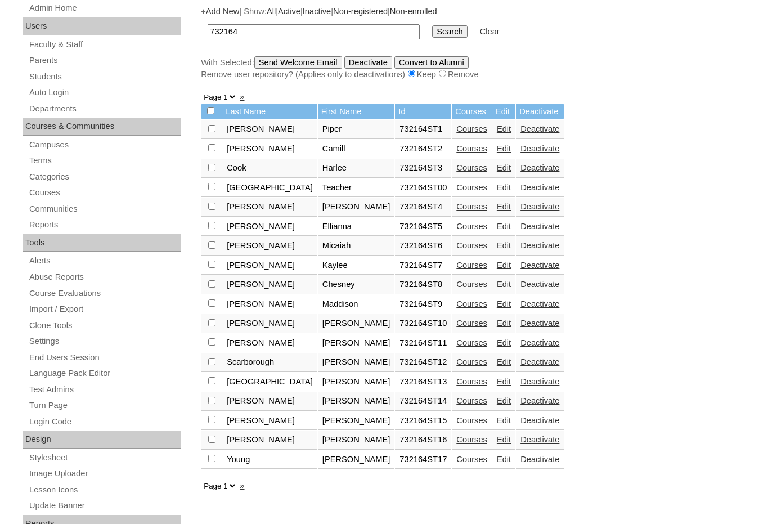
click at [497, 265] on link "Edit" at bounding box center [504, 265] width 14 height 9
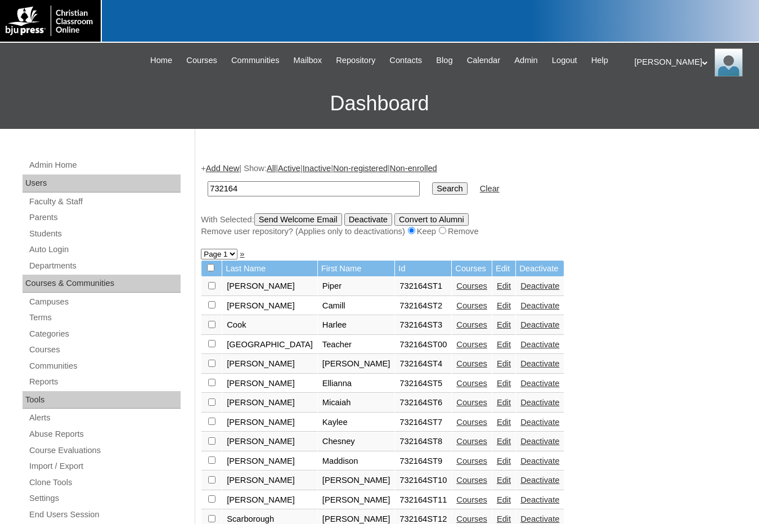
scroll to position [157, 0]
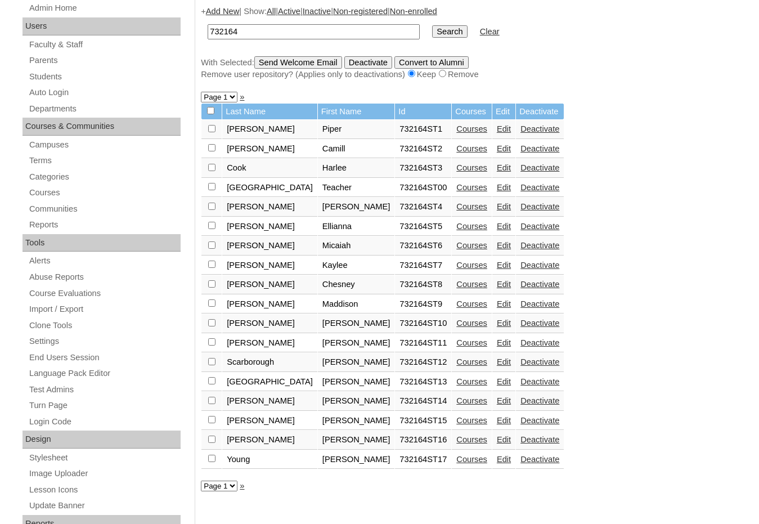
click at [497, 286] on link "Edit" at bounding box center [504, 284] width 14 height 9
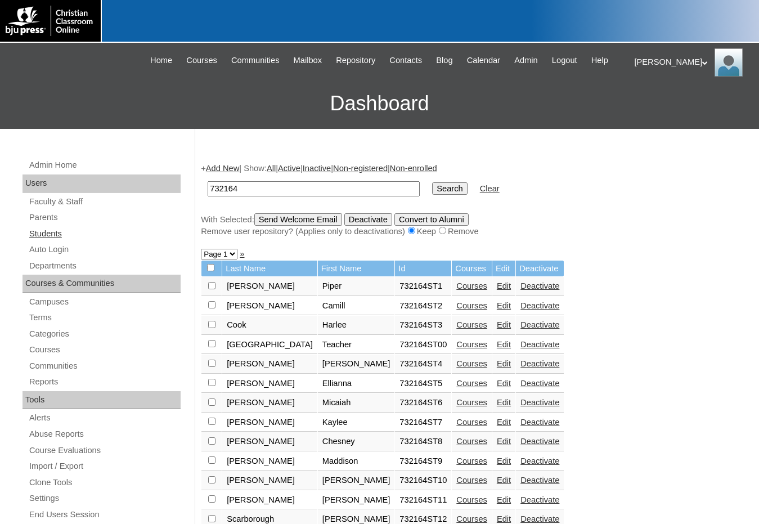
scroll to position [157, 0]
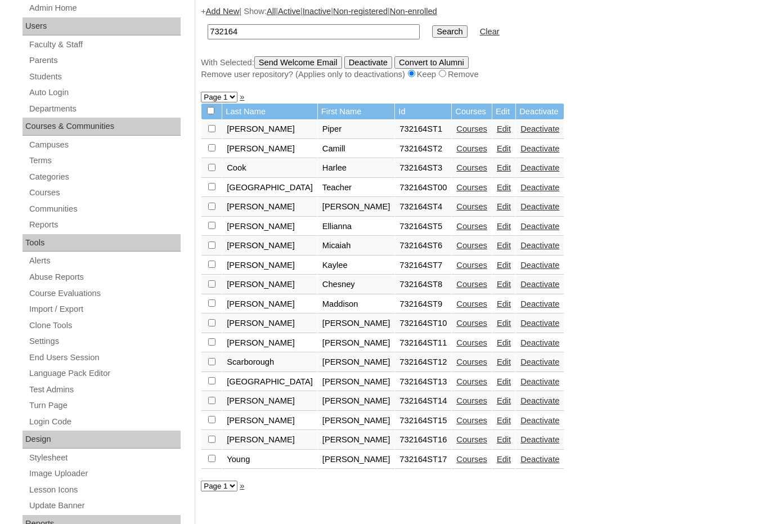
click at [497, 302] on link "Edit" at bounding box center [504, 303] width 14 height 9
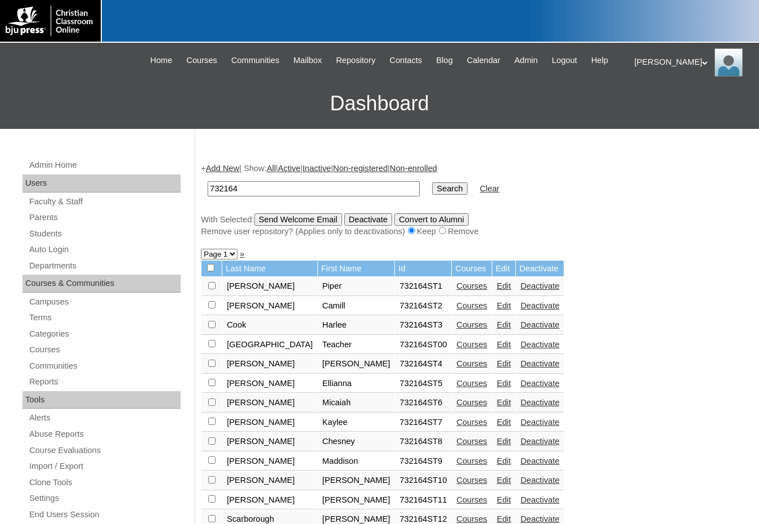
scroll to position [157, 0]
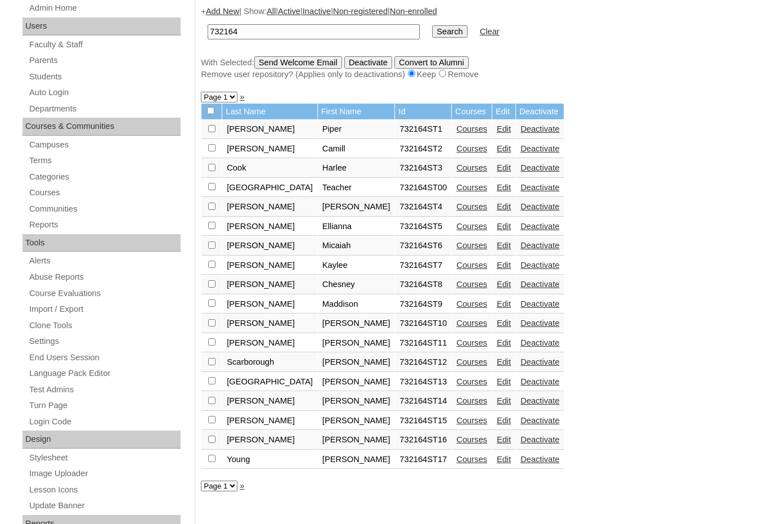
click at [497, 325] on link "Edit" at bounding box center [504, 323] width 14 height 9
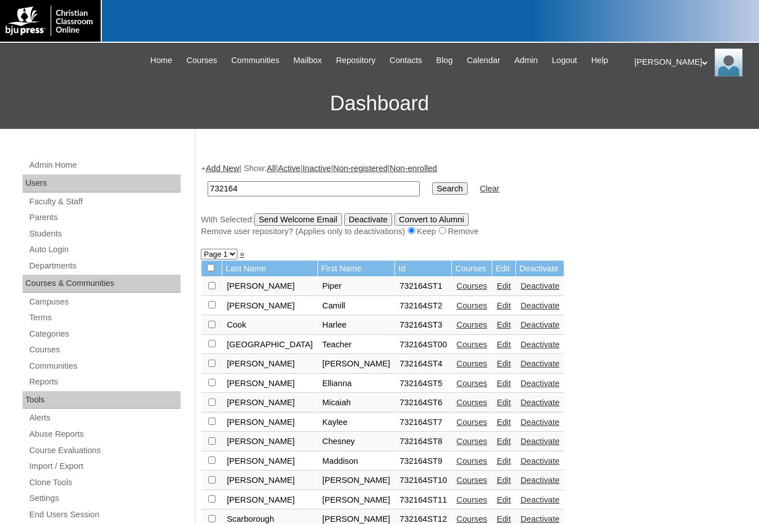
scroll to position [157, 0]
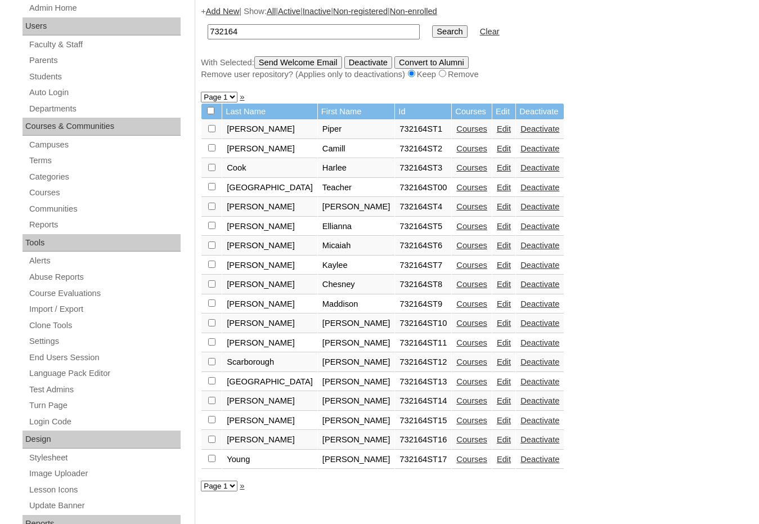
click at [497, 343] on link "Edit" at bounding box center [504, 342] width 14 height 9
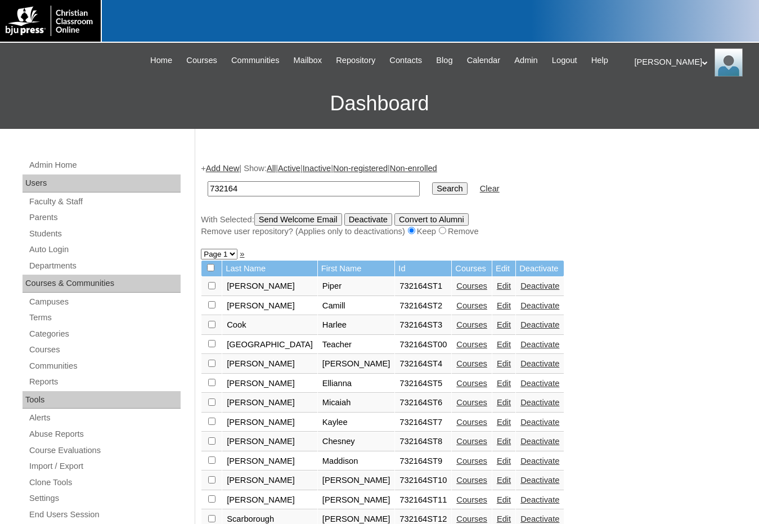
scroll to position [157, 0]
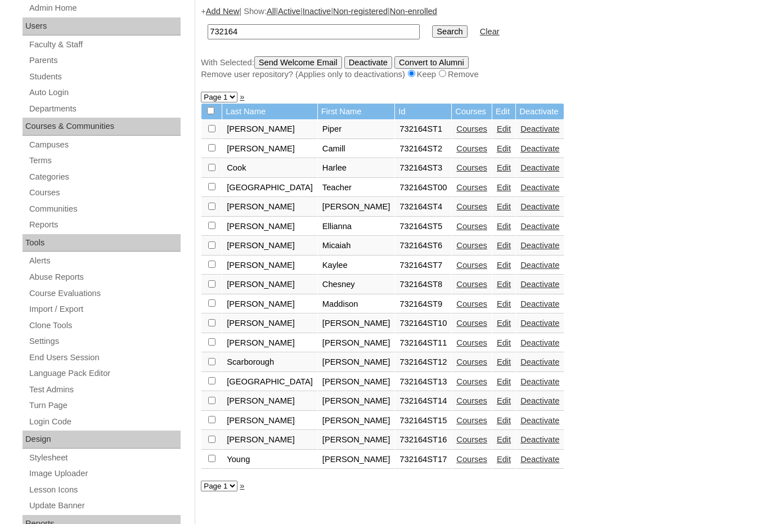
click link "Edit"
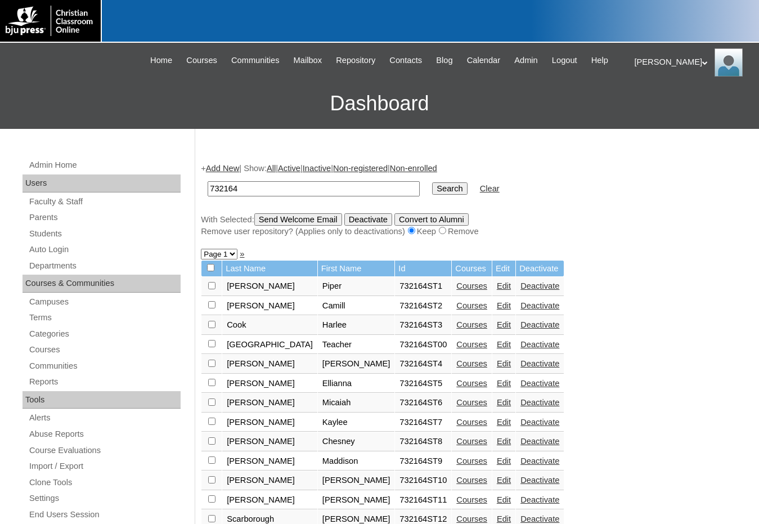
scroll to position [157, 0]
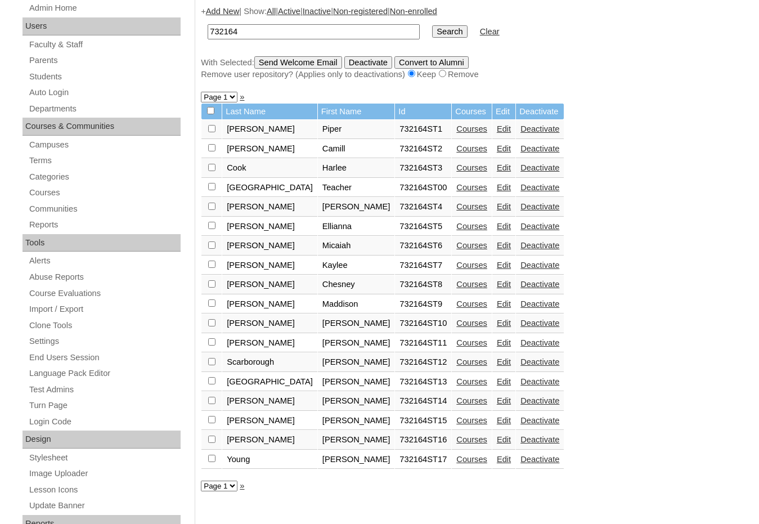
click at [497, 437] on link "Edit" at bounding box center [504, 439] width 14 height 9
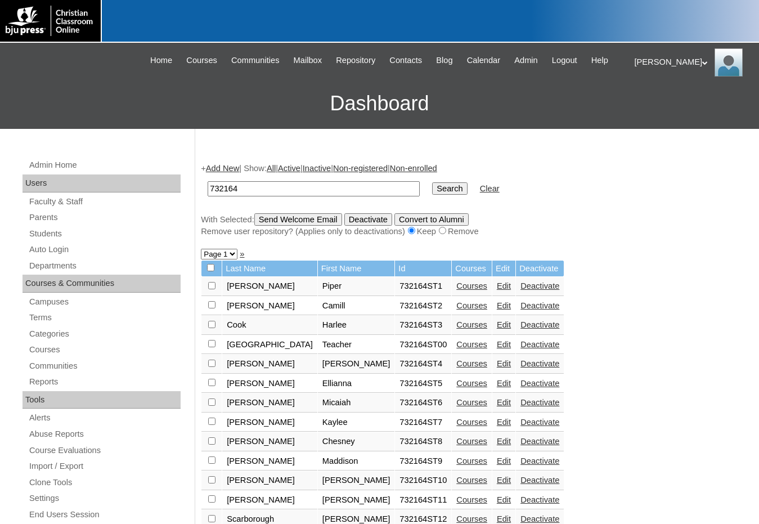
scroll to position [157, 0]
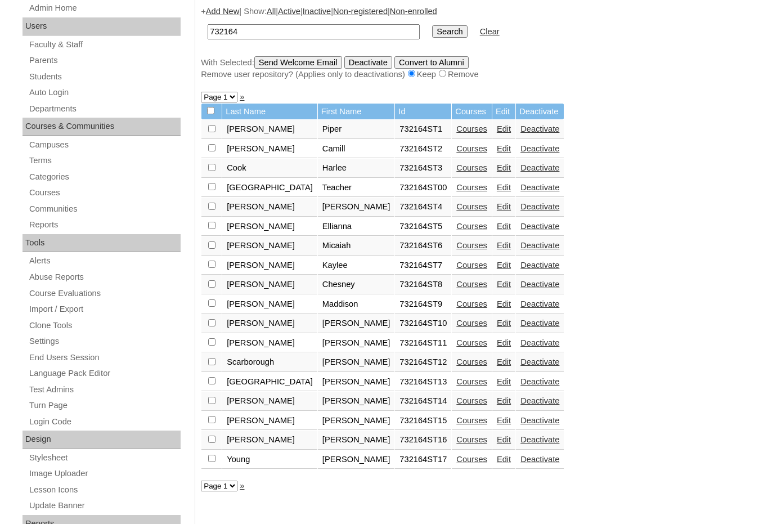
click at [497, 420] on link "Edit" at bounding box center [504, 420] width 14 height 9
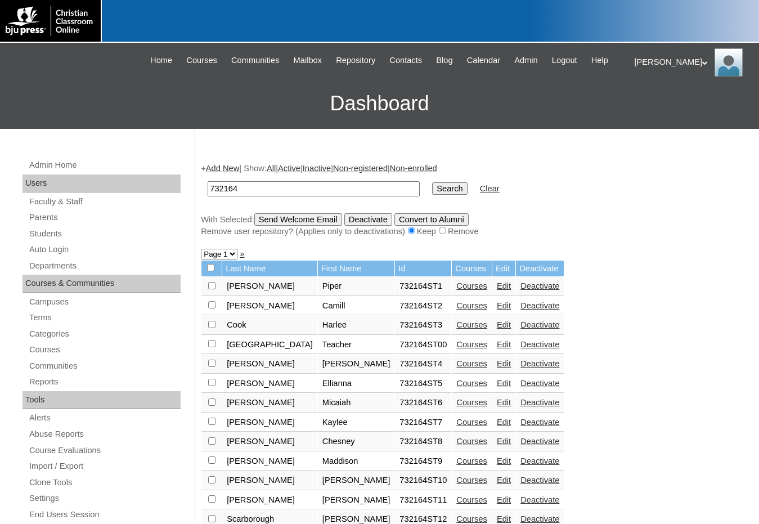
scroll to position [157, 0]
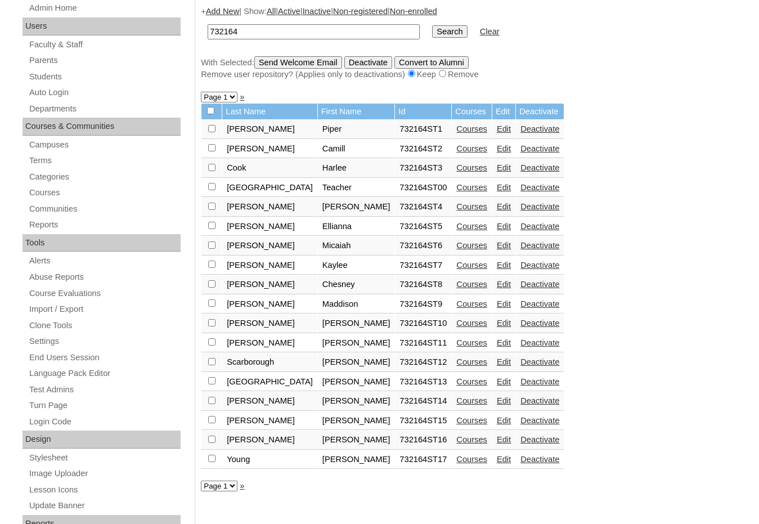
click at [497, 402] on link "Edit" at bounding box center [504, 400] width 14 height 9
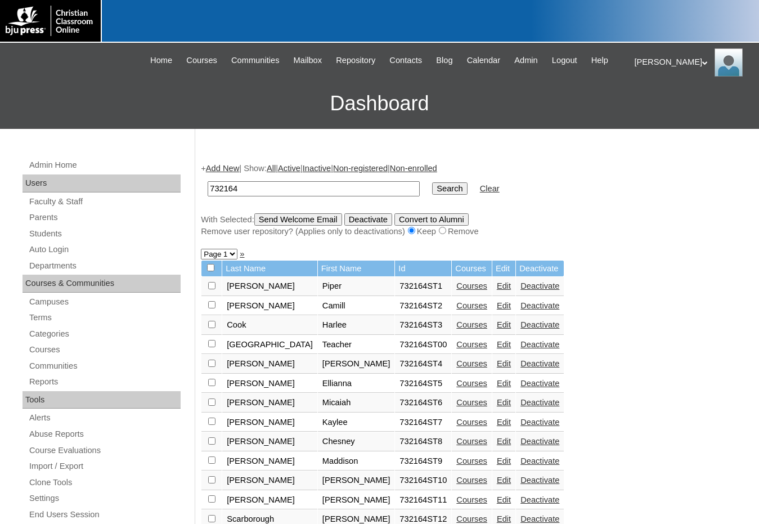
scroll to position [157, 0]
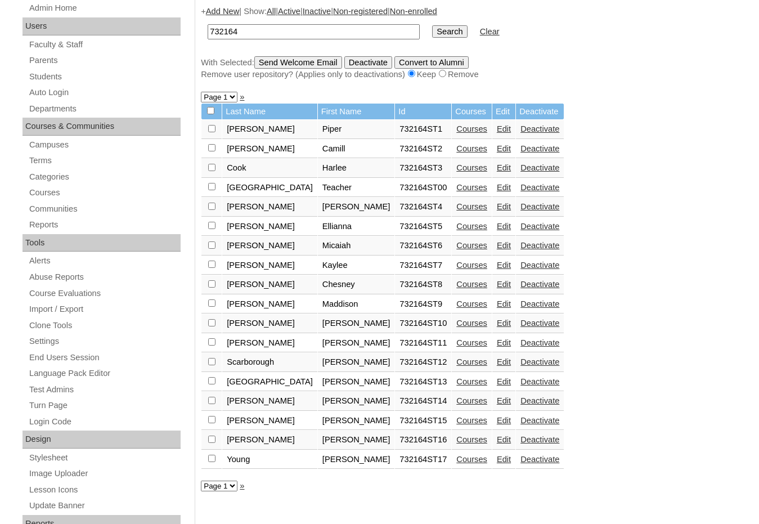
click at [497, 382] on link "Edit" at bounding box center [504, 381] width 14 height 9
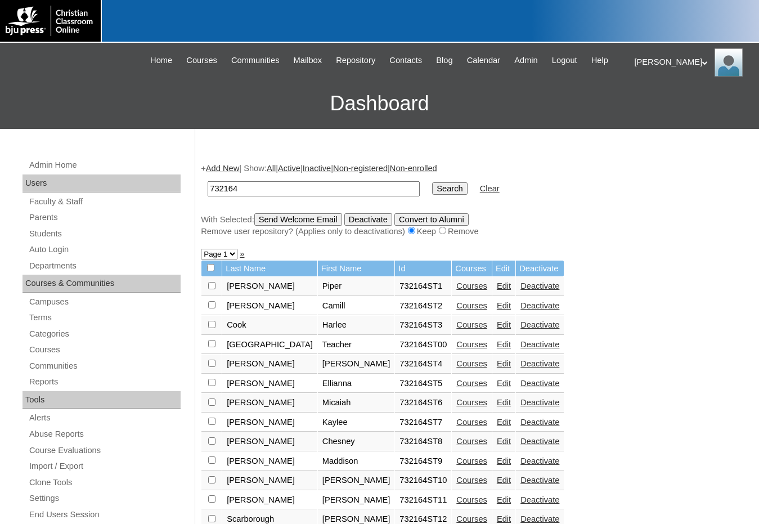
scroll to position [157, 0]
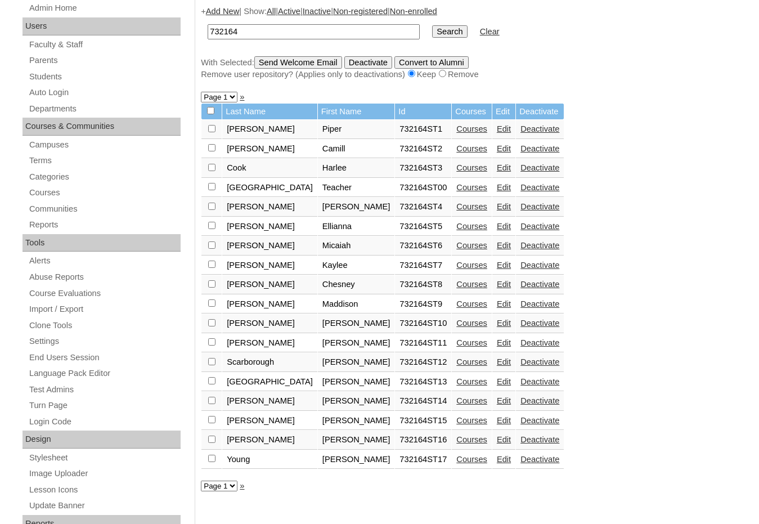
click at [497, 359] on link "Edit" at bounding box center [504, 361] width 14 height 9
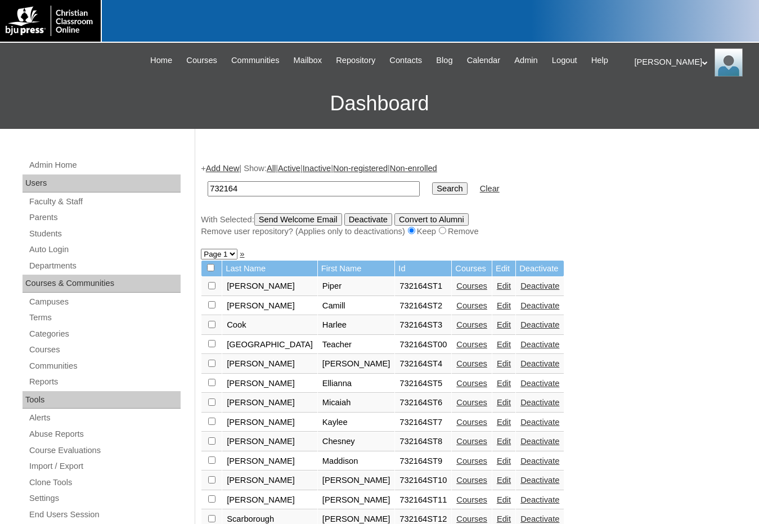
scroll to position [157, 0]
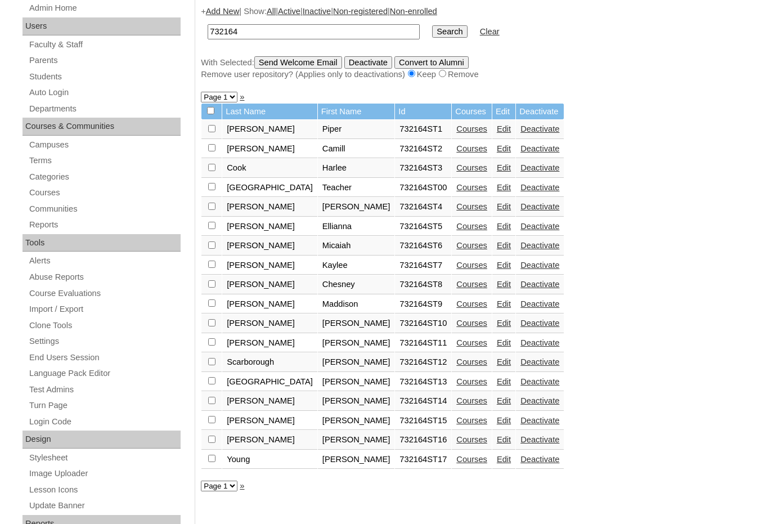
click at [497, 340] on link "Edit" at bounding box center [504, 342] width 14 height 9
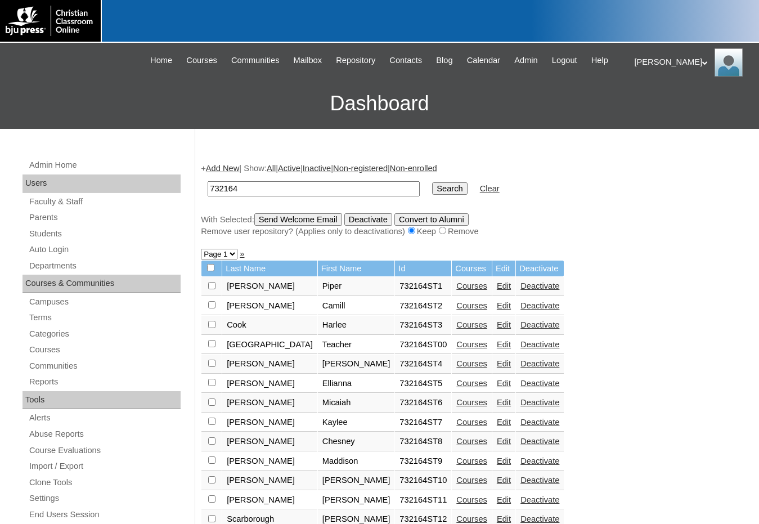
scroll to position [157, 0]
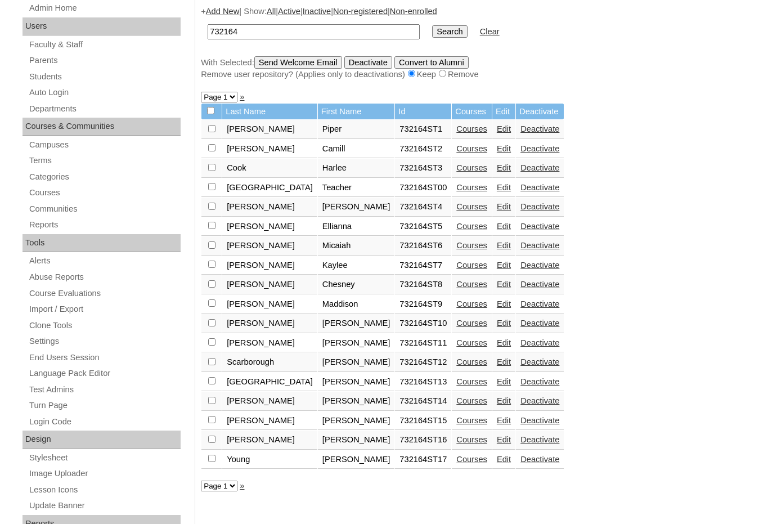
click at [456, 460] on link "Courses" at bounding box center [471, 459] width 31 height 9
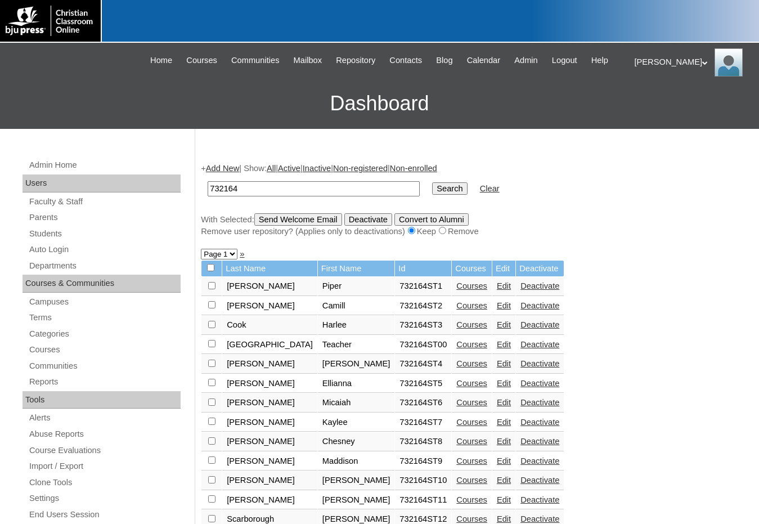
scroll to position [157, 0]
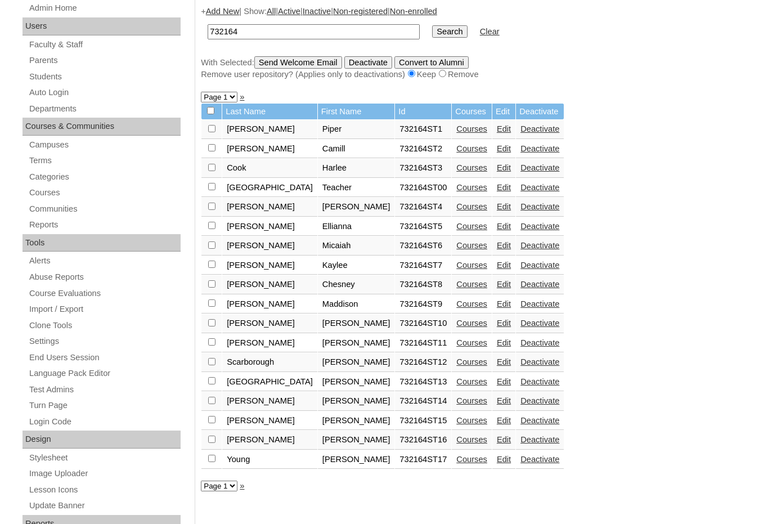
click at [497, 458] on link "Edit" at bounding box center [504, 459] width 14 height 9
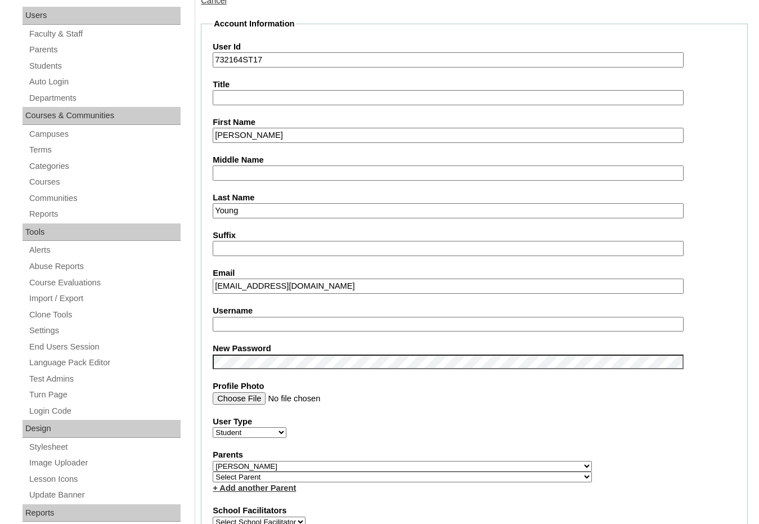
scroll to position [169, 0]
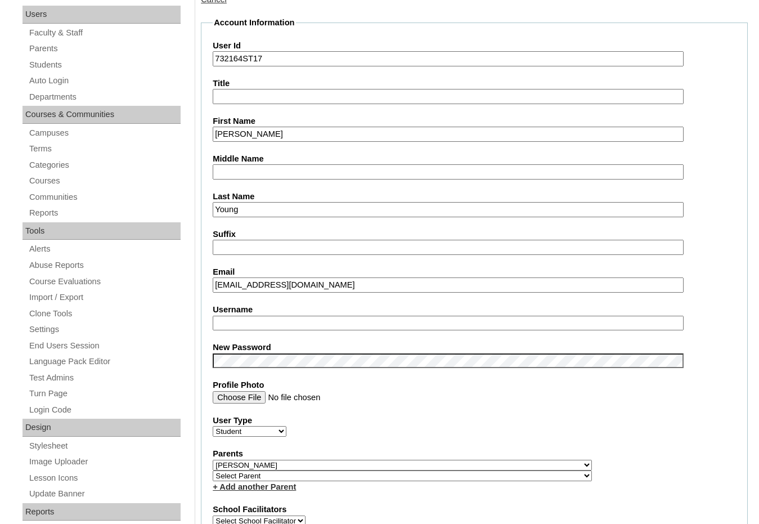
click at [288, 323] on input "Username" at bounding box center [448, 323] width 471 height 15
type input "s"
drag, startPoint x: 288, startPoint y: 323, endPoint x: 155, endPoint y: 314, distance: 133.1
type input "samantha.young"
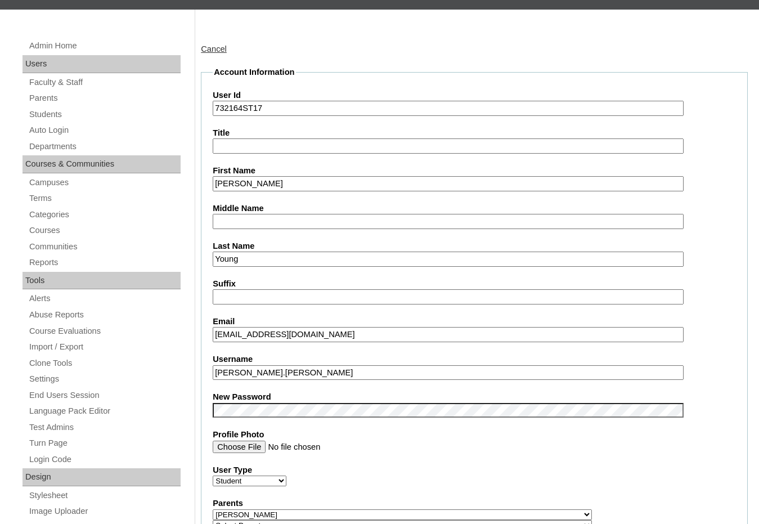
scroll to position [56, 0]
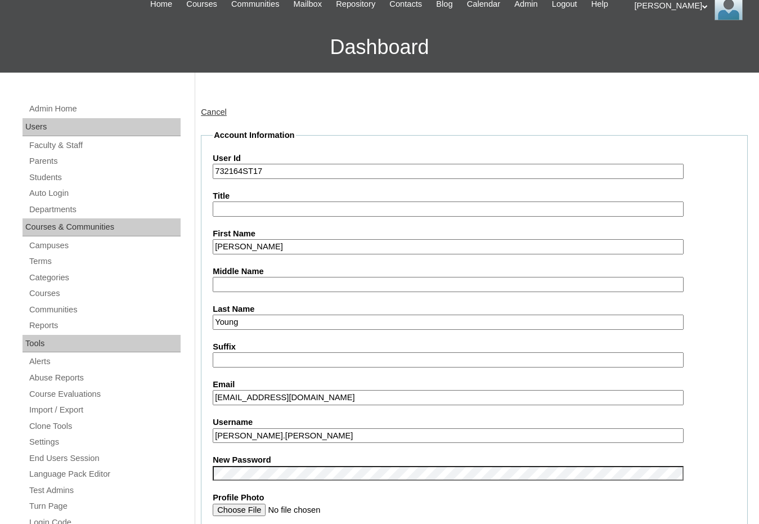
drag, startPoint x: 242, startPoint y: 170, endPoint x: 196, endPoint y: 168, distance: 46.2
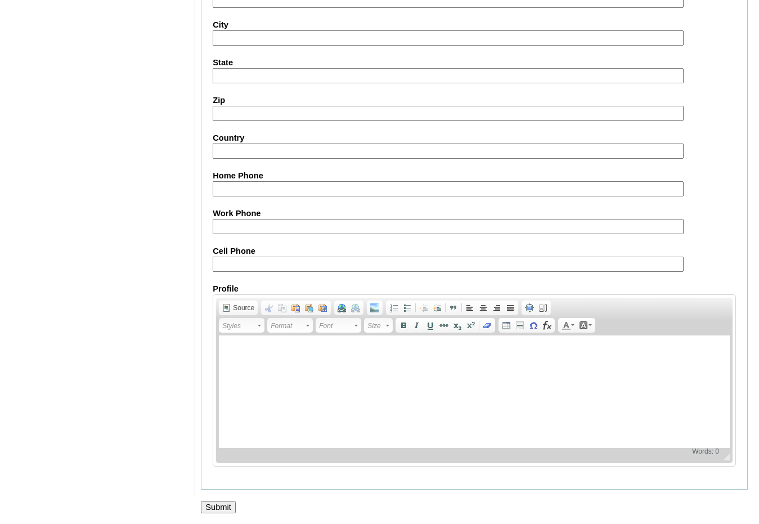
scroll to position [1191, 0]
click at [207, 509] on input "Submit" at bounding box center [218, 506] width 35 height 12
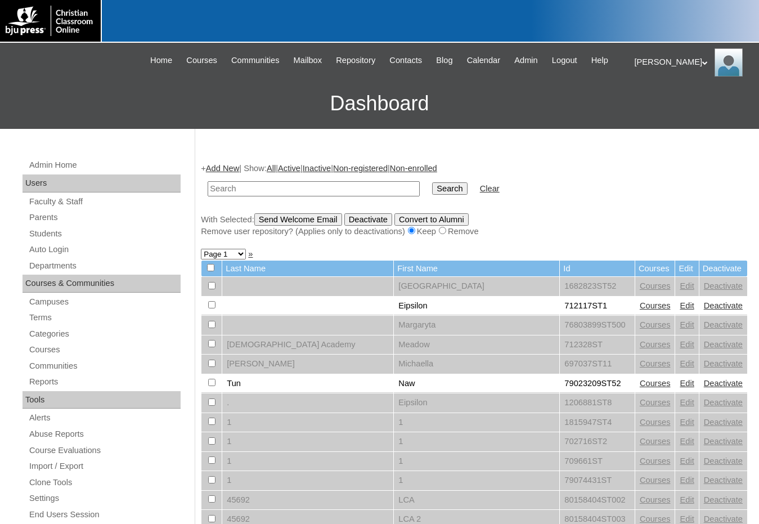
click at [326, 194] on input "text" at bounding box center [314, 188] width 212 height 15
paste input "732164"
type input "732164"
click at [432, 182] on input "Search" at bounding box center [449, 188] width 35 height 12
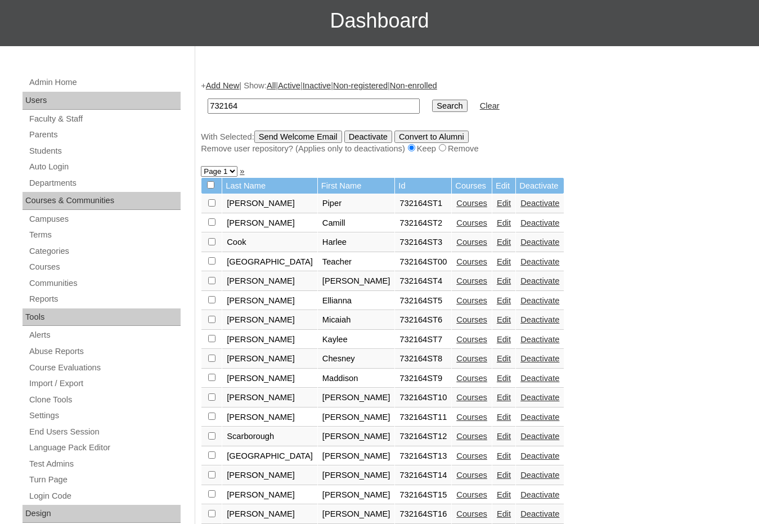
scroll to position [281, 0]
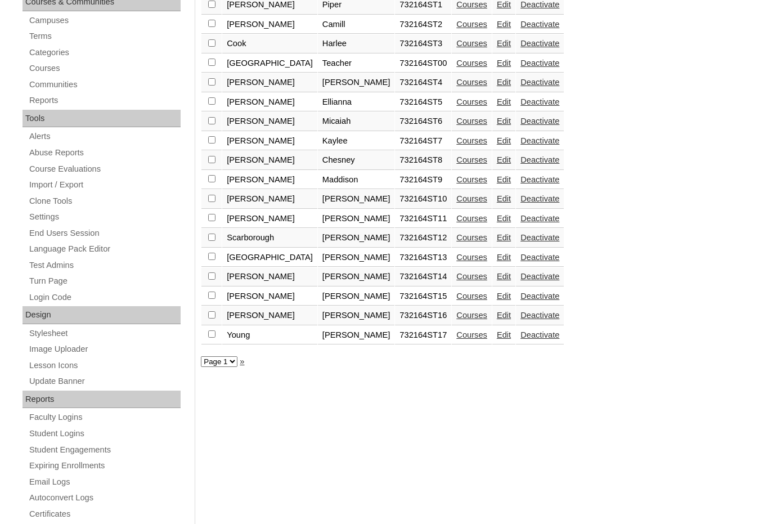
click at [497, 312] on link "Edit" at bounding box center [504, 315] width 14 height 9
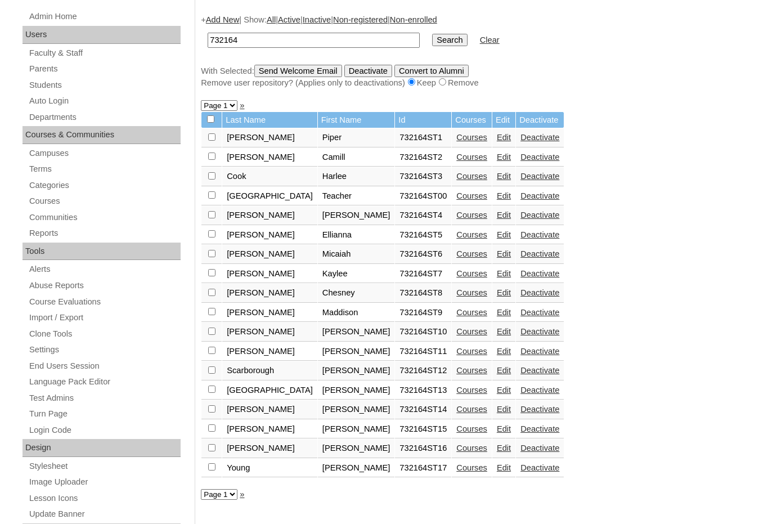
scroll to position [169, 0]
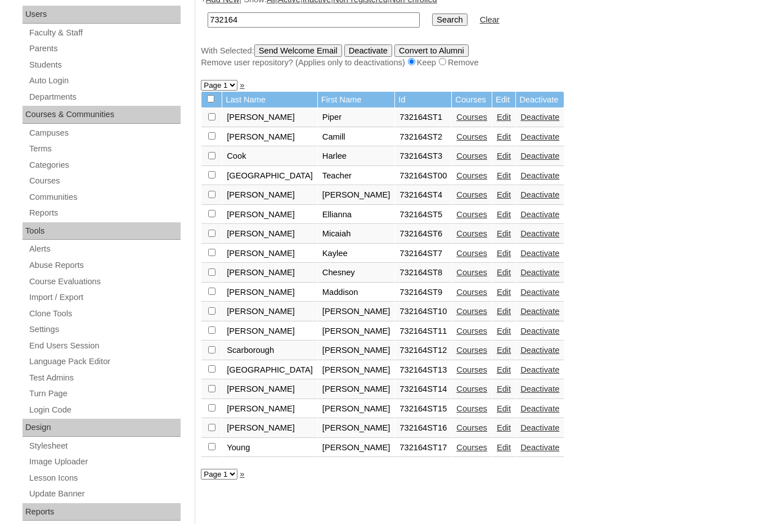
click at [497, 410] on link "Edit" at bounding box center [504, 408] width 14 height 9
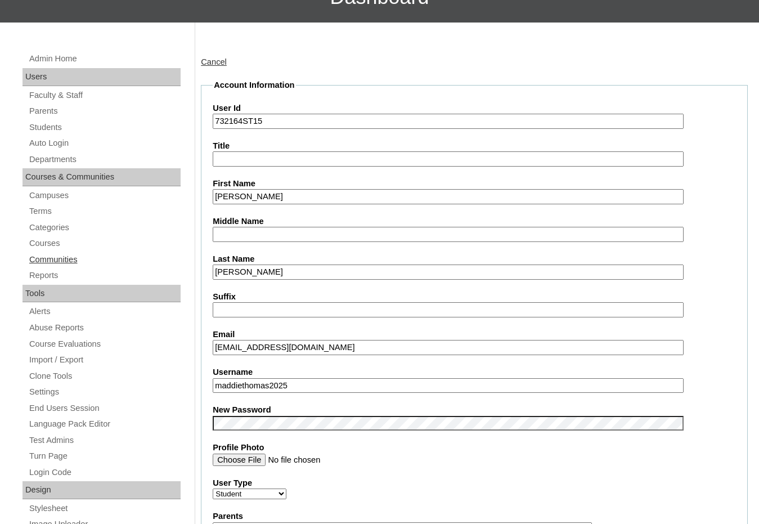
scroll to position [113, 0]
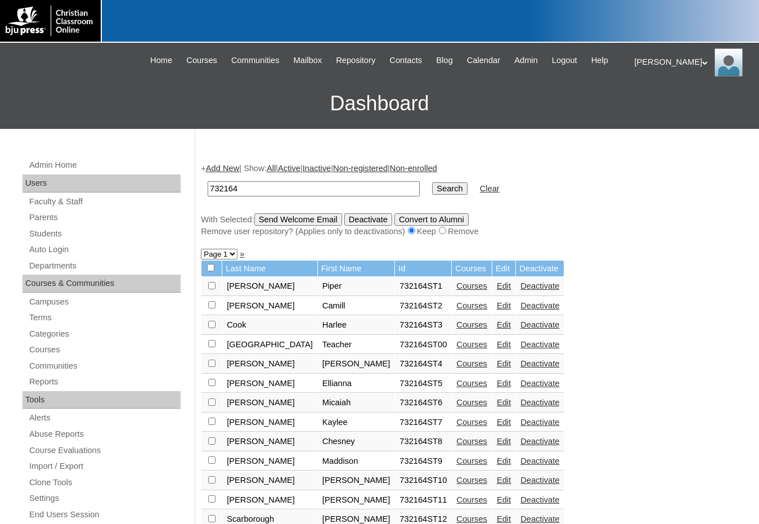
scroll to position [167, 0]
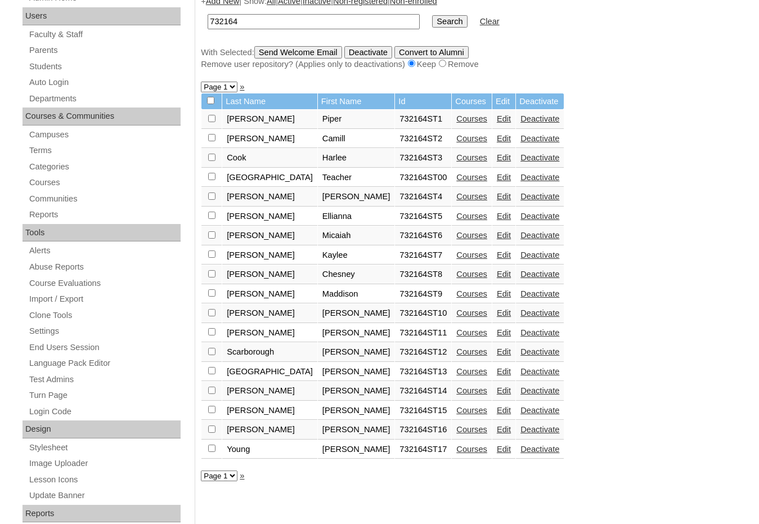
click at [497, 388] on link "Edit" at bounding box center [504, 390] width 14 height 9
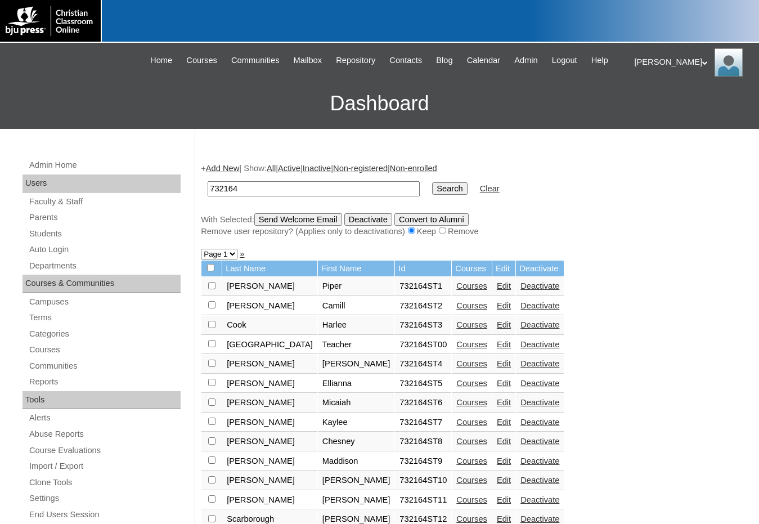
scroll to position [165, 0]
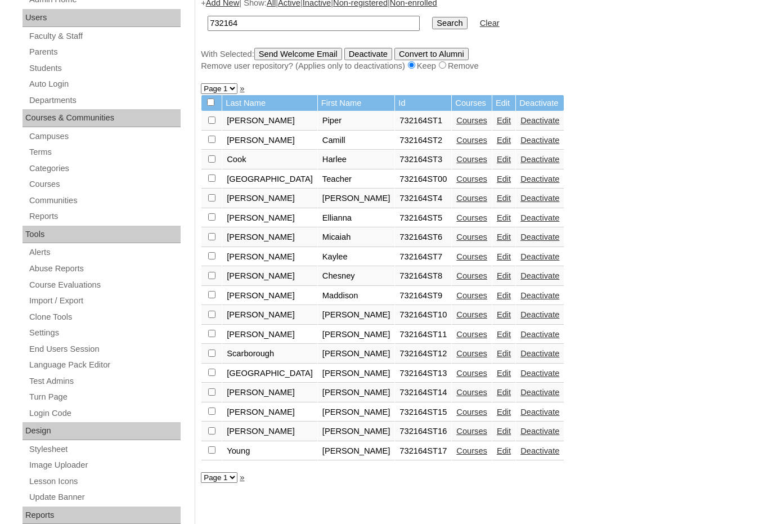
click at [492, 367] on td "Edit" at bounding box center [503, 373] width 23 height 19
click at [497, 371] on link "Edit" at bounding box center [504, 373] width 14 height 9
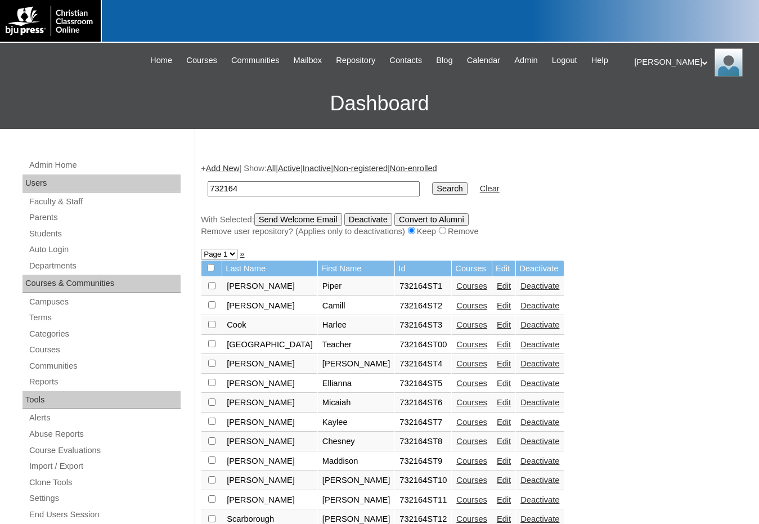
scroll to position [164, 0]
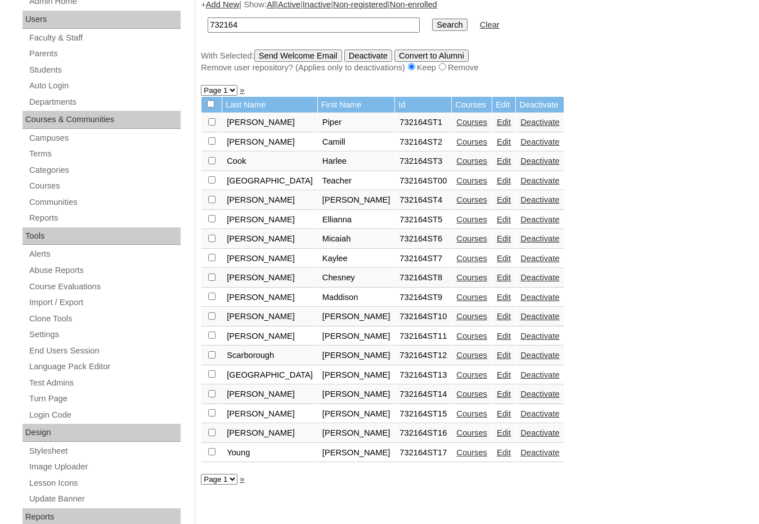
click at [497, 356] on link "Edit" at bounding box center [504, 355] width 14 height 9
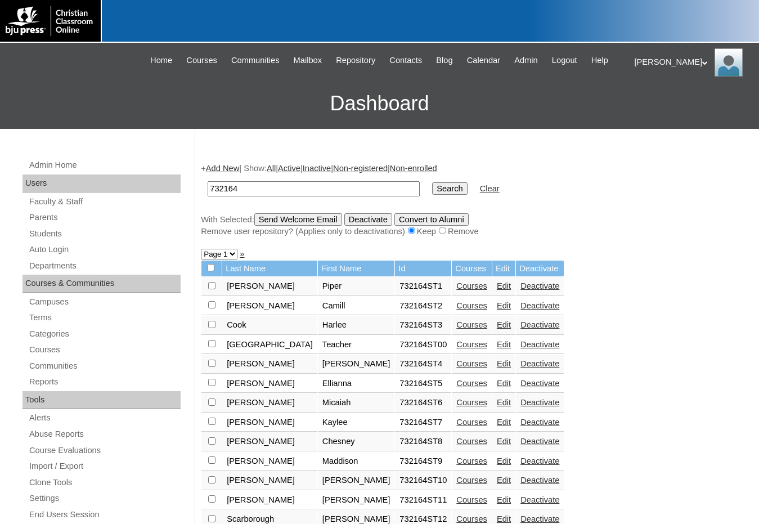
scroll to position [162, 0]
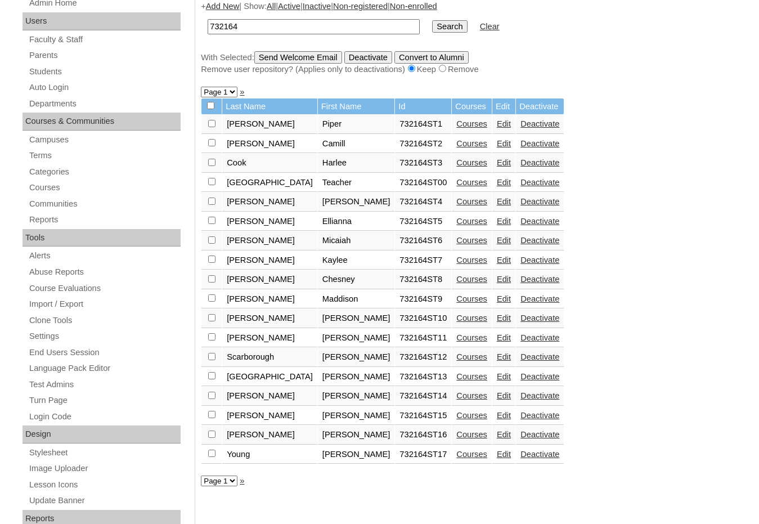
click at [497, 339] on link "Edit" at bounding box center [504, 337] width 14 height 9
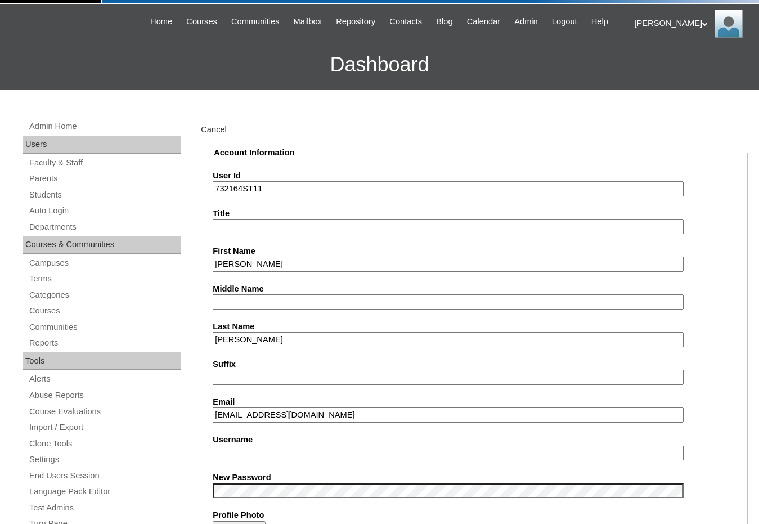
scroll to position [56, 0]
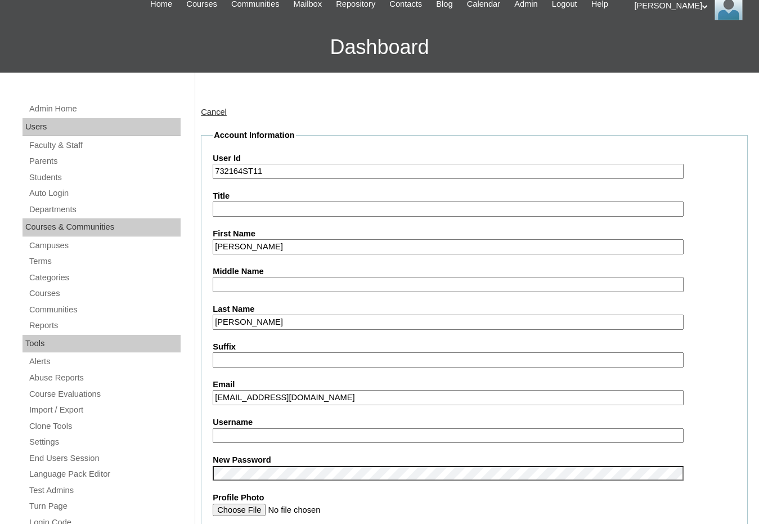
click at [241, 441] on input "Username" at bounding box center [448, 435] width 471 height 15
paste input "[PERSON_NAME].[PERSON_NAME]"
type input "[PERSON_NAME].[PERSON_NAME]"
drag, startPoint x: 244, startPoint y: 170, endPoint x: 204, endPoint y: 166, distance: 40.2
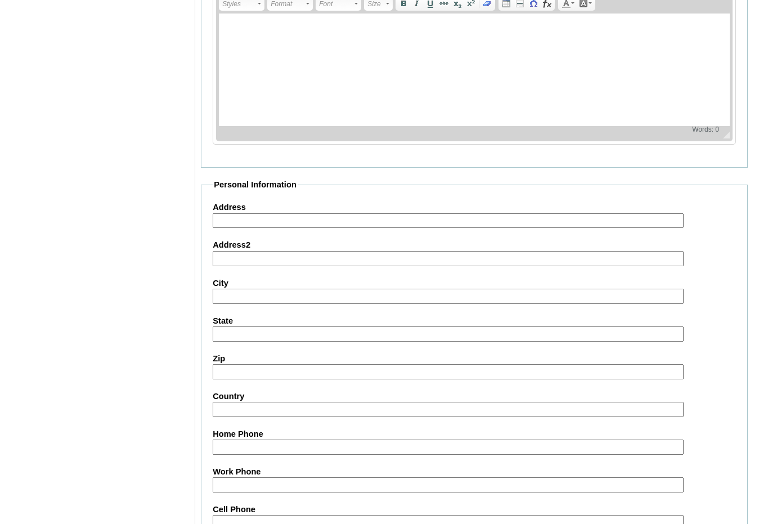
scroll to position [1191, 0]
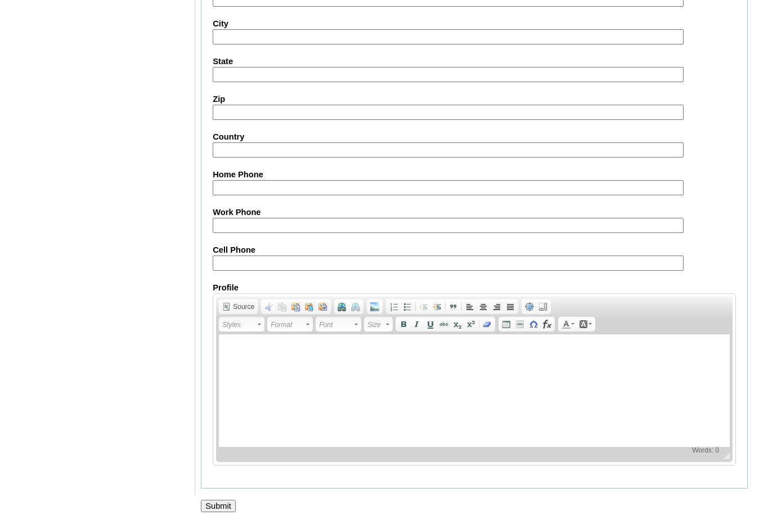
click at [231, 504] on input "Submit" at bounding box center [218, 506] width 35 height 12
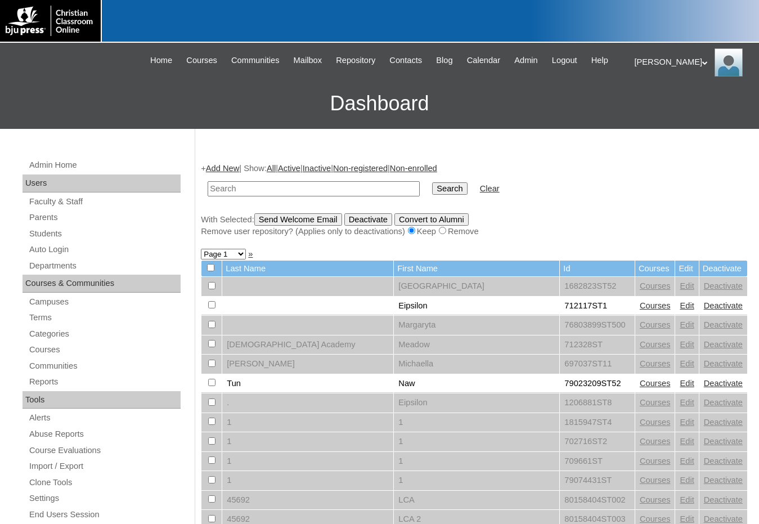
click at [715, 222] on div "With Selected: Send Welcome Email Deactivate Convert to Alumni Remove user repo…" at bounding box center [474, 225] width 547 height 24
click at [321, 189] on input "text" at bounding box center [314, 188] width 212 height 15
paste input "732164"
type input "732164"
click at [432, 182] on input "Search" at bounding box center [449, 188] width 35 height 12
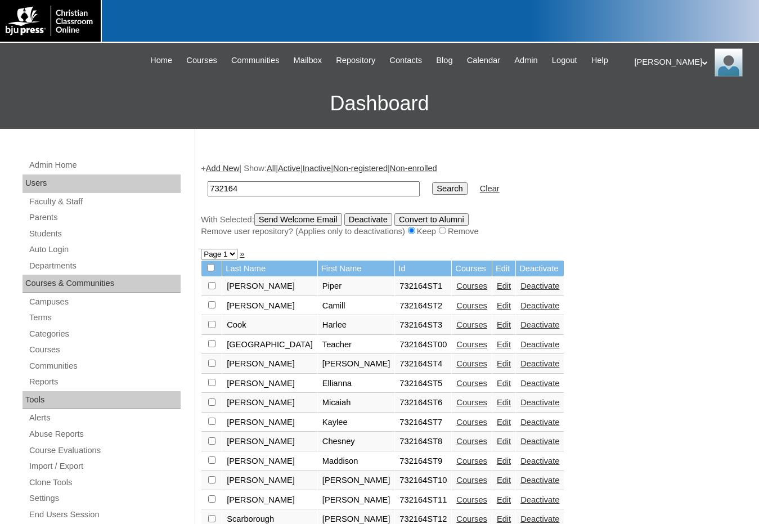
click at [497, 284] on link "Edit" at bounding box center [504, 285] width 14 height 9
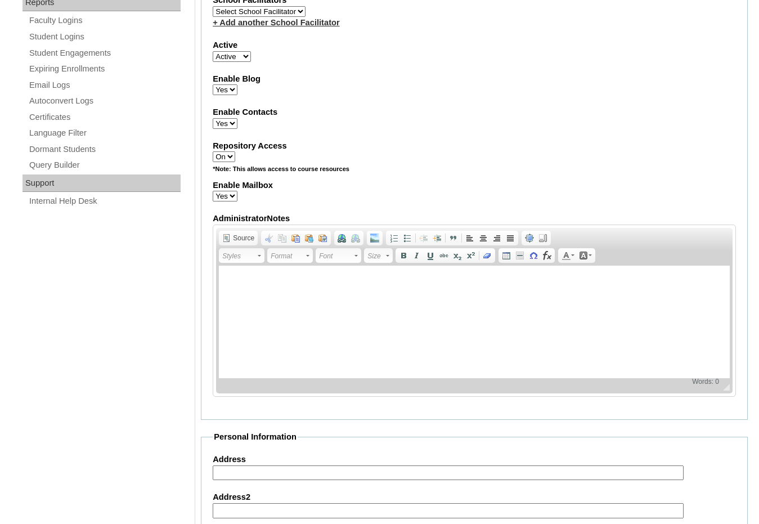
scroll to position [619, 0]
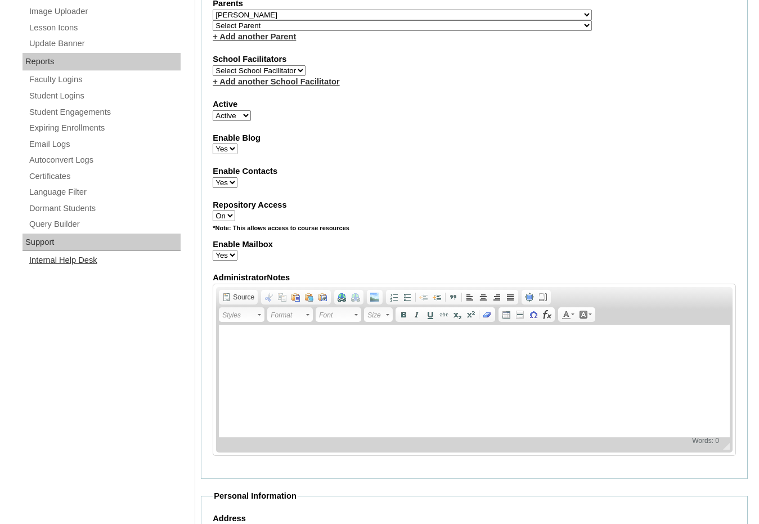
click at [70, 264] on link "Internal Help Desk" at bounding box center [104, 260] width 153 height 14
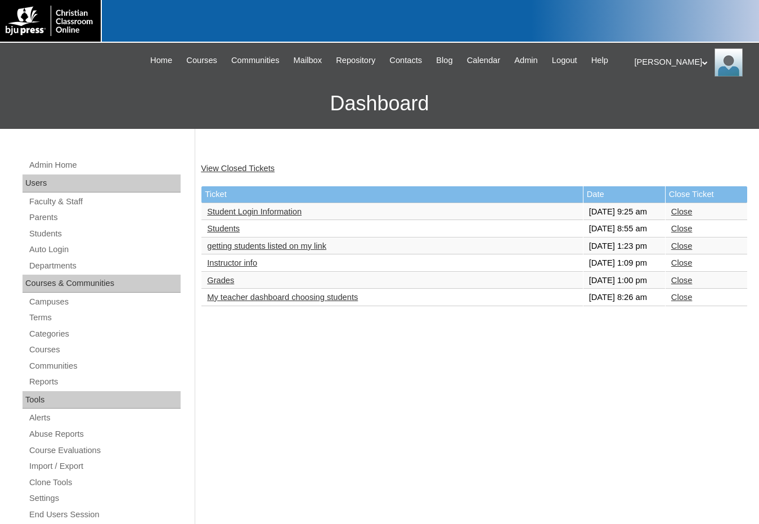
click at [227, 233] on link "Students" at bounding box center [223, 228] width 33 height 9
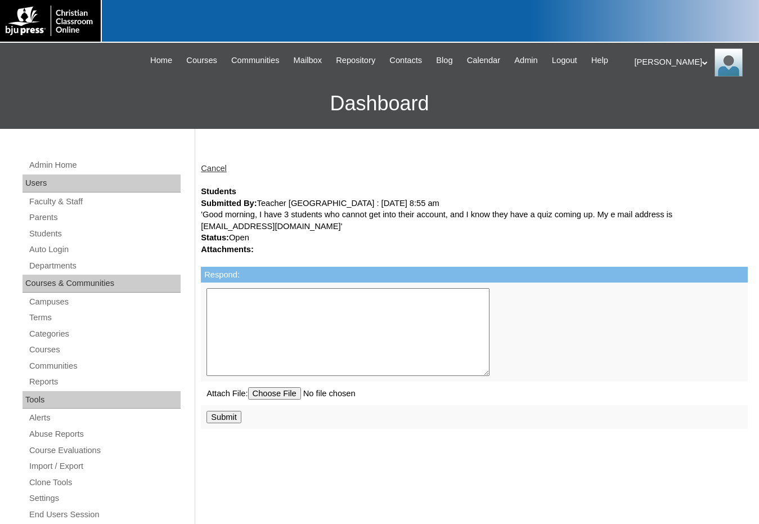
click at [256, 326] on textarea "Respond:" at bounding box center [348, 332] width 283 height 88
paste textarea "Good Morning, You have several students that do not have usernames set up. We h…"
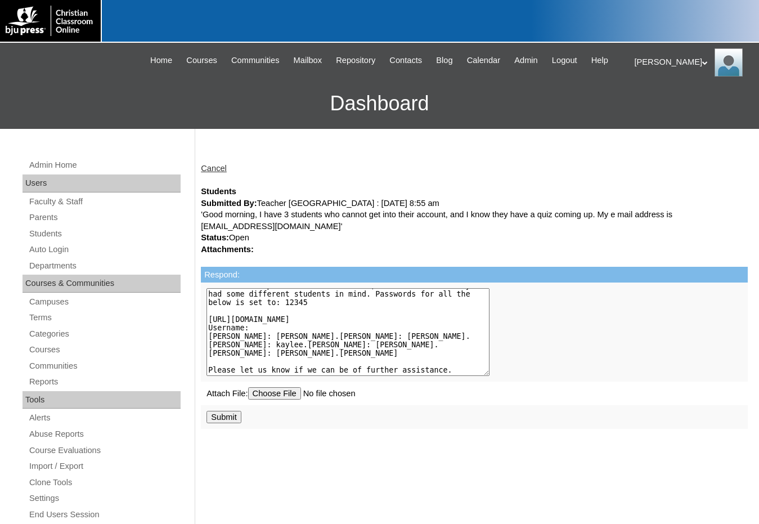
scroll to position [59, 0]
type textarea "Good Morning, You have several students that do not have usernames set up. We h…"
click at [229, 419] on input "Submit" at bounding box center [224, 417] width 35 height 12
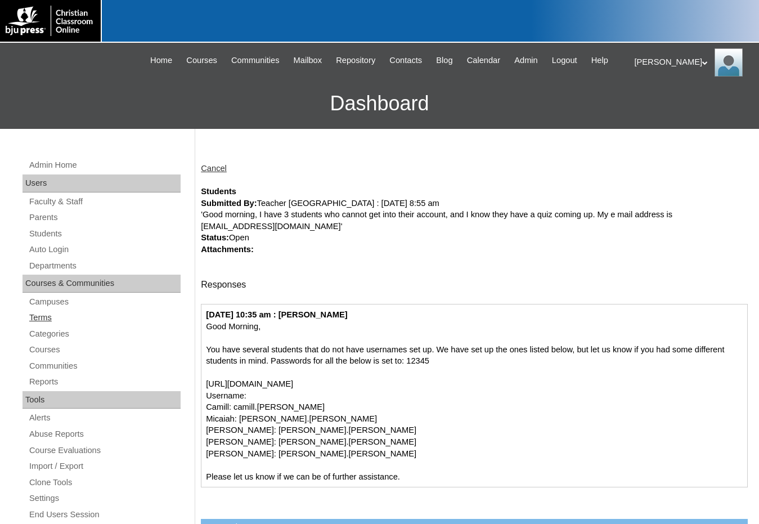
click at [70, 313] on link "Terms" at bounding box center [104, 318] width 153 height 14
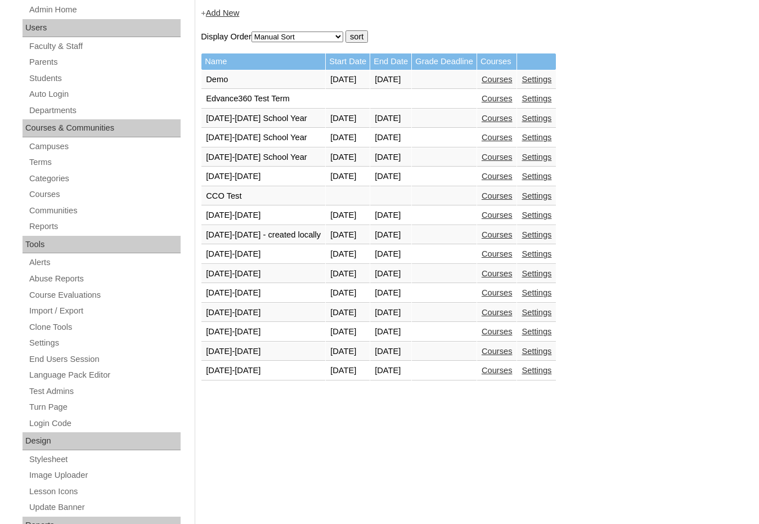
scroll to position [169, 0]
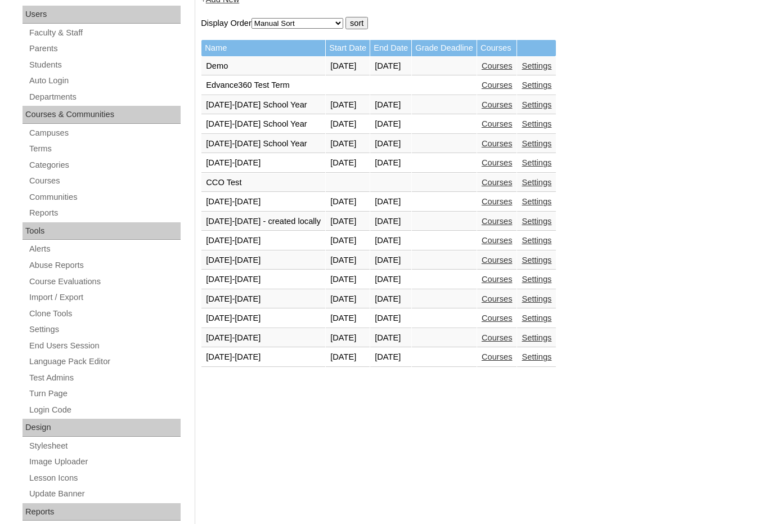
click at [490, 356] on link "Courses" at bounding box center [497, 356] width 31 height 9
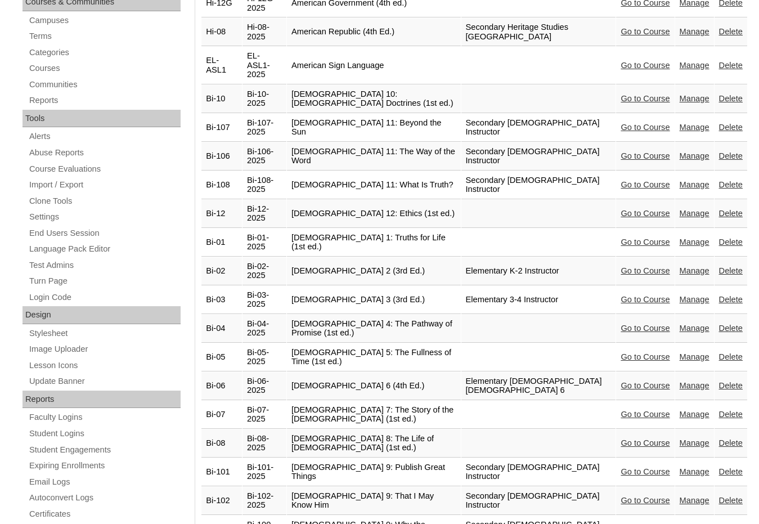
scroll to position [338, 0]
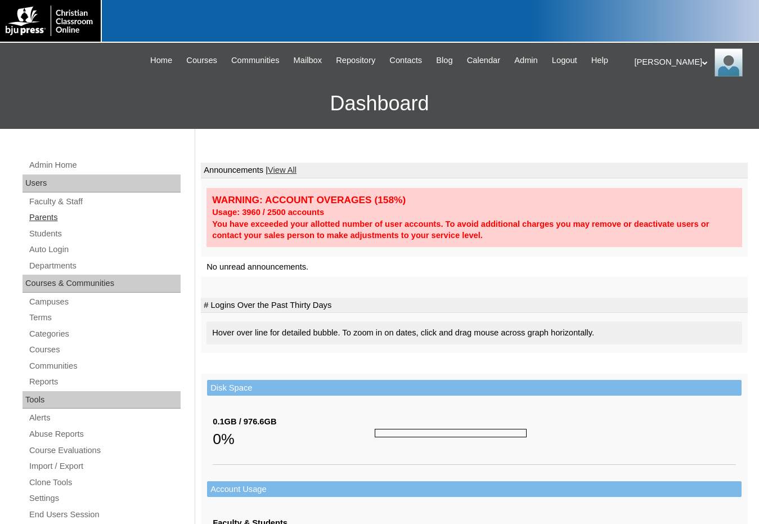
click at [38, 213] on link "Parents" at bounding box center [104, 217] width 153 height 14
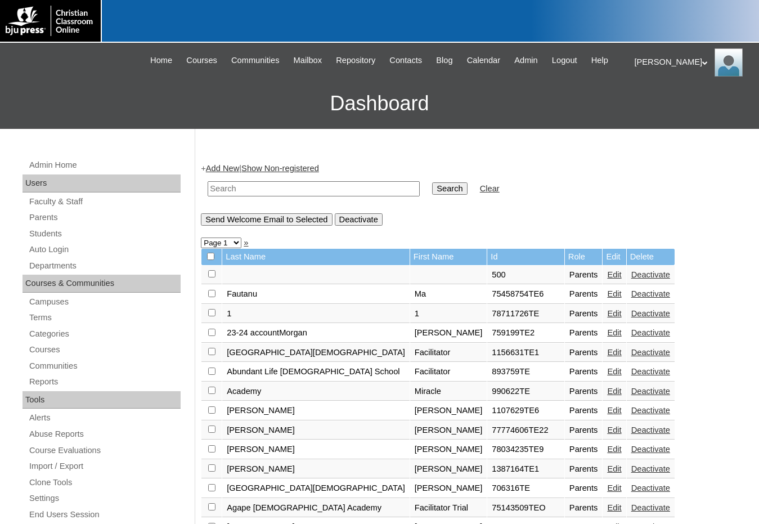
click at [257, 191] on input "text" at bounding box center [314, 188] width 212 height 15
type input "austin"
click at [432, 182] on input "Search" at bounding box center [449, 188] width 35 height 12
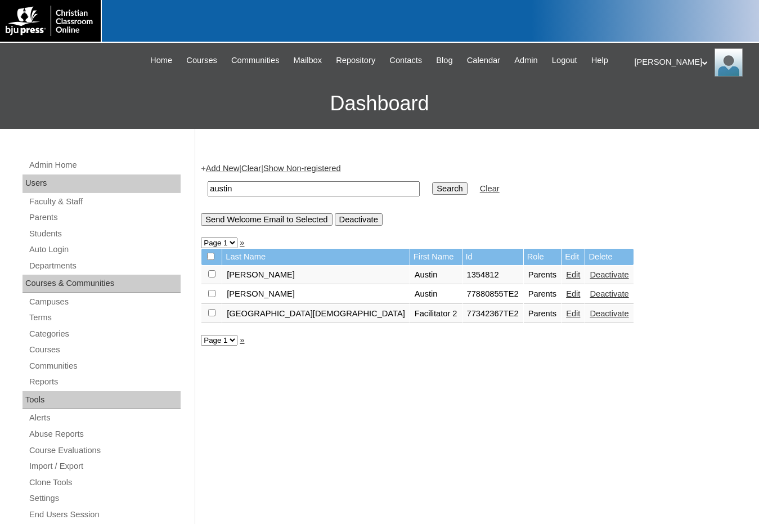
drag, startPoint x: 236, startPoint y: 188, endPoint x: 136, endPoint y: 182, distance: 100.9
click at [136, 182] on div "Admin Home Users Faculty & Staff Parents Students Auto Login Departments Course…" at bounding box center [379, 517] width 759 height 776
type input "mainstreet"
click at [432, 182] on input "Search" at bounding box center [449, 188] width 35 height 12
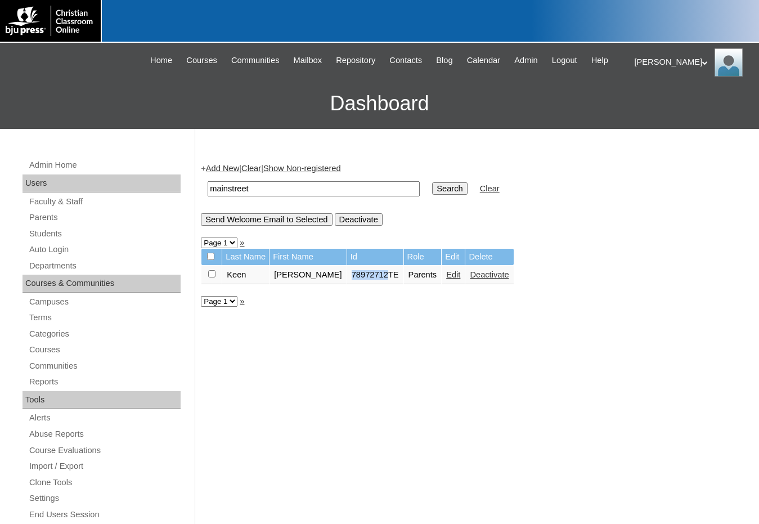
drag, startPoint x: 321, startPoint y: 274, endPoint x: 359, endPoint y: 279, distance: 37.5
click at [359, 279] on td "78972712TE" at bounding box center [375, 275] width 56 height 19
copy td "78972712"
drag, startPoint x: 265, startPoint y: 192, endPoint x: 201, endPoint y: 189, distance: 64.3
click at [201, 189] on table "mainstreet Search Clear" at bounding box center [353, 188] width 305 height 29
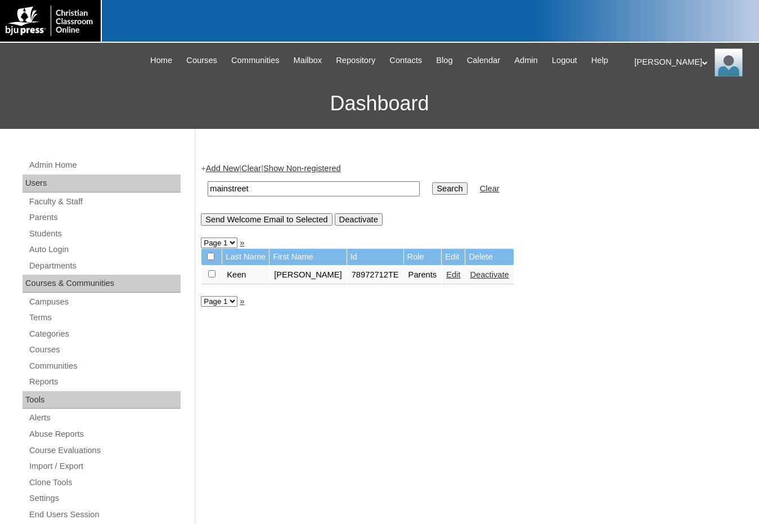
paste input "78972712"
type input "78972712"
click at [432, 182] on input "Search" at bounding box center [449, 188] width 35 height 12
click at [63, 240] on link "Students" at bounding box center [104, 234] width 153 height 14
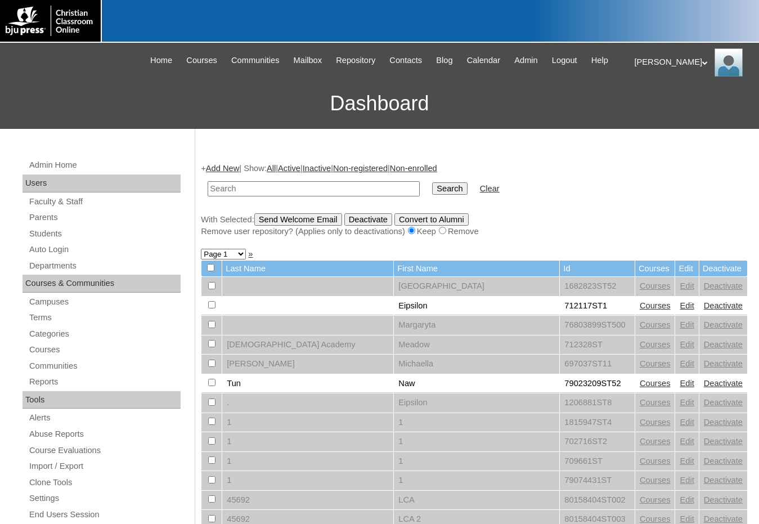
click at [230, 190] on input "text" at bounding box center [314, 188] width 212 height 15
type input "creech"
click at [432, 182] on input "Search" at bounding box center [449, 188] width 35 height 12
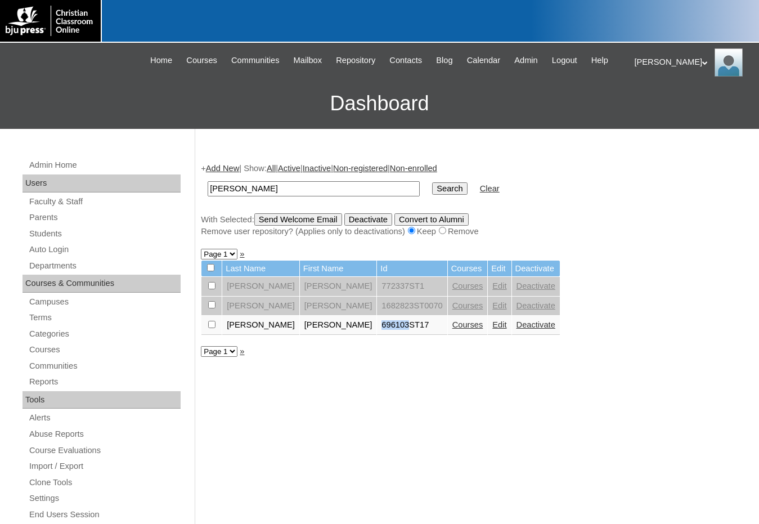
drag, startPoint x: 322, startPoint y: 329, endPoint x: 350, endPoint y: 331, distance: 28.2
click at [377, 331] on td "696103ST17" at bounding box center [412, 325] width 70 height 19
copy td "696103"
click at [492, 328] on link "Edit" at bounding box center [499, 324] width 14 height 9
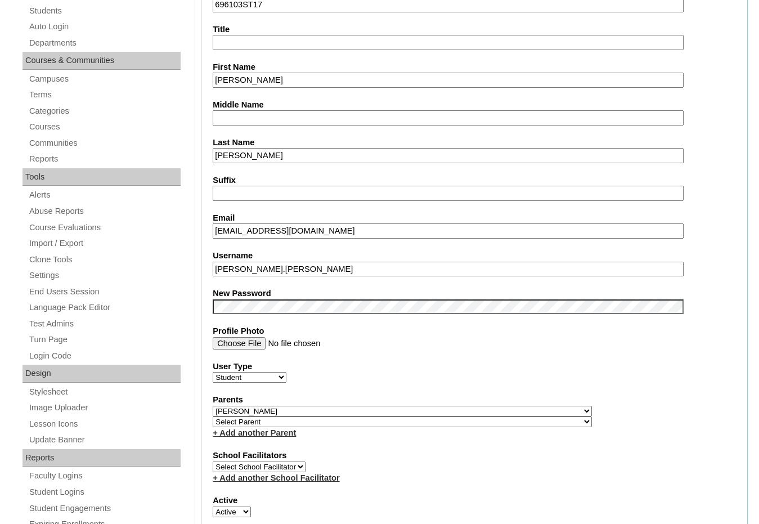
scroll to position [225, 0]
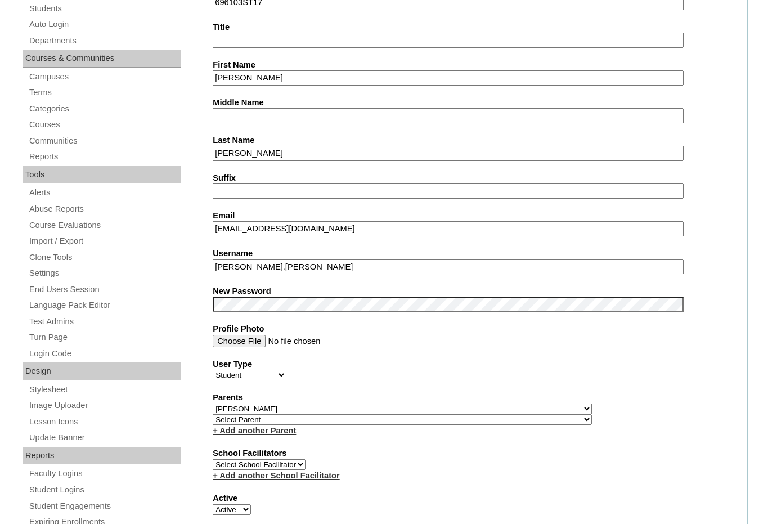
drag, startPoint x: 312, startPoint y: 229, endPoint x: 191, endPoint y: 227, distance: 121.0
paste input "[EMAIL_ADDRESS][DOMAIN_NAME]"
click at [720, 245] on fieldset "Account Information User Id 696103ST17 Title First Name [PERSON_NAME] Middle Na…" at bounding box center [474, 417] width 547 height 912
drag, startPoint x: 330, startPoint y: 229, endPoint x: 190, endPoint y: 235, distance: 139.7
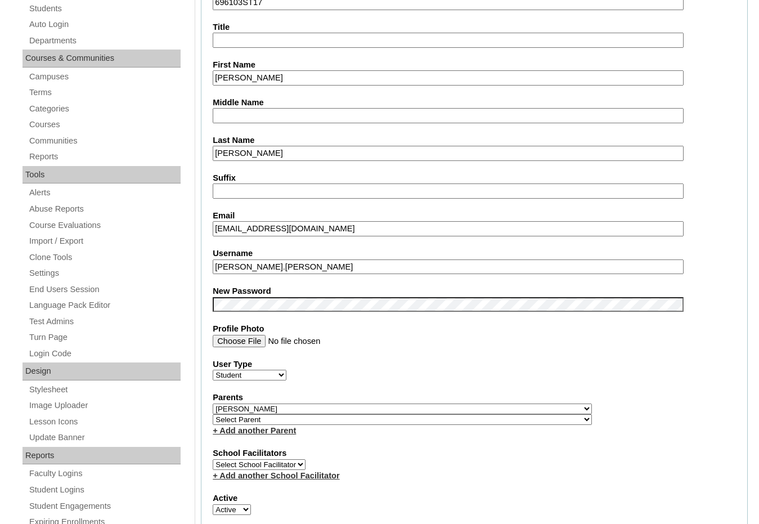
paste input "kcreech29@sabcm.org"
type input "kcreech29@sabcm.org"
drag, startPoint x: 278, startPoint y: 270, endPoint x: 189, endPoint y: 256, distance: 90.5
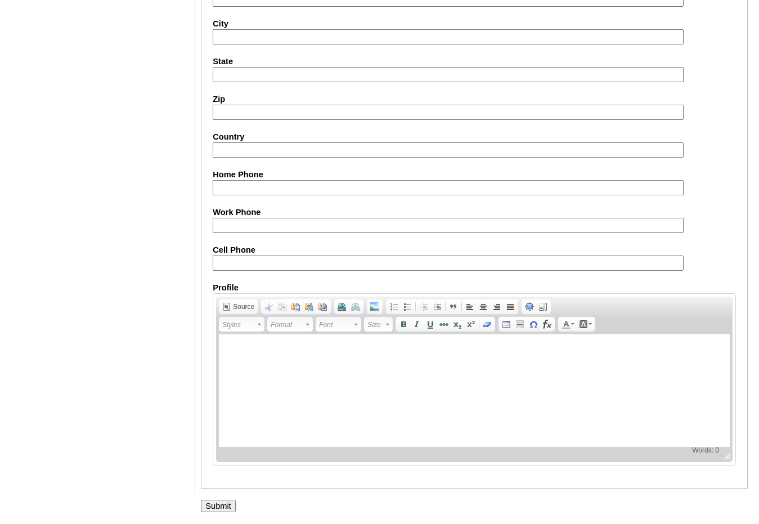
scroll to position [1191, 0]
click at [230, 505] on input "Submit" at bounding box center [218, 506] width 35 height 12
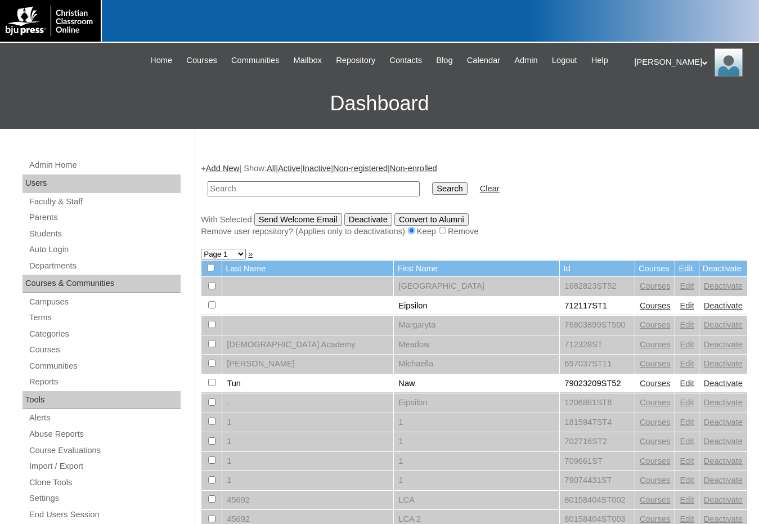
drag, startPoint x: 695, startPoint y: 350, endPoint x: 673, endPoint y: 342, distance: 23.0
click at [338, 185] on input "text" at bounding box center [314, 188] width 212 height 15
paste input "78177677"
type input "78177677"
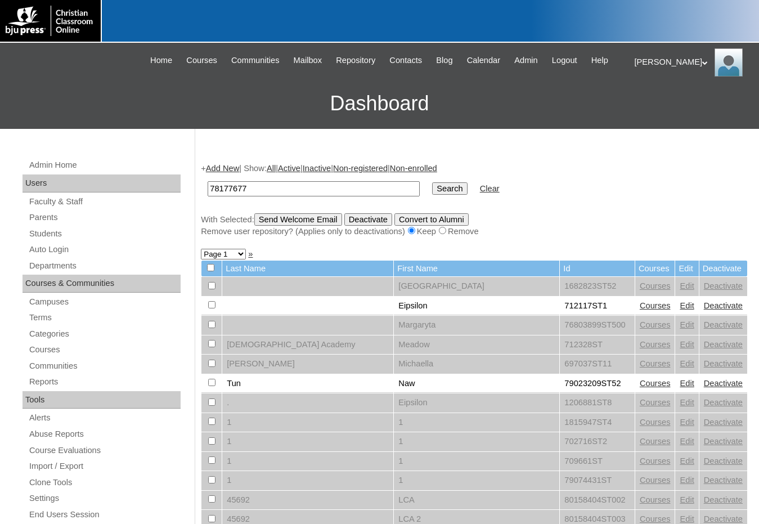
click at [432, 182] on input "Search" at bounding box center [449, 188] width 35 height 12
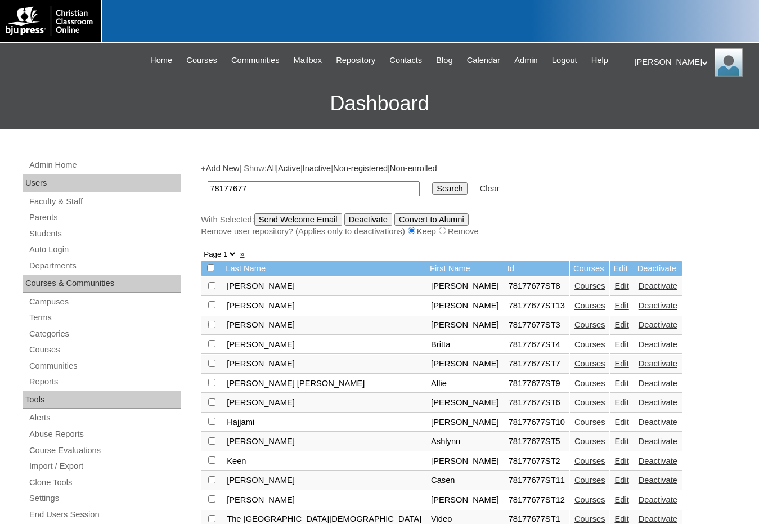
click at [212, 304] on input "checkbox" at bounding box center [211, 304] width 7 height 7
checkbox input "true"
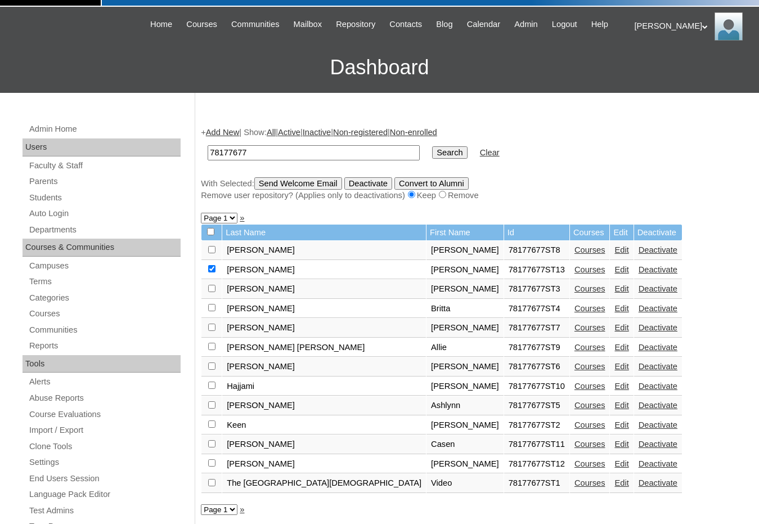
scroll to position [56, 0]
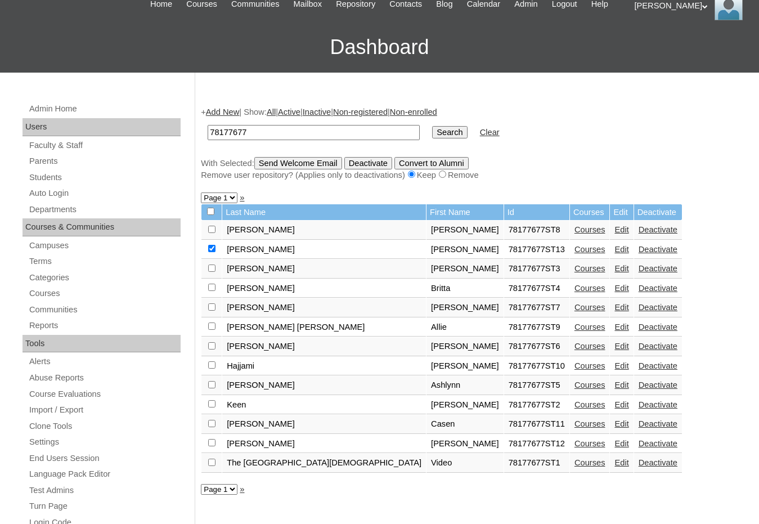
click at [213, 441] on input "checkbox" at bounding box center [211, 442] width 7 height 7
checkbox input "true"
click at [660, 181] on div "Remove user repository? (Applies only to deactivations) Keep Remove" at bounding box center [474, 175] width 547 height 12
click at [290, 163] on input "Send Welcome Email" at bounding box center [298, 163] width 88 height 12
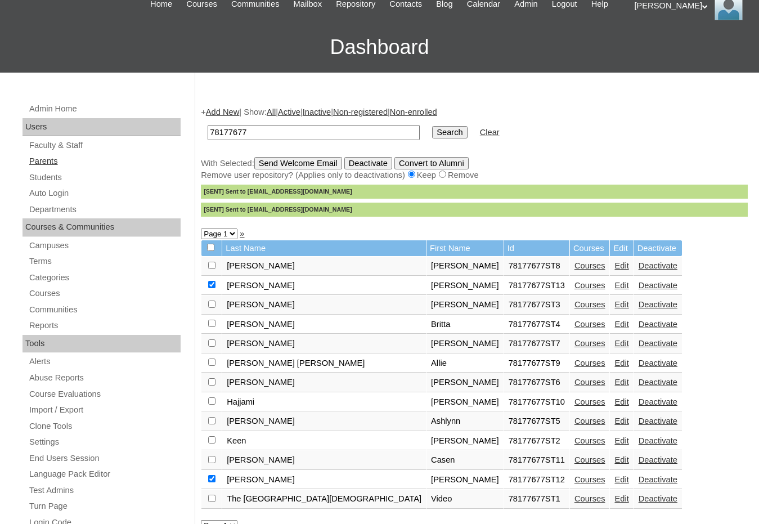
click at [43, 167] on link "Parents" at bounding box center [104, 161] width 153 height 14
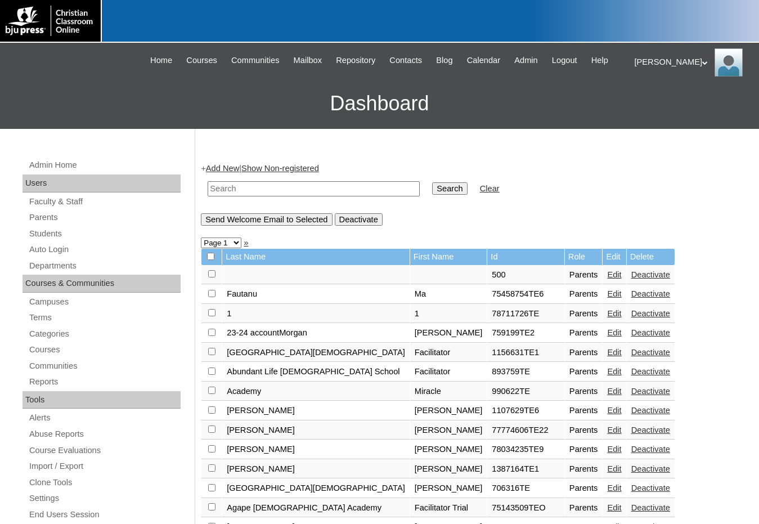
click at [270, 183] on input "text" at bounding box center [314, 188] width 212 height 15
paste input "500054919"
type input "500054919"
click at [432, 190] on input "Search" at bounding box center [449, 188] width 35 height 12
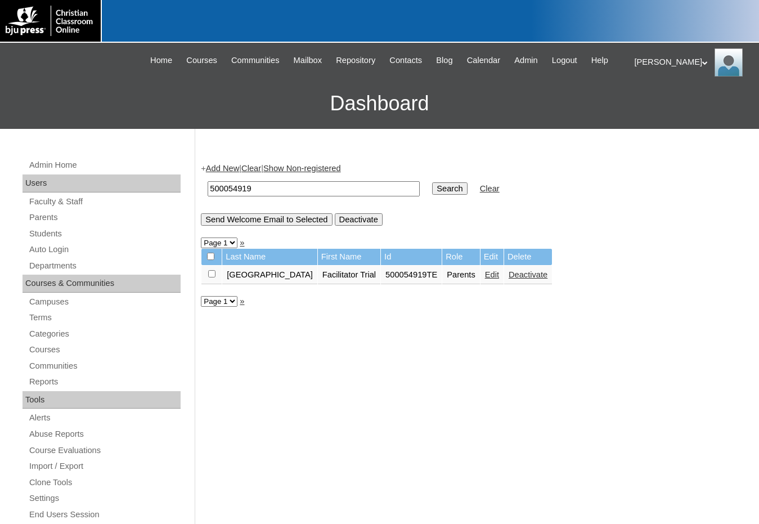
click at [485, 279] on link "Edit" at bounding box center [492, 274] width 14 height 9
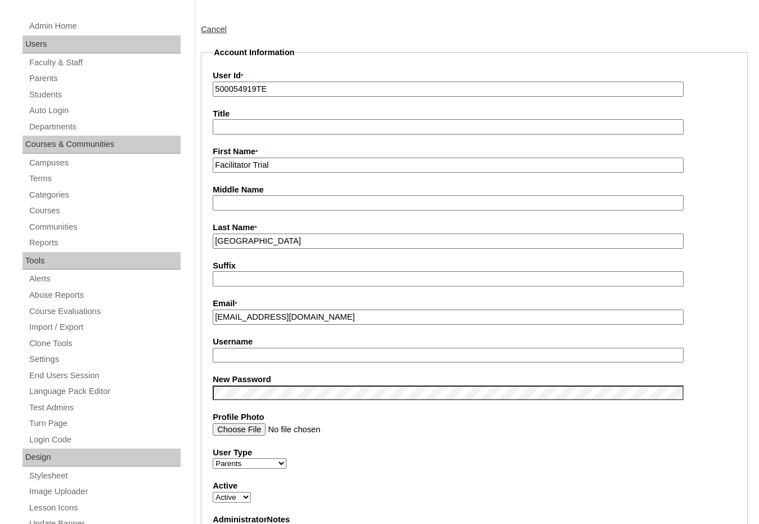
scroll to position [169, 0]
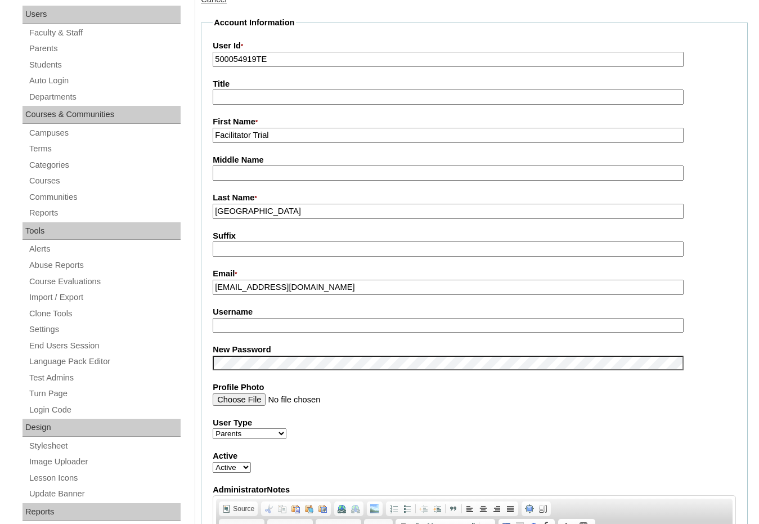
click at [337, 331] on input "Username" at bounding box center [448, 325] width 471 height 15
type input "ryan.artz"
drag, startPoint x: 199, startPoint y: 299, endPoint x: 208, endPoint y: 315, distance: 17.7
click at [265, 328] on input "ryan.artz" at bounding box center [448, 325] width 471 height 15
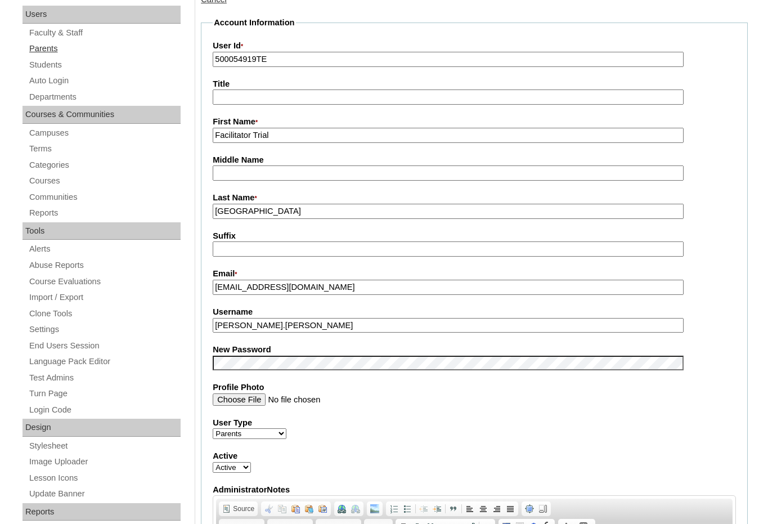
drag, startPoint x: 256, startPoint y: 60, endPoint x: 154, endPoint y: 52, distance: 102.7
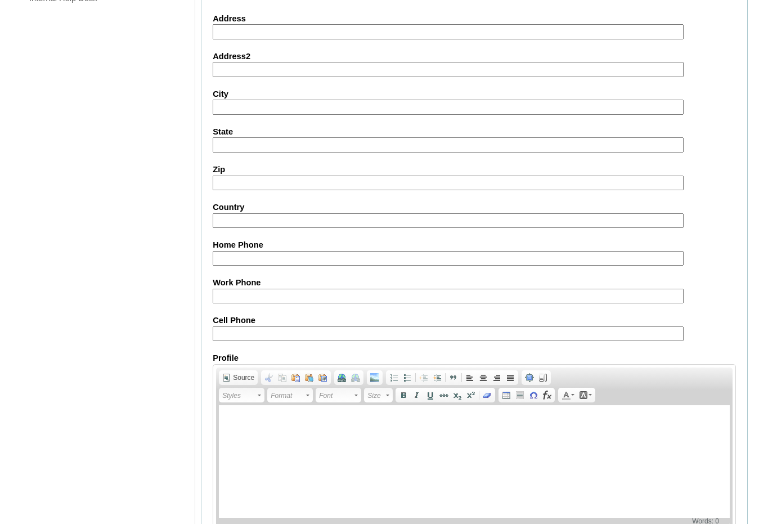
scroll to position [955, 0]
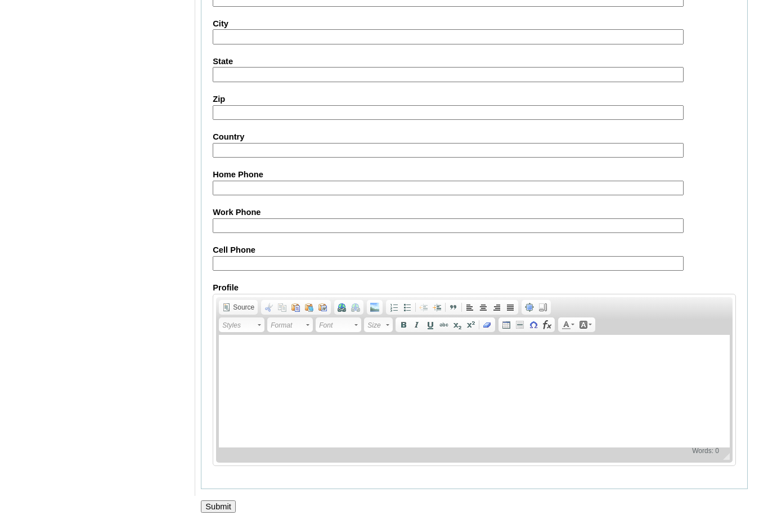
click at [224, 505] on input "Submit" at bounding box center [218, 506] width 35 height 12
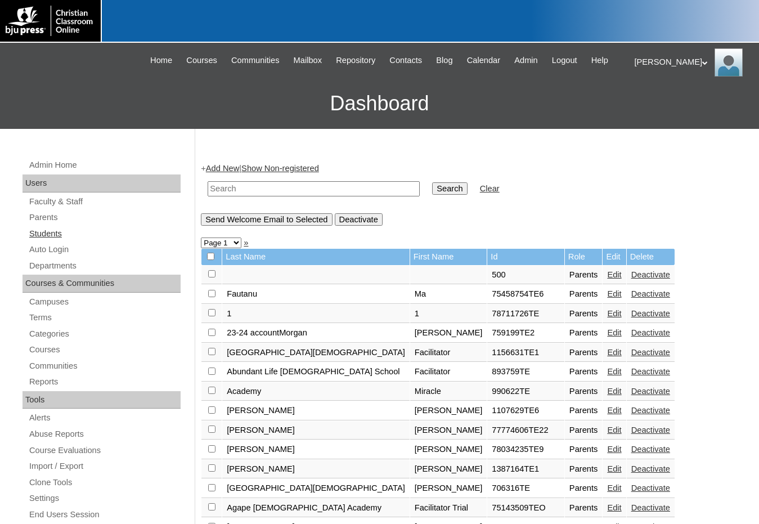
click at [69, 229] on link "Students" at bounding box center [104, 234] width 153 height 14
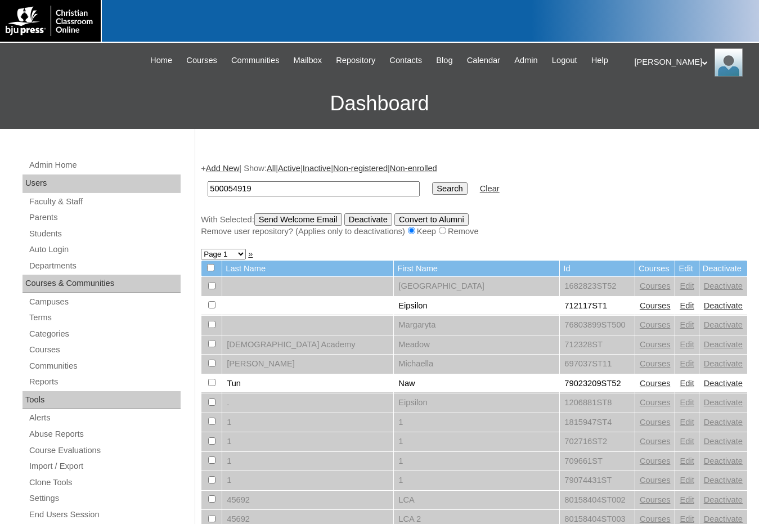
type input "500054919"
click at [432, 186] on input "Search" at bounding box center [449, 188] width 35 height 12
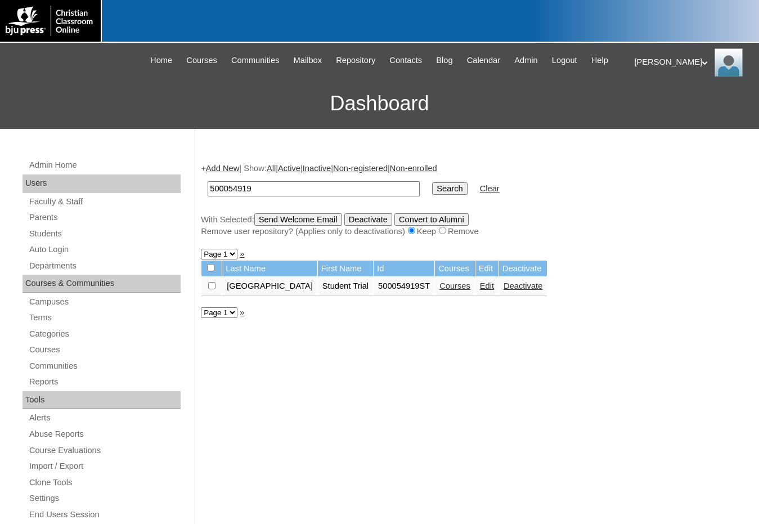
click at [480, 288] on link "Edit" at bounding box center [487, 285] width 14 height 9
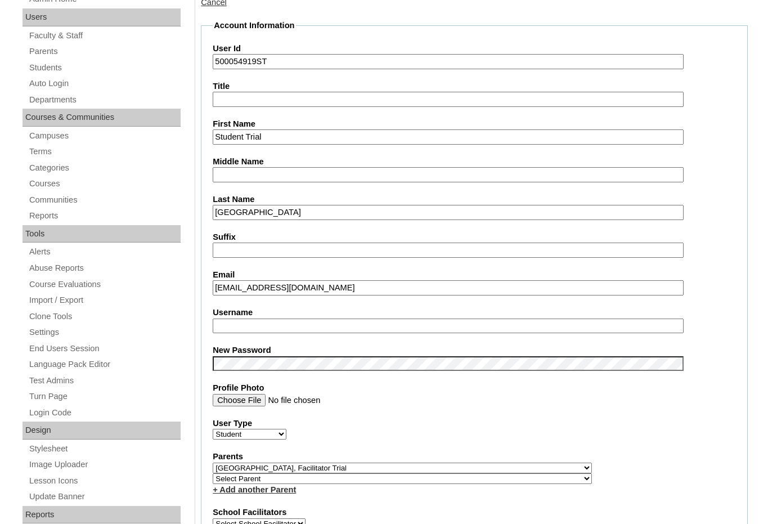
scroll to position [169, 0]
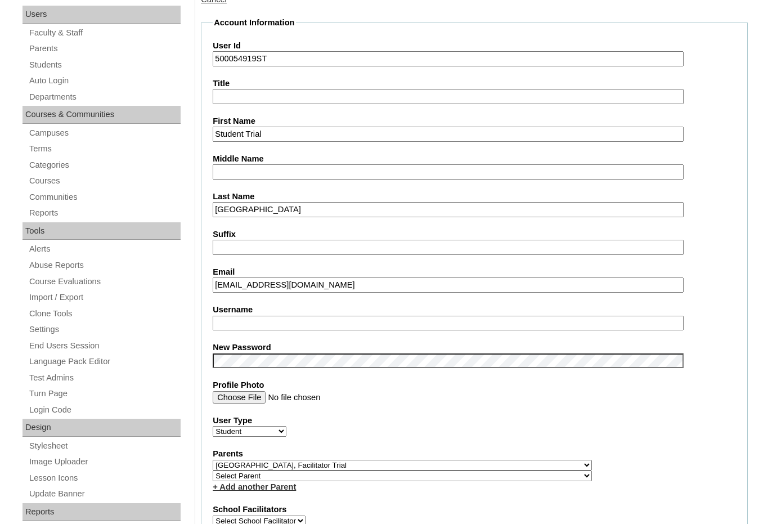
click at [265, 319] on input "Username" at bounding box center [448, 323] width 471 height 15
type input "studenttrial"
drag, startPoint x: 264, startPoint y: 321, endPoint x: 187, endPoint y: 313, distance: 77.5
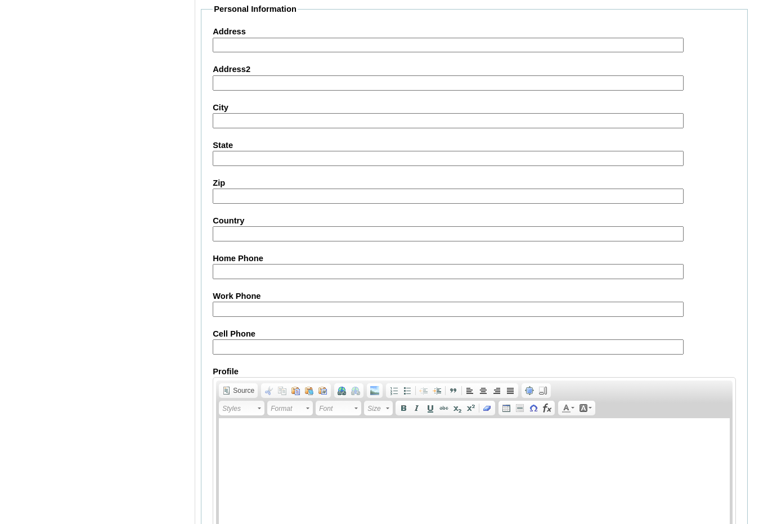
scroll to position [1191, 0]
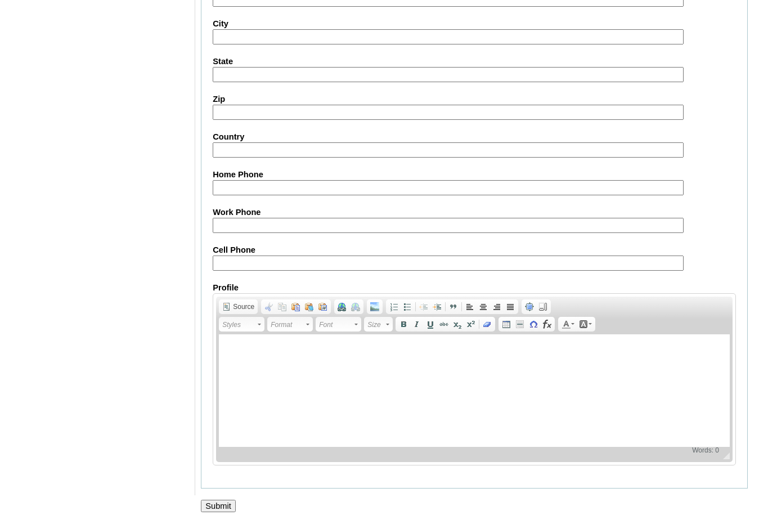
click at [218, 501] on input "Submit" at bounding box center [218, 506] width 35 height 12
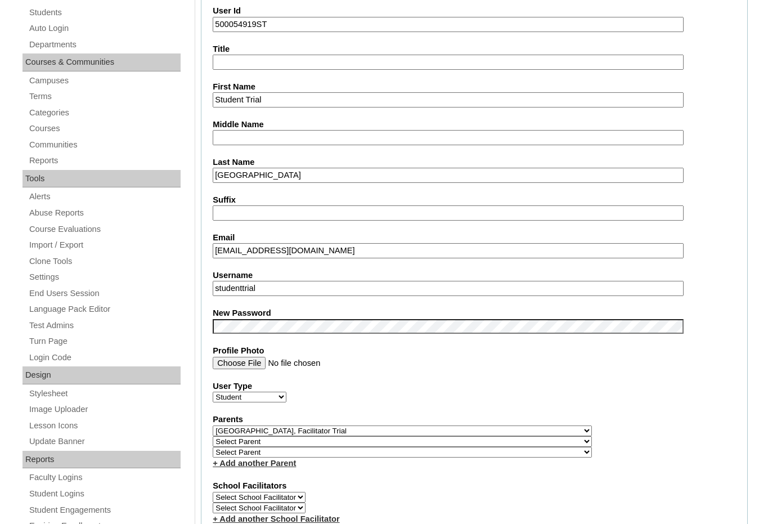
scroll to position [225, 0]
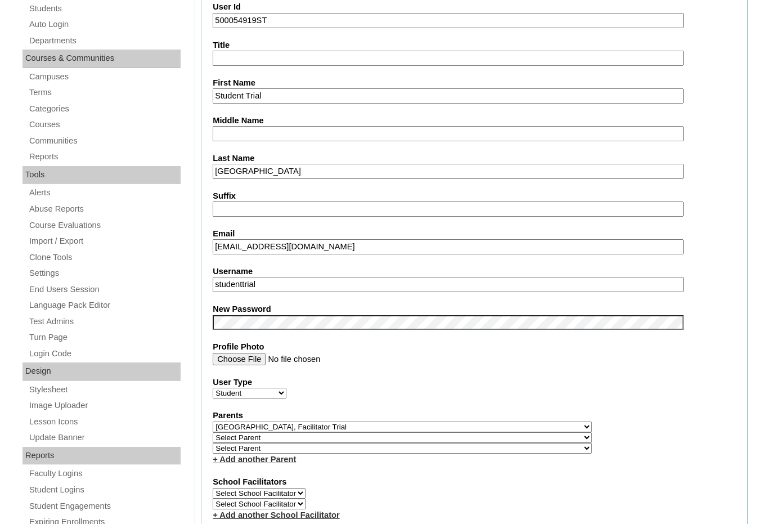
drag, startPoint x: 270, startPoint y: 288, endPoint x: 186, endPoint y: 288, distance: 84.4
drag, startPoint x: 256, startPoint y: 284, endPoint x: 158, endPoint y: 270, distance: 98.9
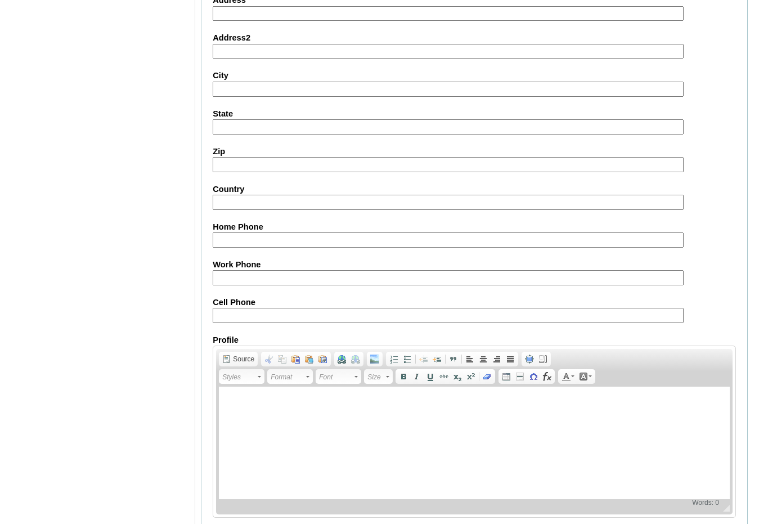
scroll to position [1230, 0]
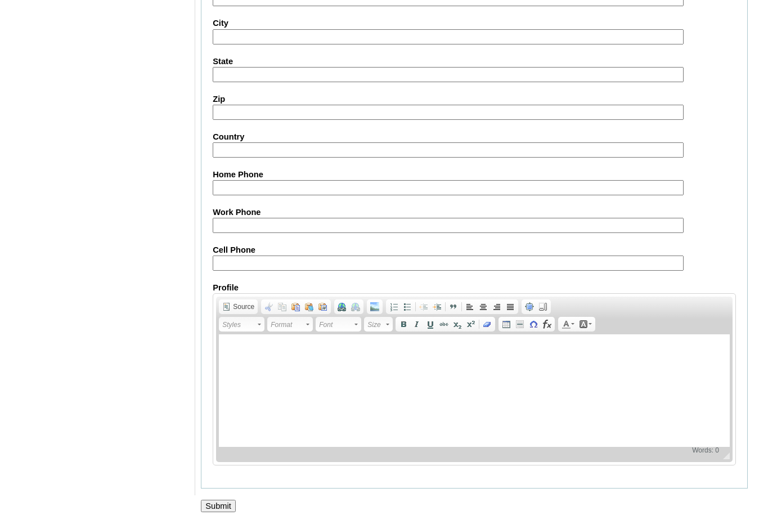
type input "trialstudent"
click at [219, 505] on input "Submit" at bounding box center [218, 506] width 35 height 12
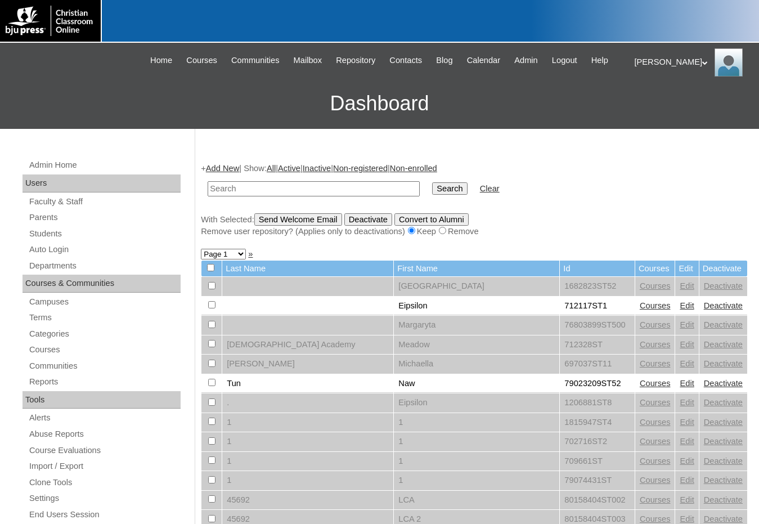
click at [219, 191] on input "text" at bounding box center [314, 188] width 212 height 15
type input "nearpass"
click at [432, 182] on input "Search" at bounding box center [449, 188] width 35 height 12
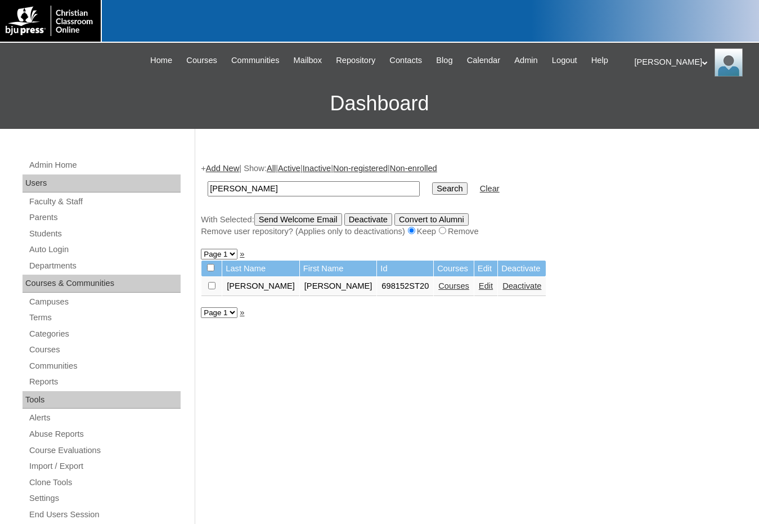
click at [479, 287] on link "Edit" at bounding box center [486, 285] width 14 height 9
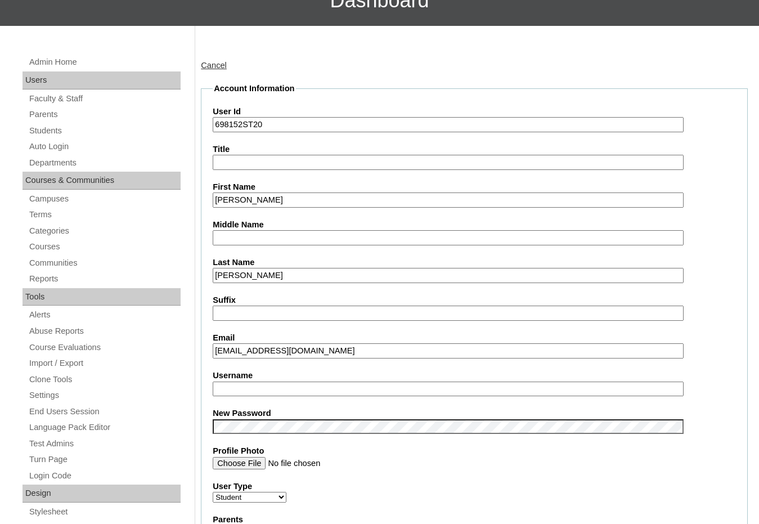
scroll to position [113, 0]
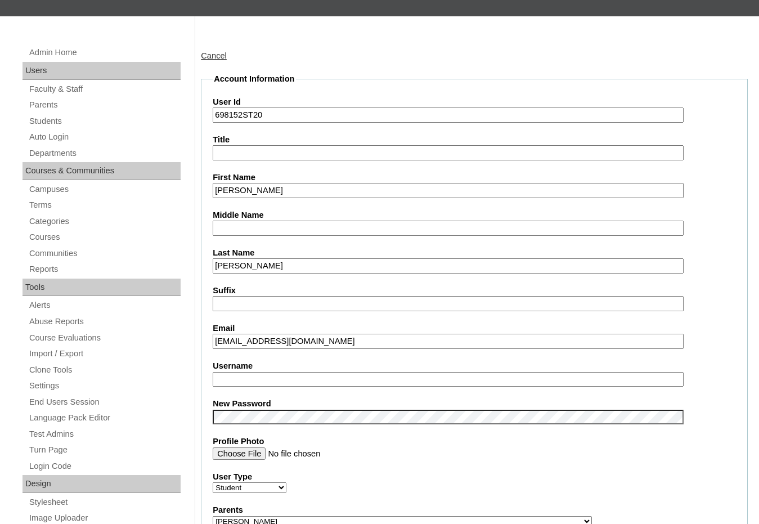
click at [259, 382] on input "Username" at bounding box center [448, 379] width 471 height 15
type input "daniel.nearpass"
drag, startPoint x: 284, startPoint y: 378, endPoint x: 108, endPoint y: 361, distance: 176.5
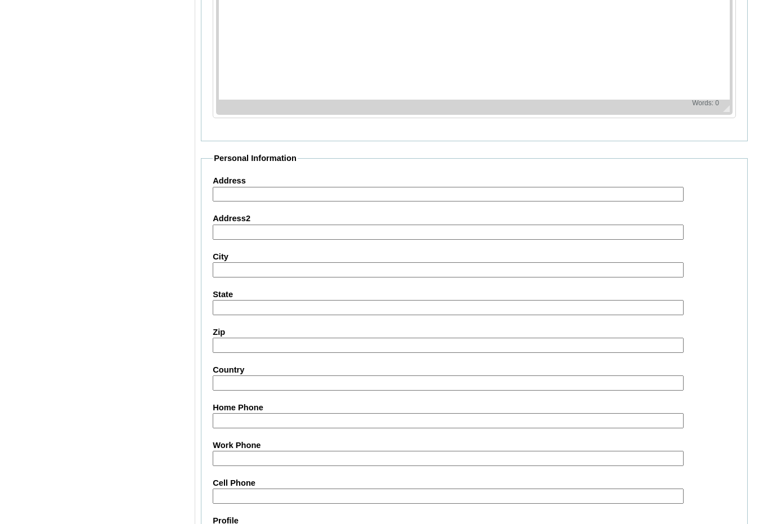
scroll to position [1191, 0]
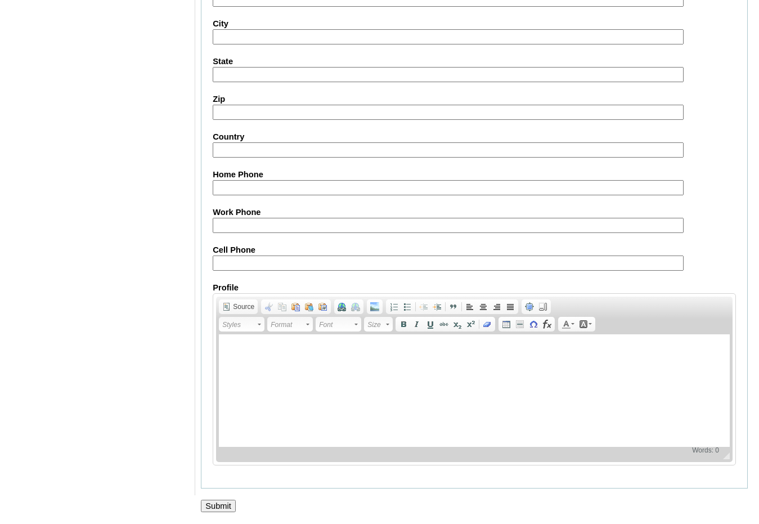
drag, startPoint x: 223, startPoint y: 501, endPoint x: 399, endPoint y: 453, distance: 182.1
click at [223, 501] on input "Submit" at bounding box center [218, 506] width 35 height 12
